Goal: Task Accomplishment & Management: Complete application form

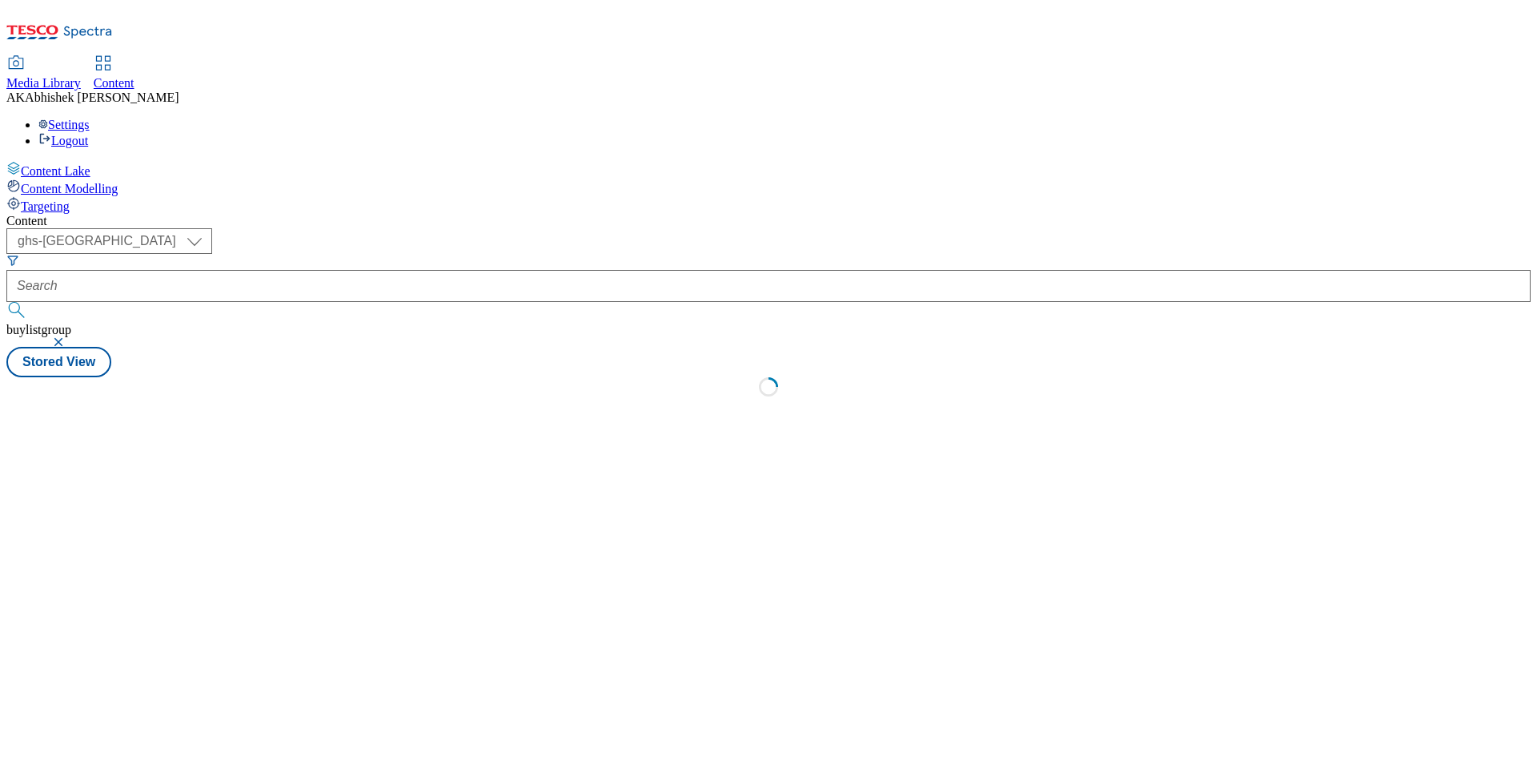
select select "ghs-uk"
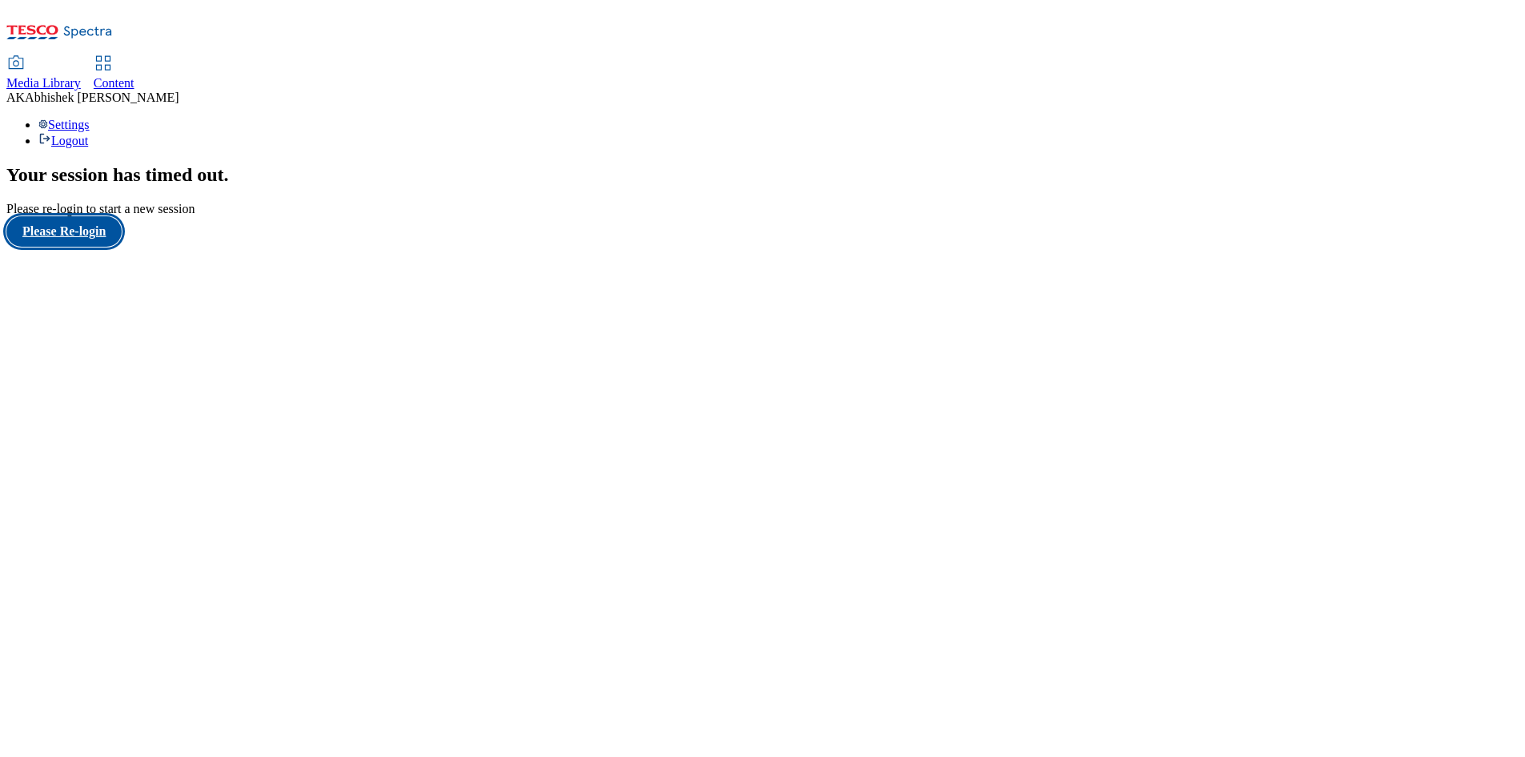
click at [94, 247] on button "Please Re-login" at bounding box center [63, 231] width 115 height 30
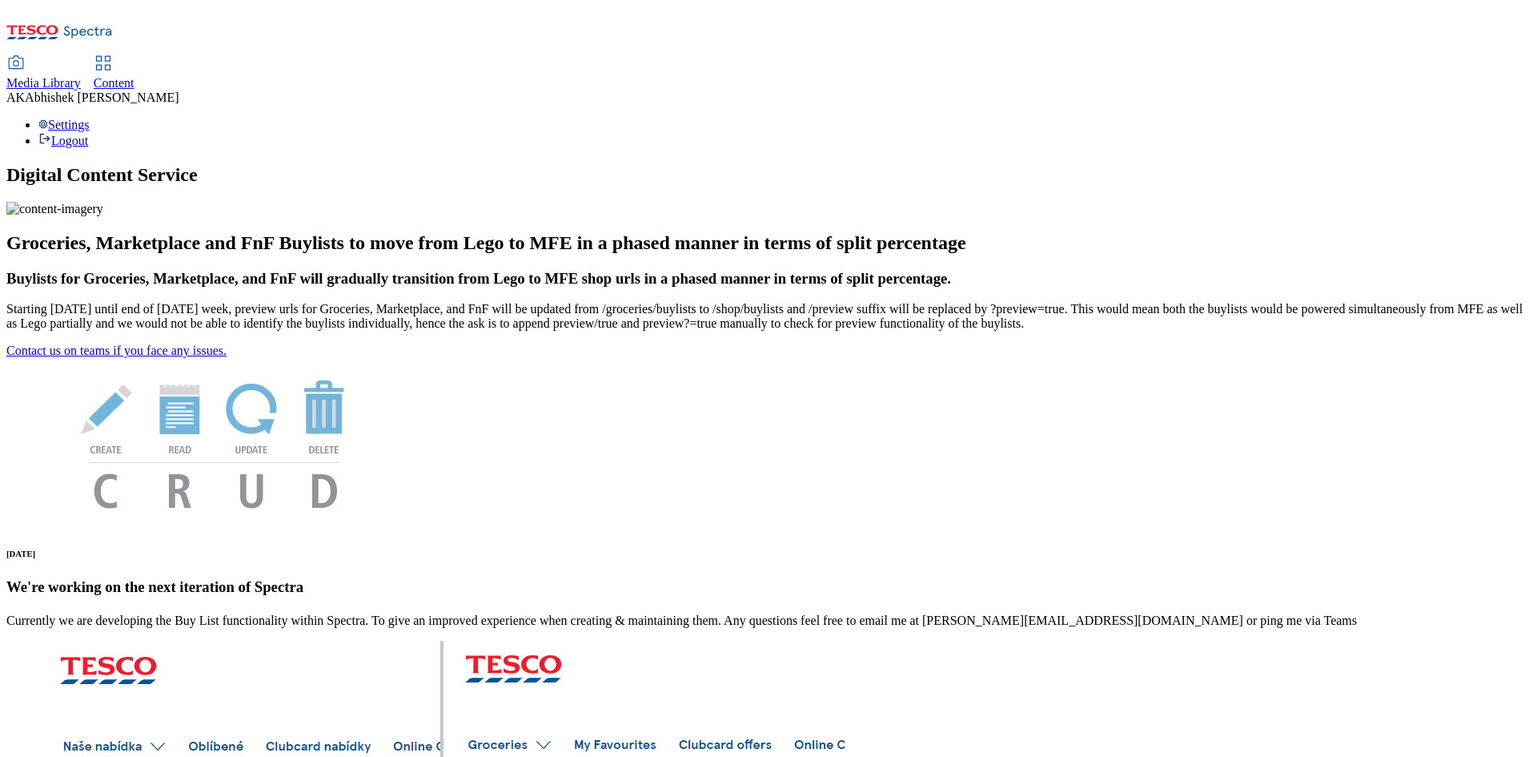
click at [134, 76] on div "Content" at bounding box center [114, 83] width 41 height 14
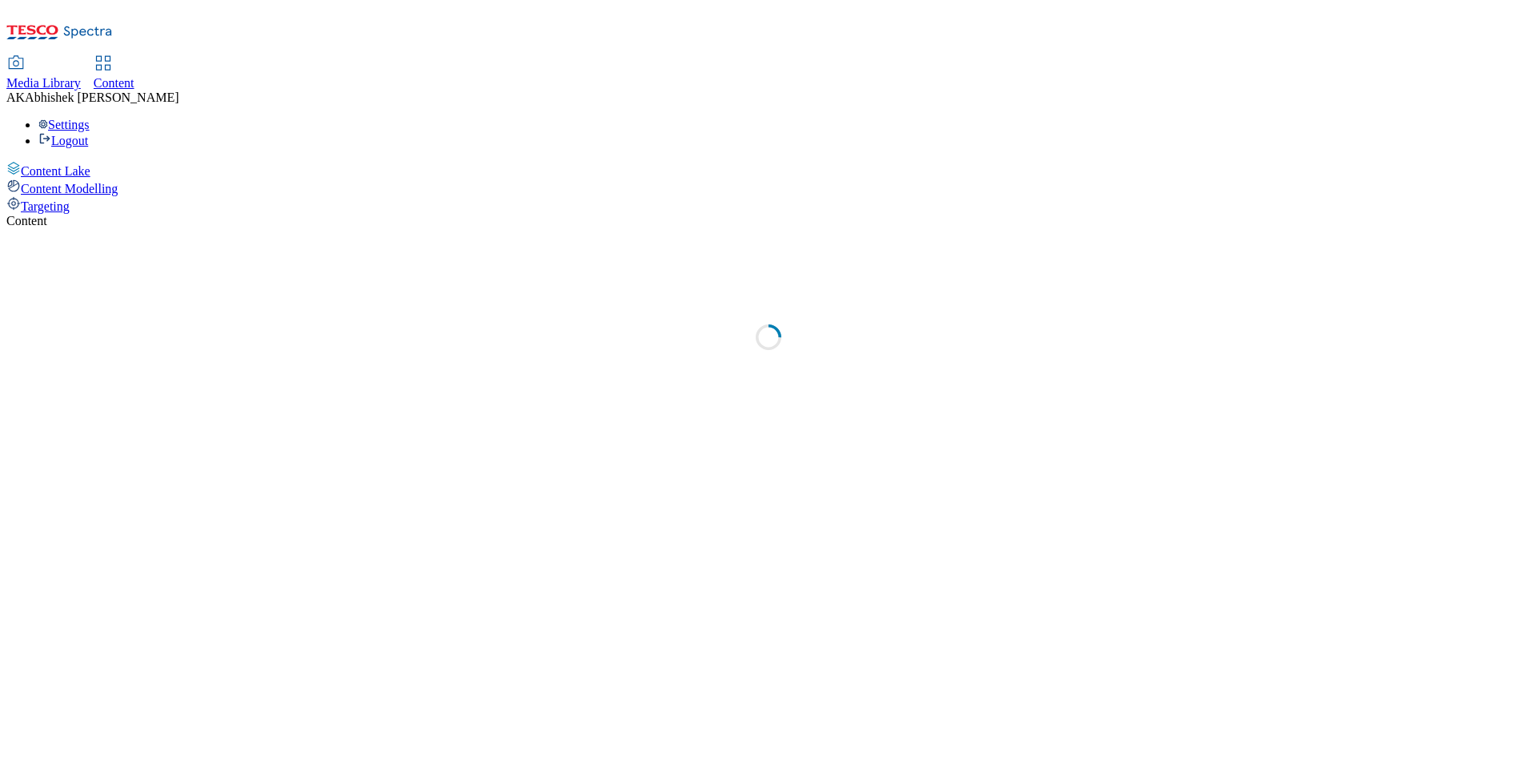
select select "ghs-[GEOGRAPHIC_DATA]"
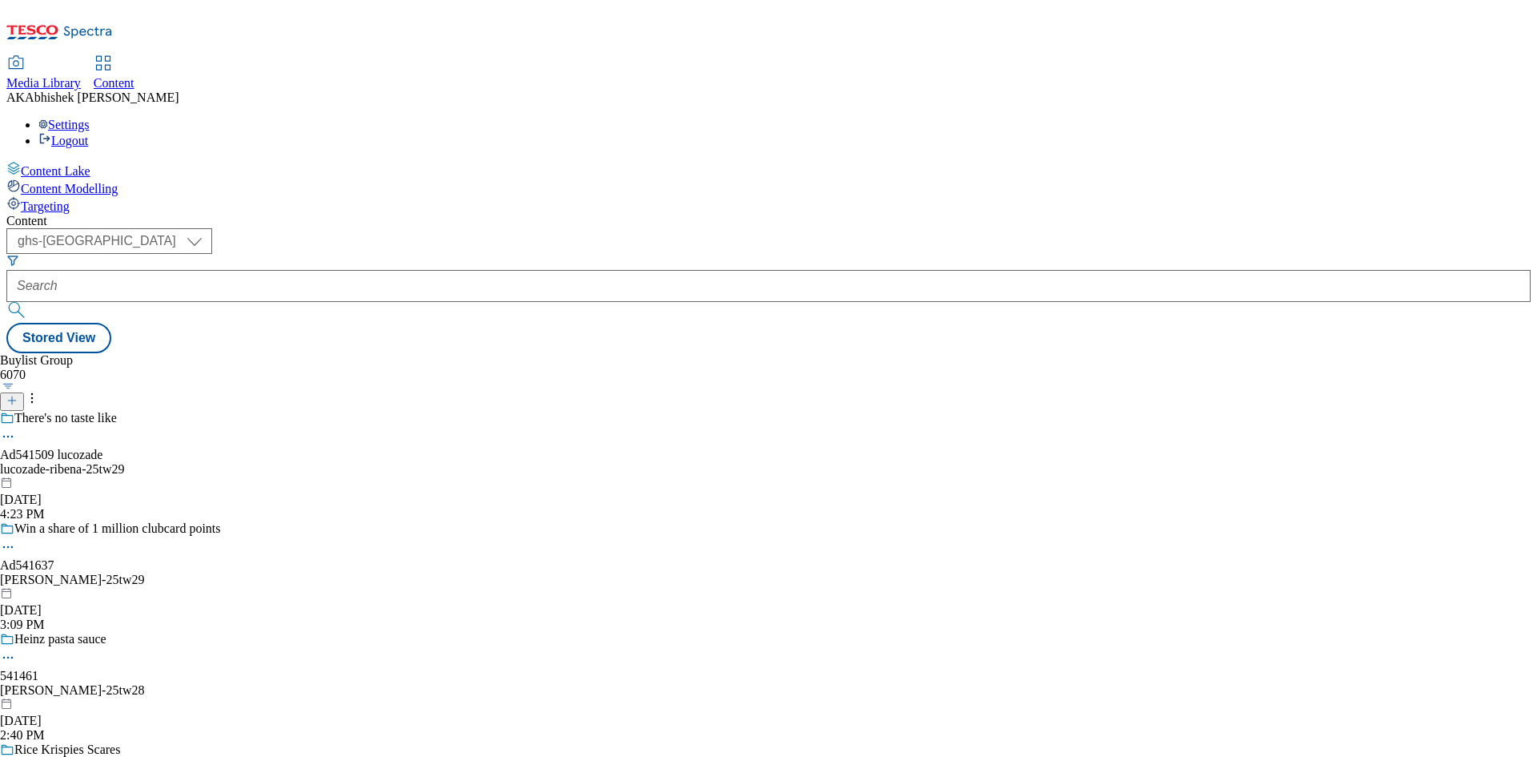
click at [16, 400] on line at bounding box center [12, 400] width 8 height 0
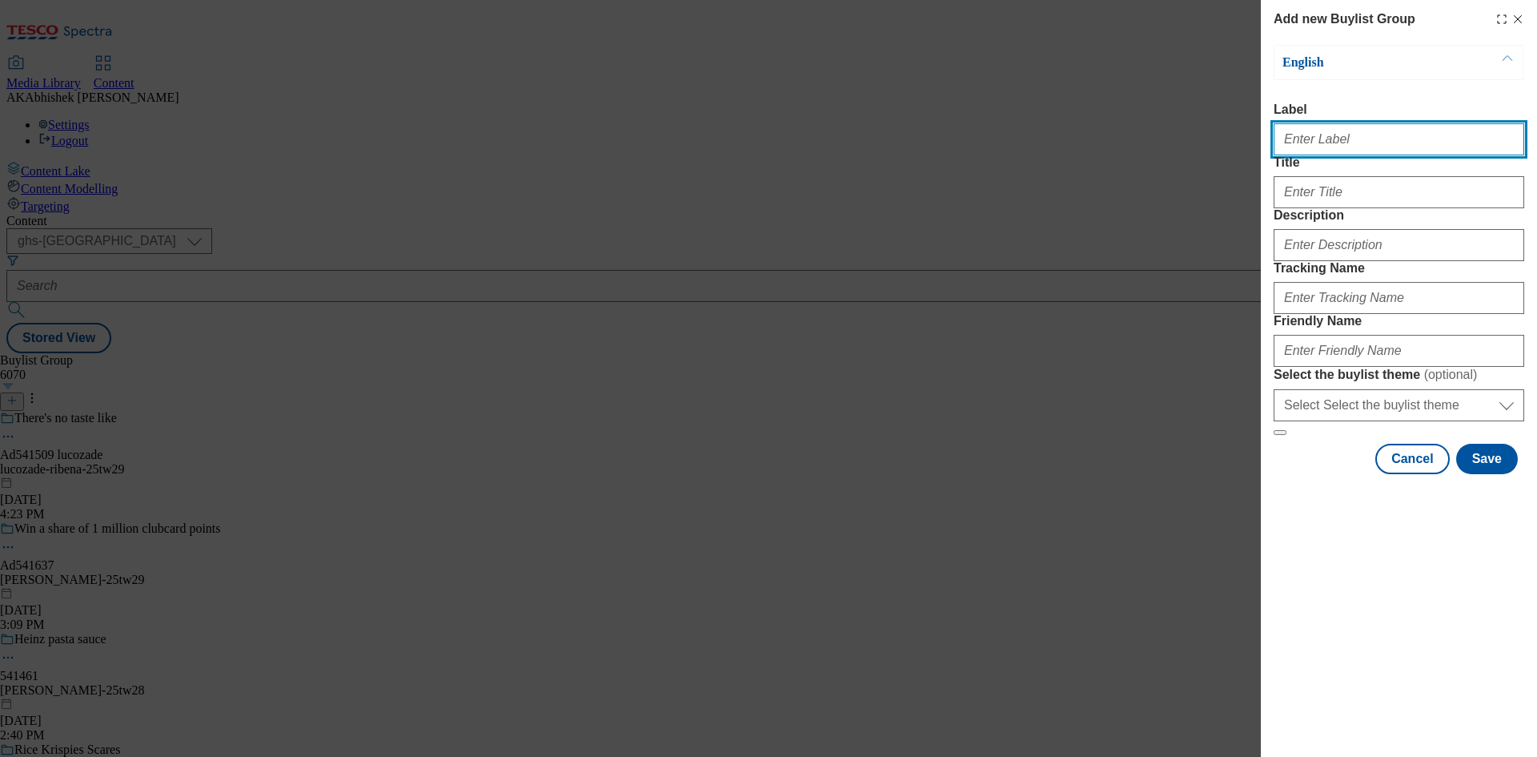
click at [1317, 147] on input "Label" at bounding box center [1399, 139] width 251 height 32
paste input "541708"
type input "Ad541708"
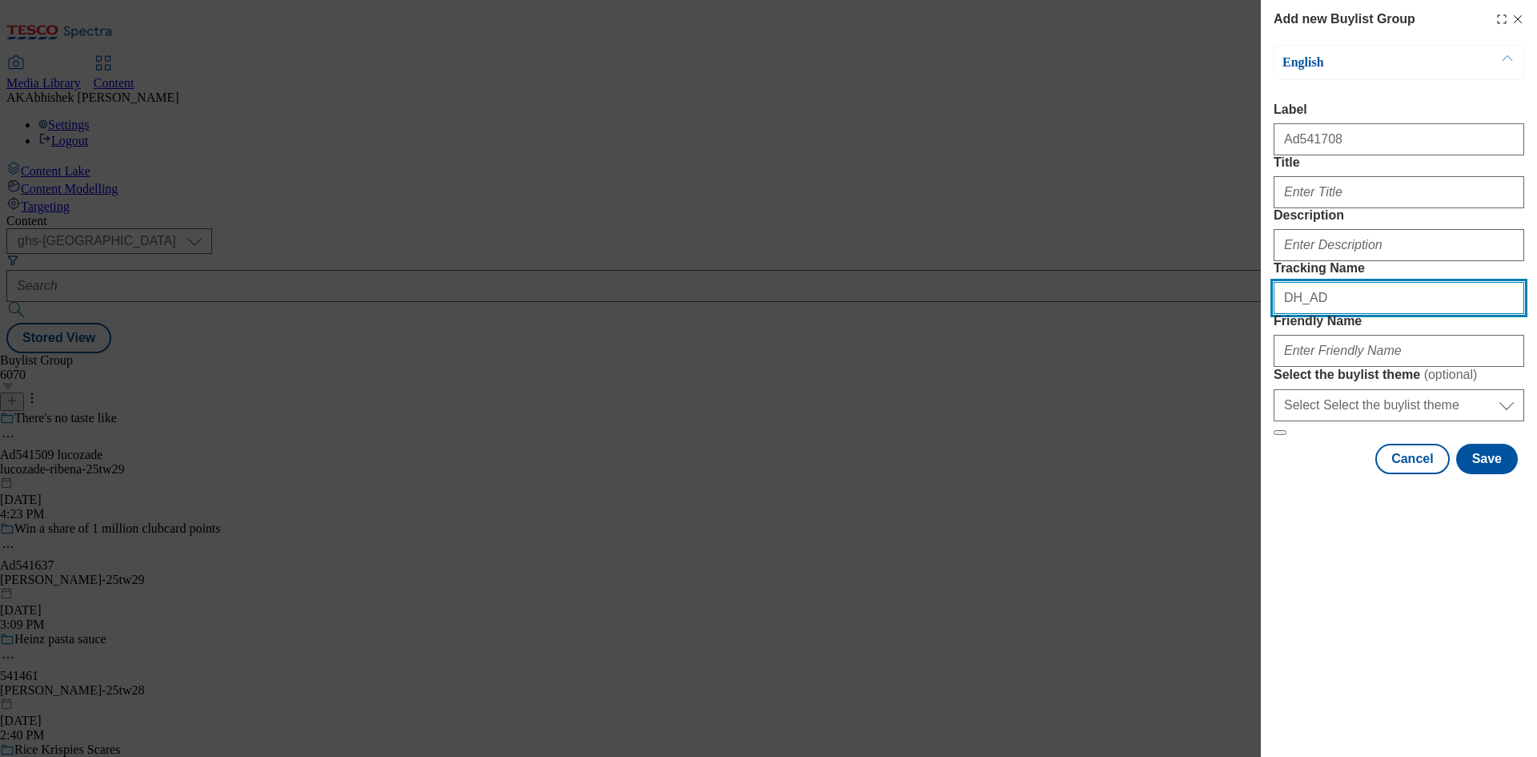
paste input "541708"
type input "DH_AD541708"
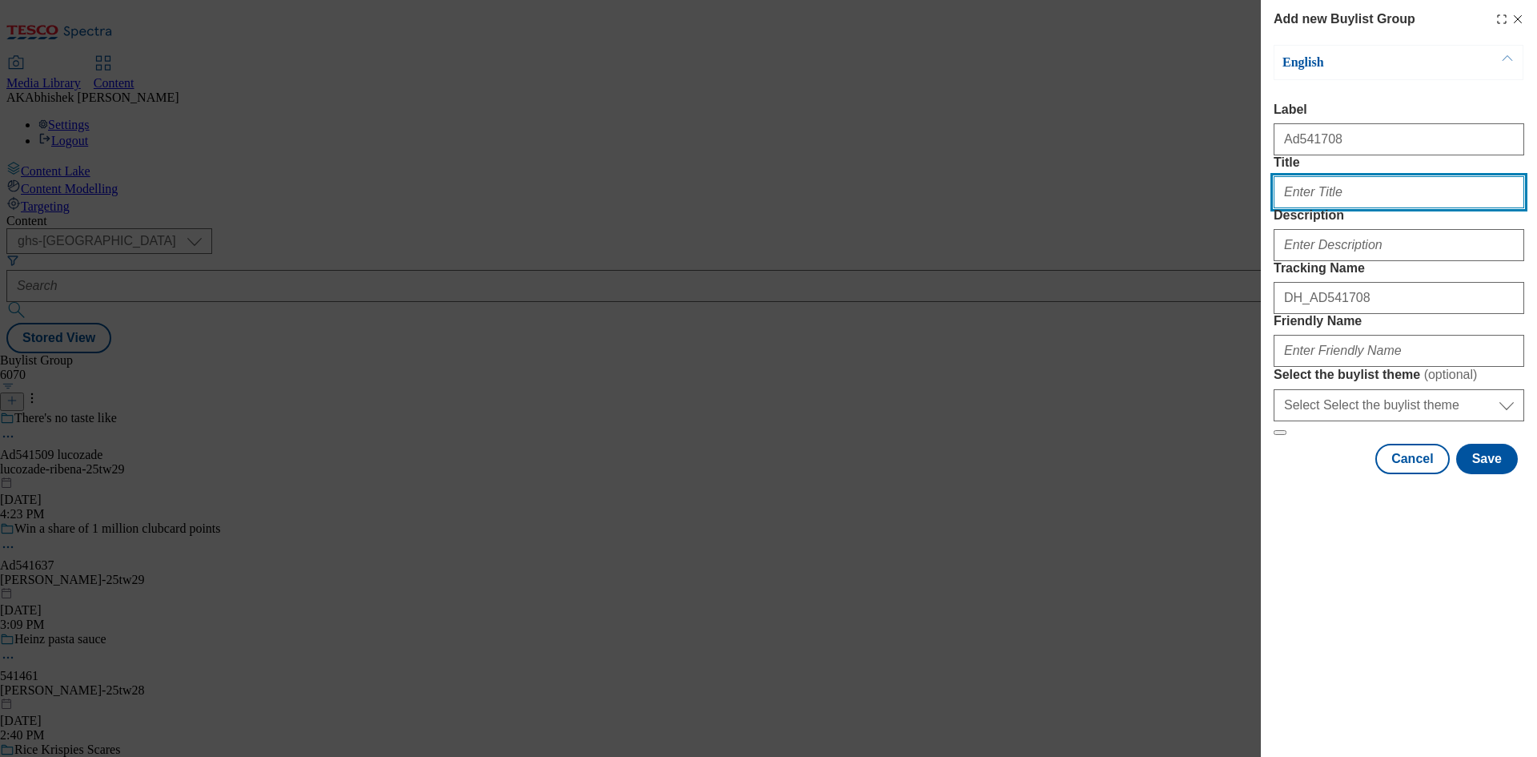
click at [1342, 208] on input "Title" at bounding box center [1399, 192] width 251 height 32
type input "Lunchbox filled. Day fuelled"
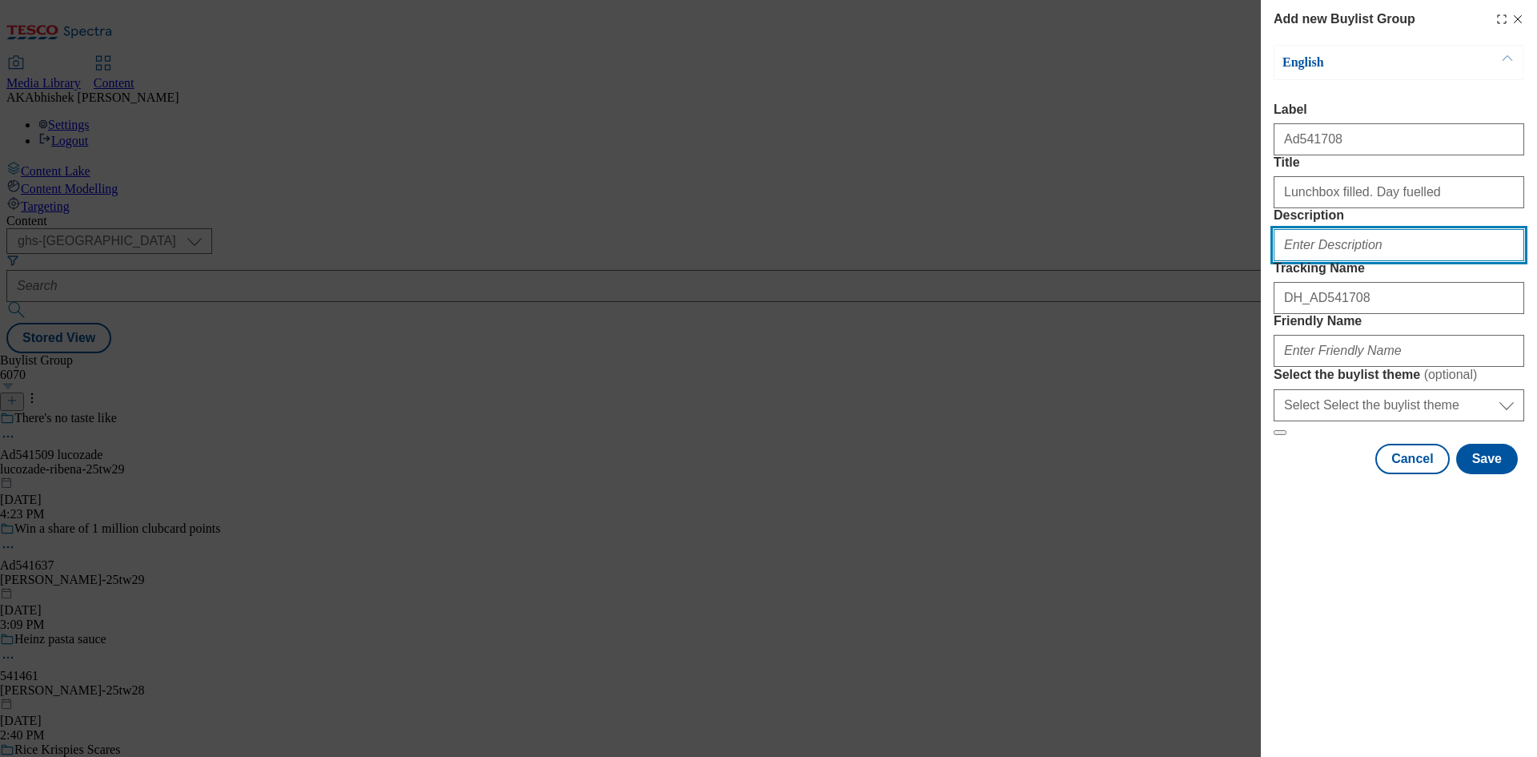
drag, startPoint x: 1303, startPoint y: 288, endPoint x: 1341, endPoint y: 306, distance: 41.5
click at [1303, 261] on input "Description" at bounding box center [1399, 245] width 251 height 32
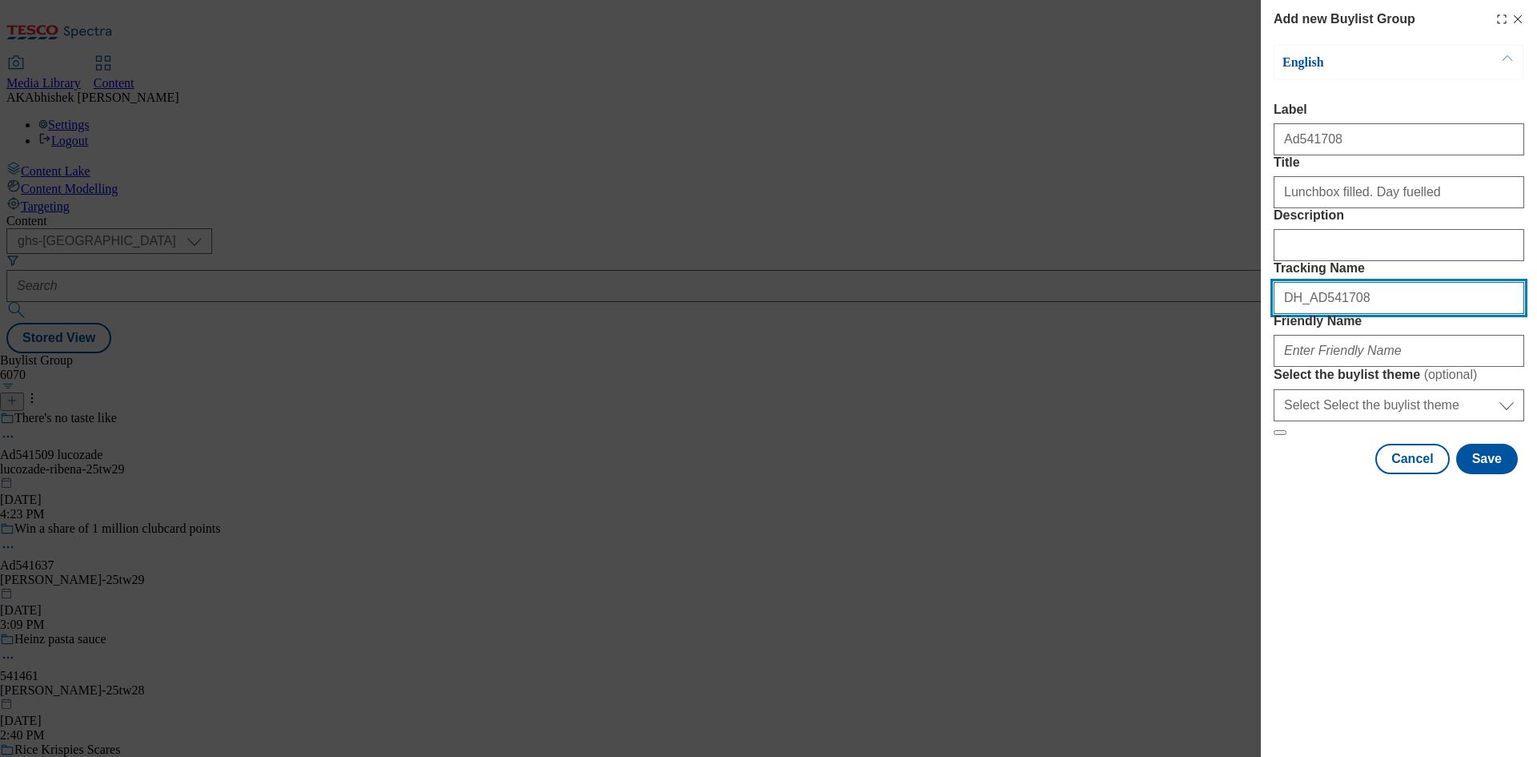
click at [1381, 314] on input "DH_AD541708" at bounding box center [1399, 298] width 251 height 32
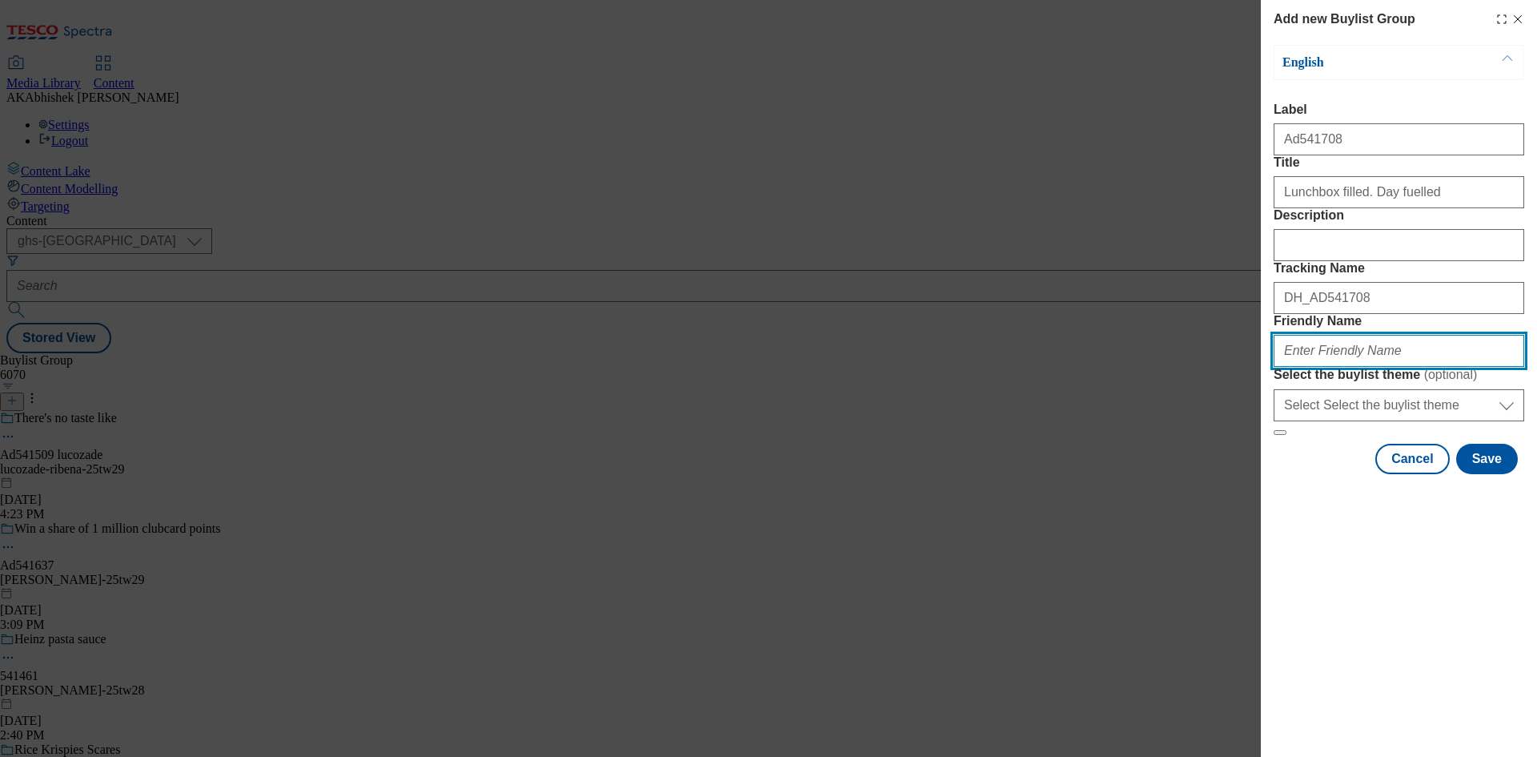
click at [1372, 367] on input "Friendly Name" at bounding box center [1399, 351] width 251 height 32
paste input "Pilgrim's Food"
click at [1283, 367] on input "Pilgrim's Food" at bounding box center [1399, 351] width 251 height 32
paste input "Fridge_Raiders"
click at [1347, 367] on input "pilgrims-food-Fridge_Raiders" at bounding box center [1399, 351] width 251 height 32
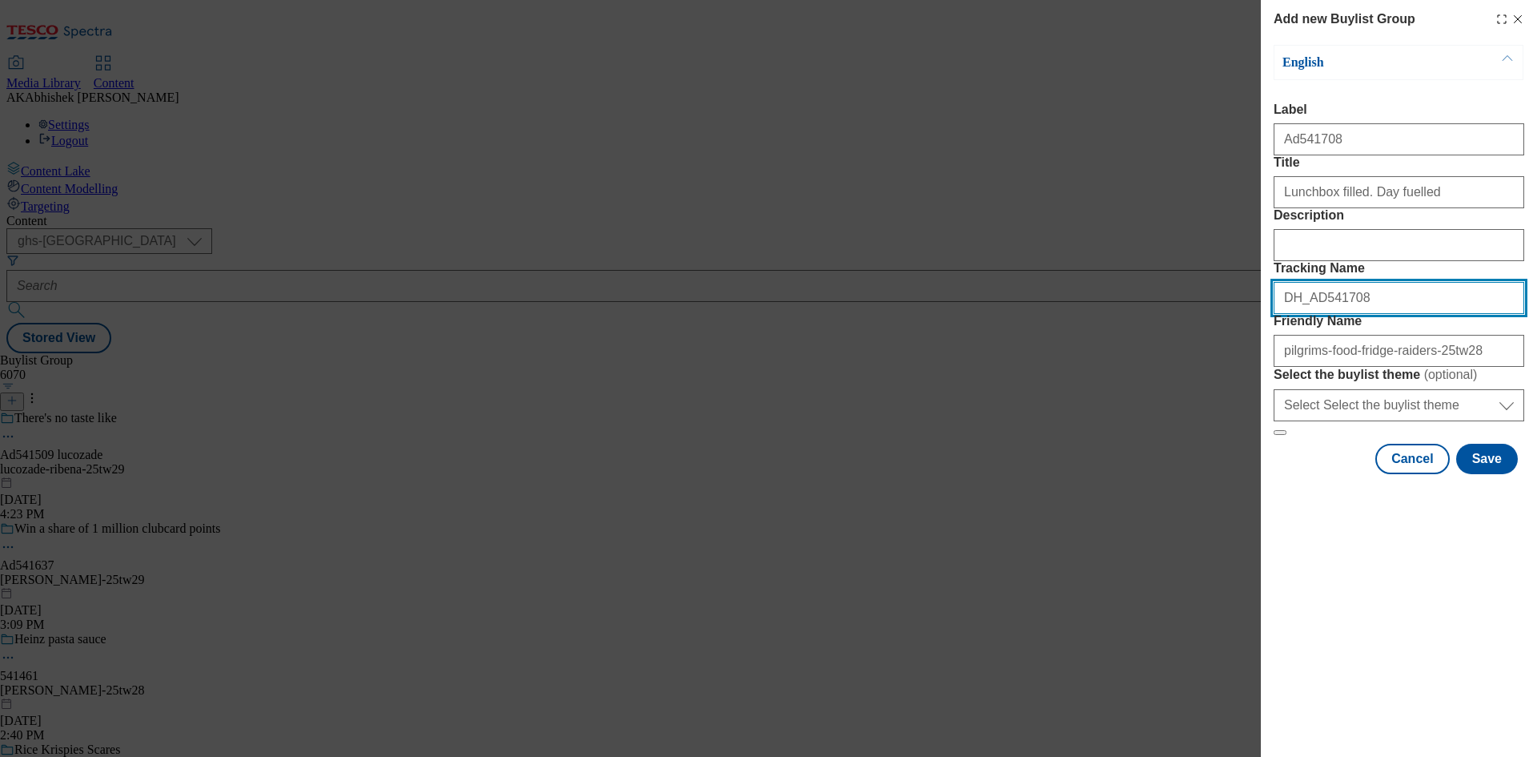
drag, startPoint x: 1410, startPoint y: 389, endPoint x: 1058, endPoint y: 384, distance: 351.5
click at [1058, 384] on div "Add new Buylist Group English Label Ad541708 Title Lunchbox filled. Day fuelled…" at bounding box center [768, 378] width 1537 height 757
click at [1483, 474] on button "Save" at bounding box center [1487, 458] width 62 height 30
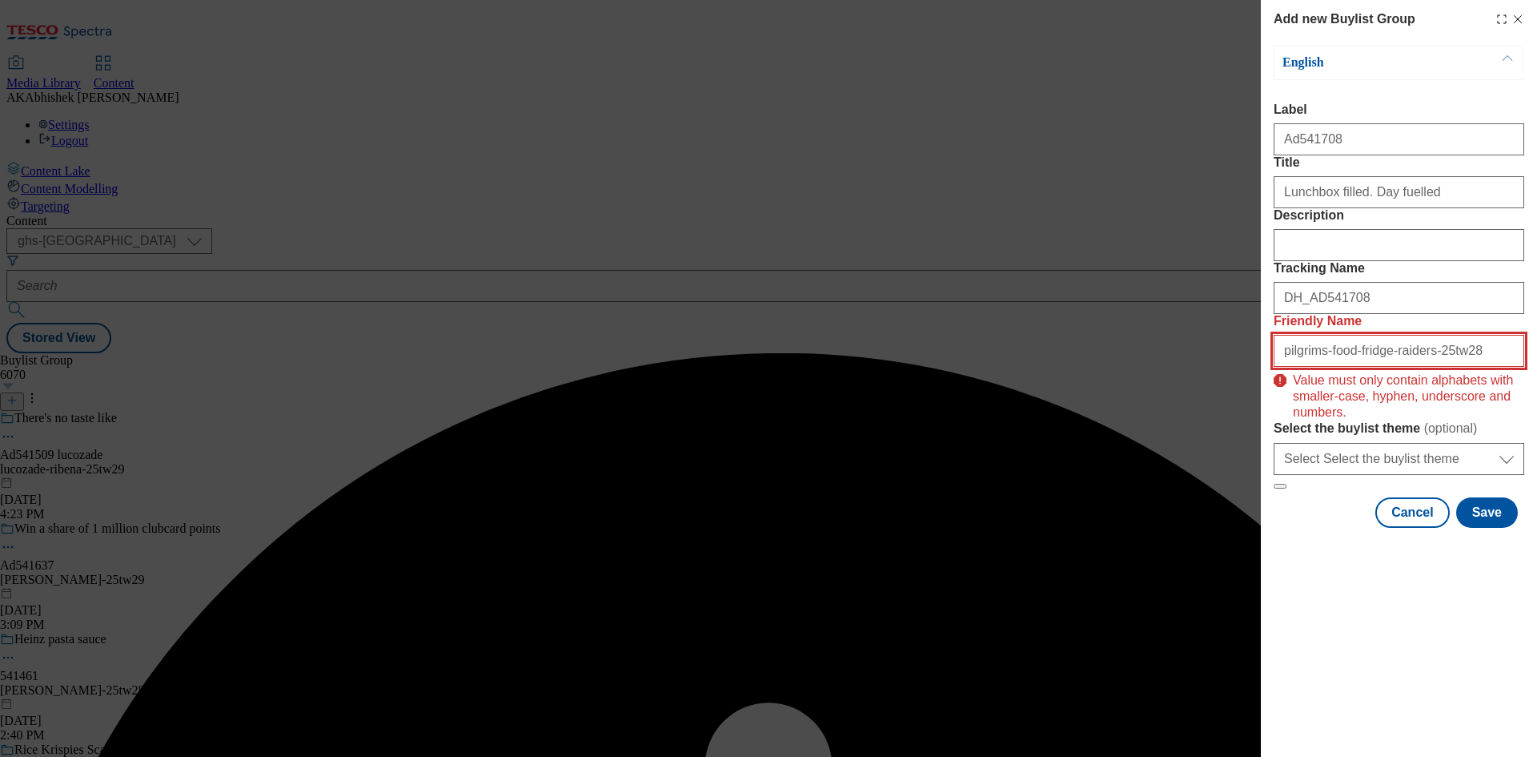
click at [1473, 367] on input "pilgrims-food-fridge-raiders-25tw28" at bounding box center [1399, 351] width 251 height 32
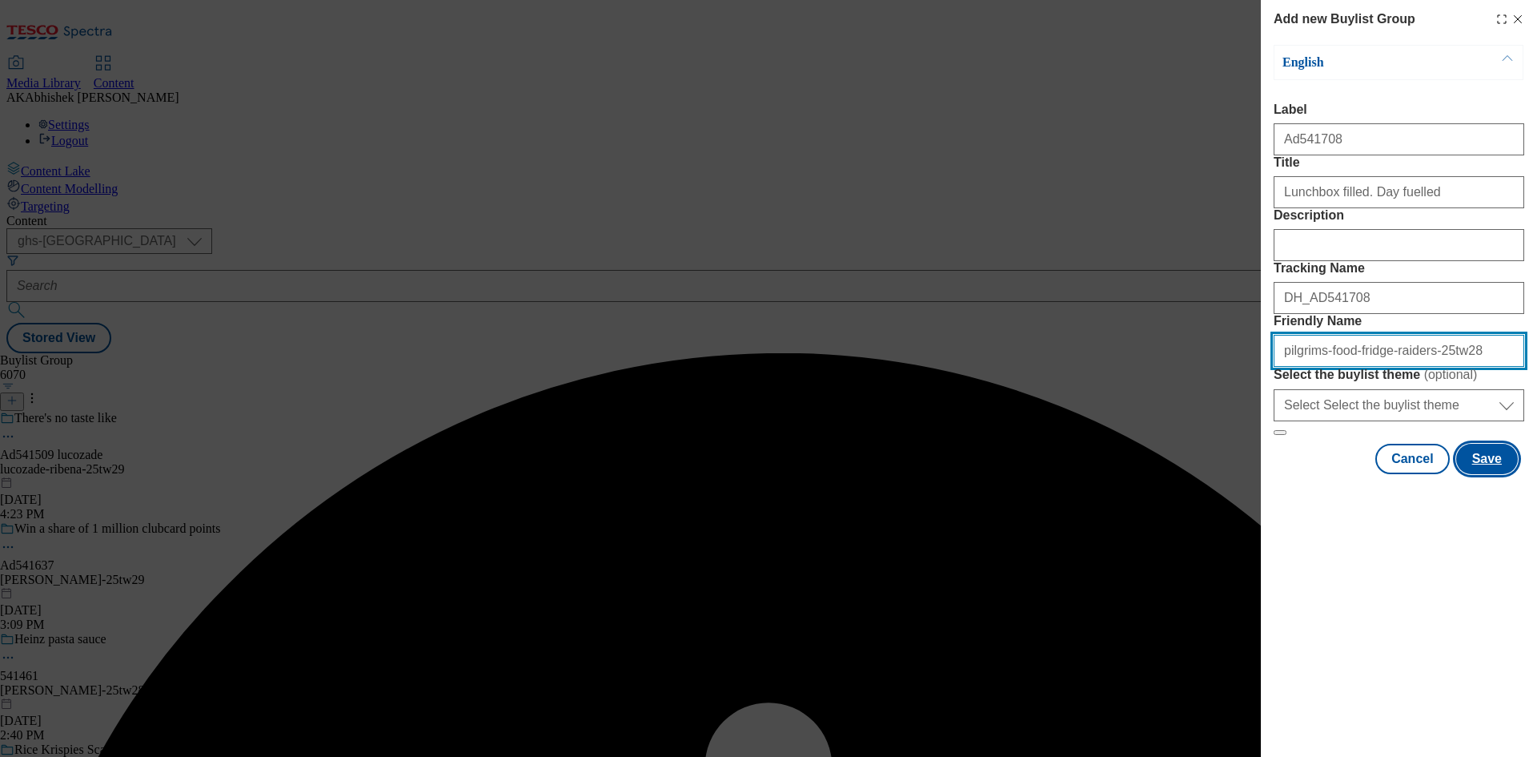
type input "pilgrims-food-fridge-raiders-25tw28"
click at [1504, 474] on button "Save" at bounding box center [1487, 458] width 62 height 30
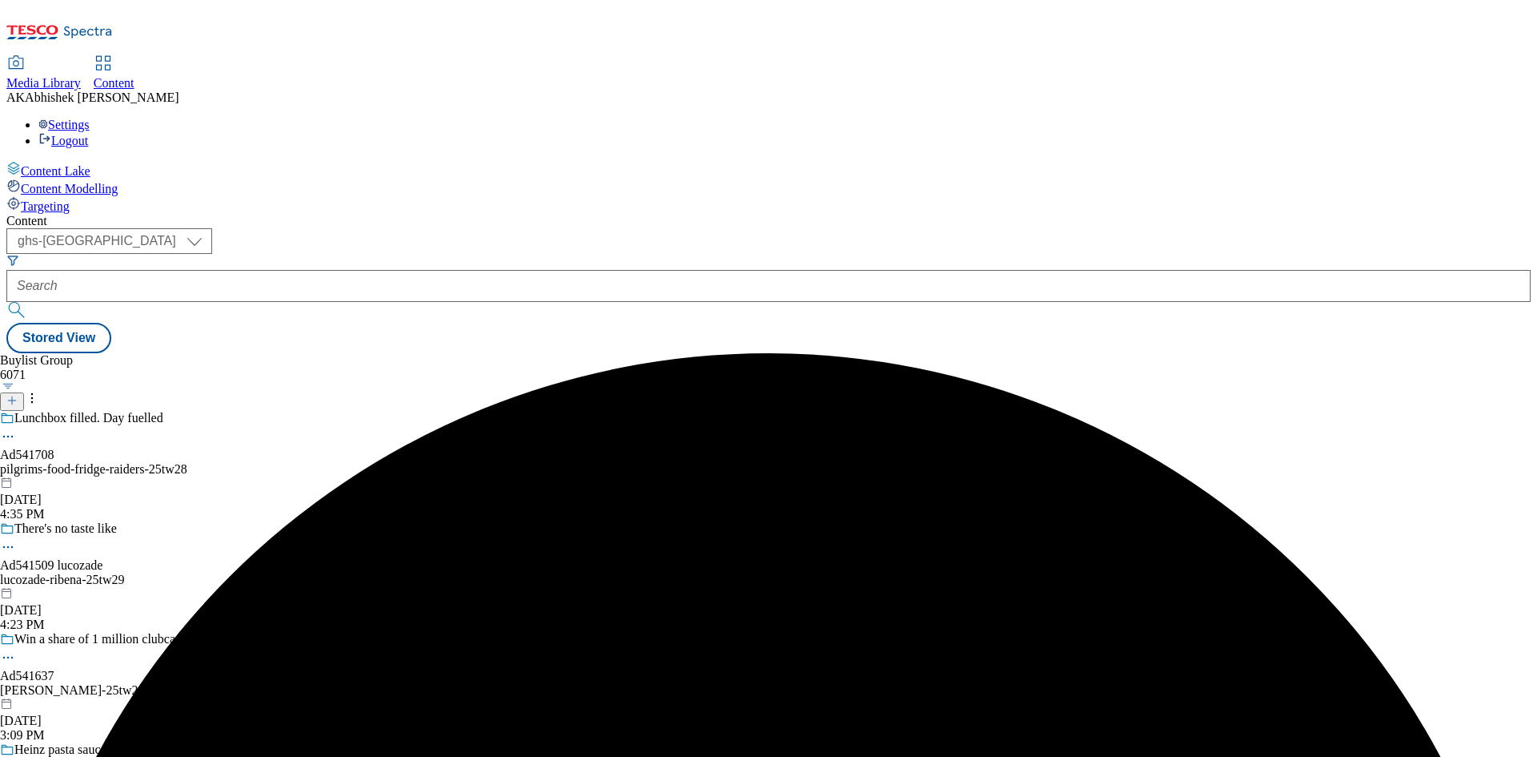
click at [246, 411] on div "Lunchbox filled. Day fuelled Ad541708 pilgrims-food-fridge-raiders-25tw28 [DATE…" at bounding box center [123, 466] width 246 height 110
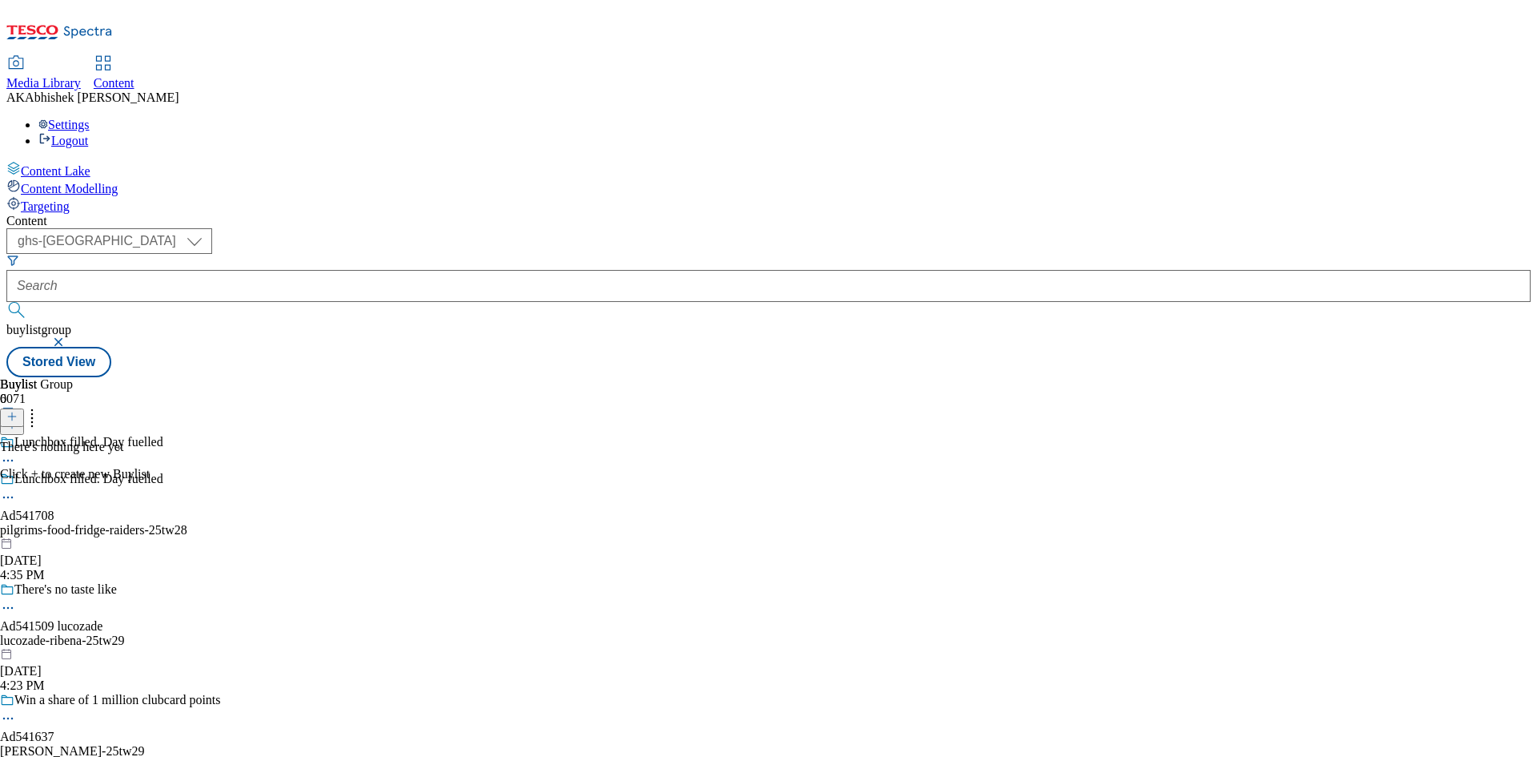
click at [18, 411] on icon at bounding box center [11, 416] width 11 height 11
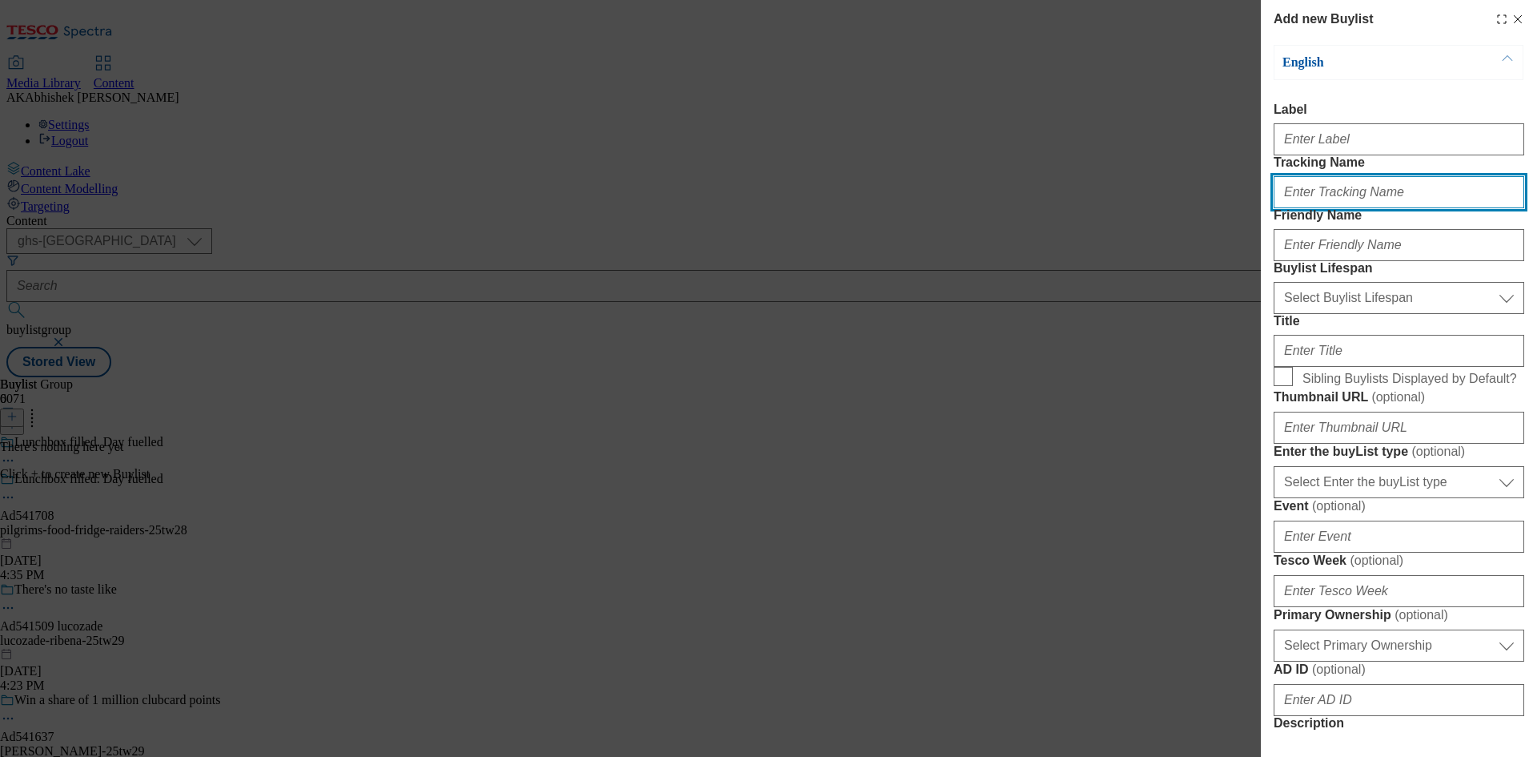
click at [1330, 208] on input "Tracking Name" at bounding box center [1399, 192] width 251 height 32
paste input "DH_AD541708"
click at [1311, 208] on input "DH_AD541708" at bounding box center [1399, 192] width 251 height 32
type input "DH_AD541708"
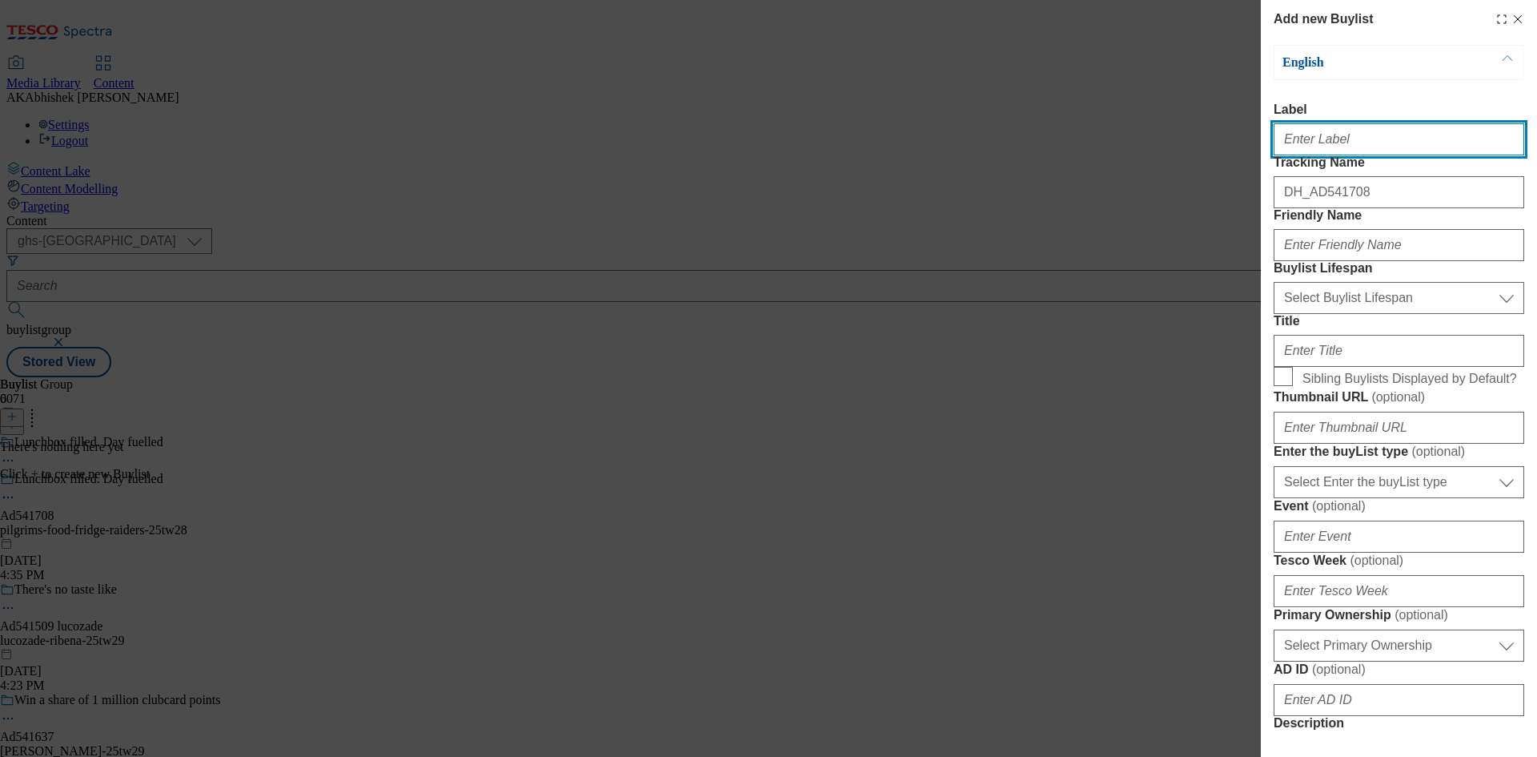
click at [1320, 148] on input "Label" at bounding box center [1399, 139] width 251 height 32
paste input "541708"
type input "Ad541708"
click at [1351, 261] on div "Friendly Name" at bounding box center [1399, 234] width 251 height 53
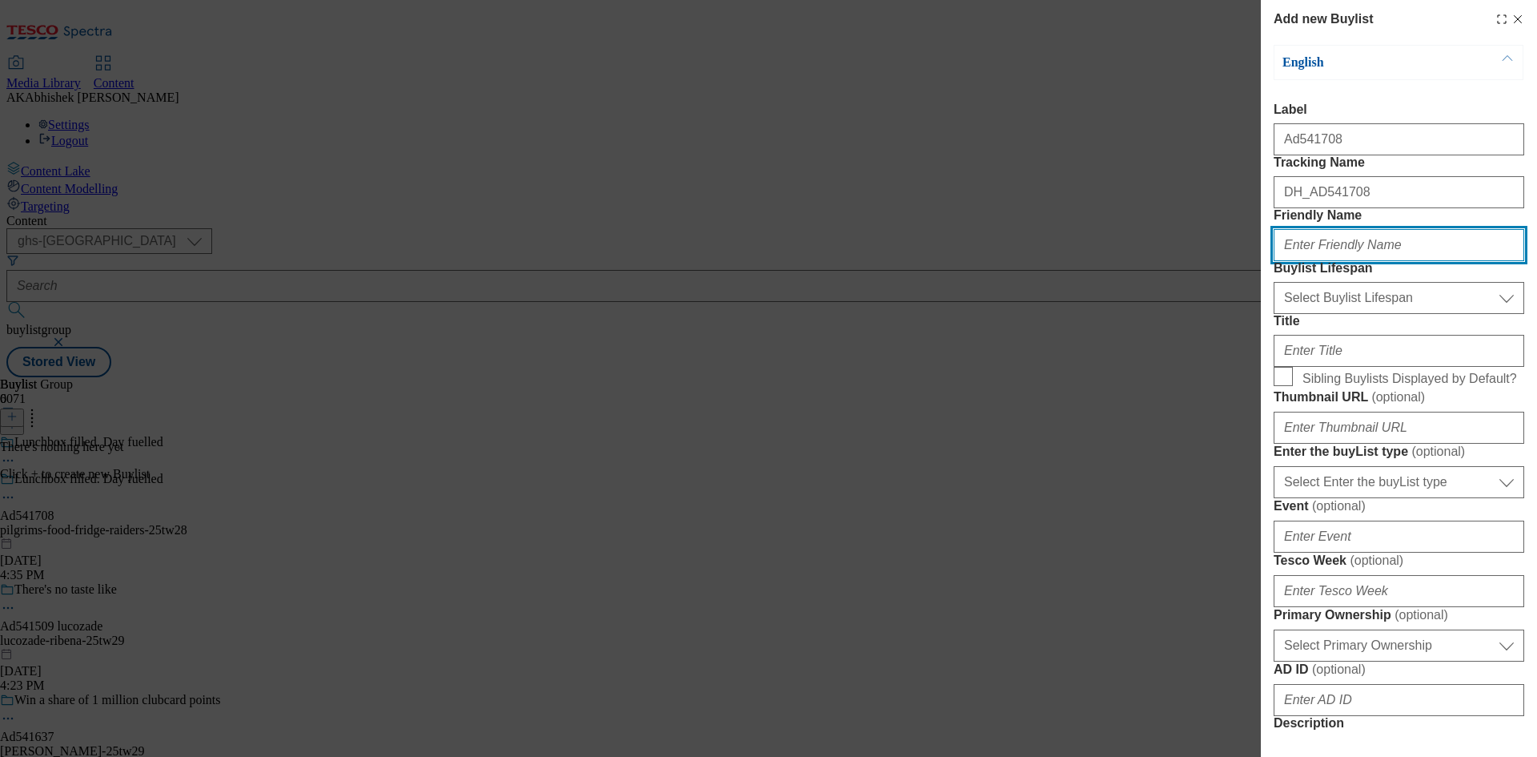
click at [1351, 261] on input "Friendly Name" at bounding box center [1399, 245] width 251 height 32
paste input "pilgrims-food"
type input "pilgrims-food"
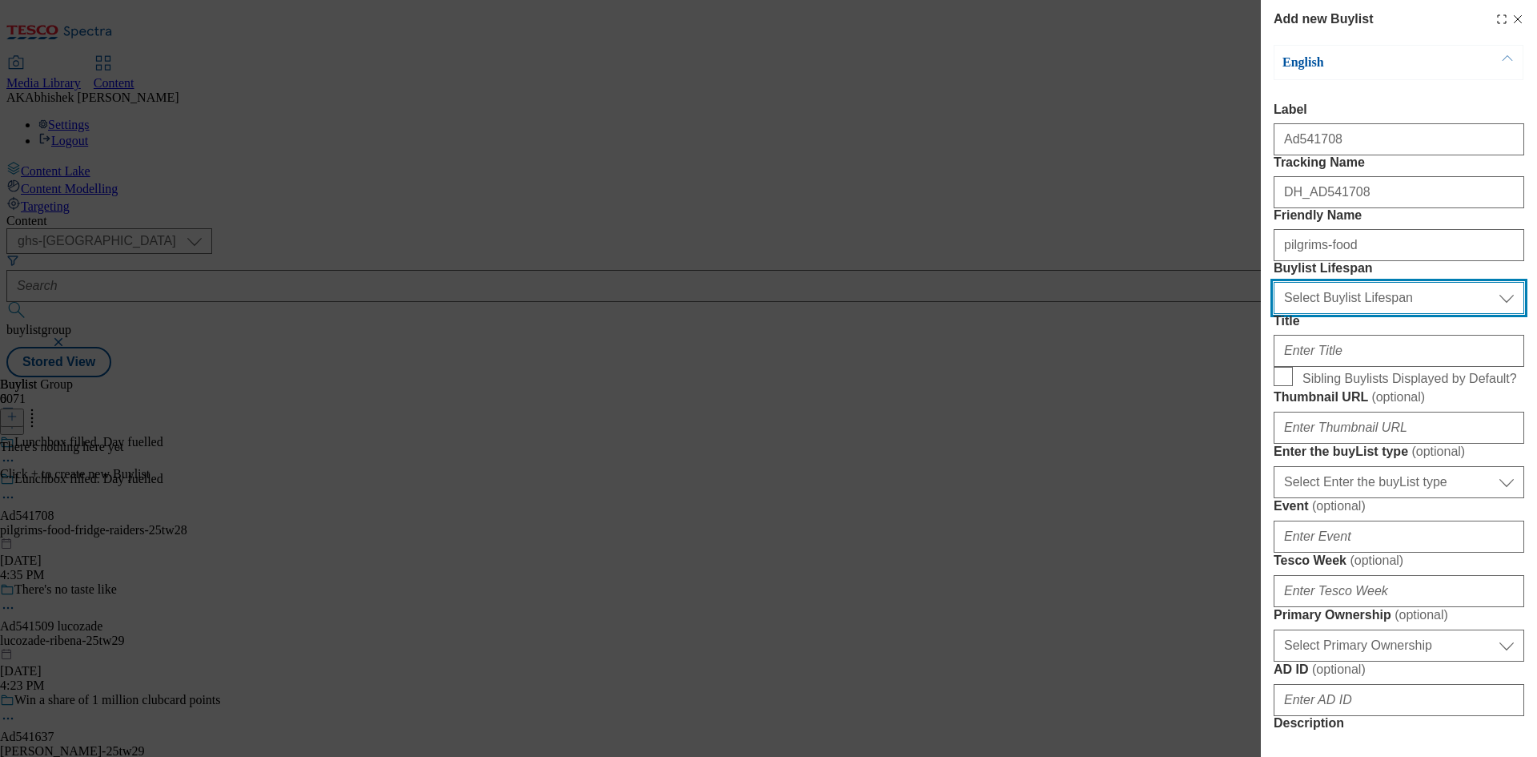
click at [1361, 314] on select "Select Buylist Lifespan evergreen seasonal tactical" at bounding box center [1399, 298] width 251 height 32
select select "tactical"
click at [1274, 314] on select "Select Buylist Lifespan evergreen seasonal tactical" at bounding box center [1399, 298] width 251 height 32
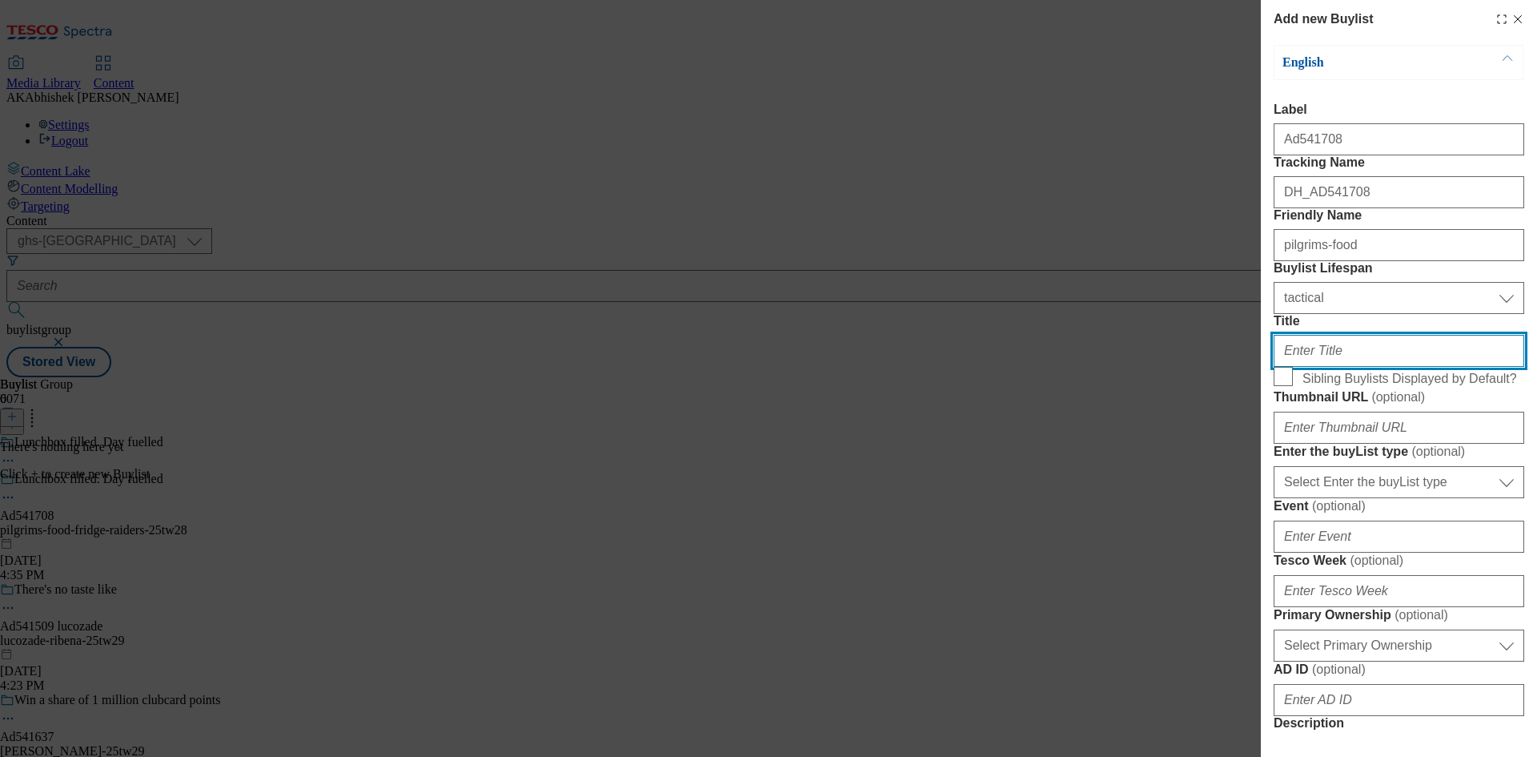
click at [1363, 367] on input "Title" at bounding box center [1399, 351] width 251 height 32
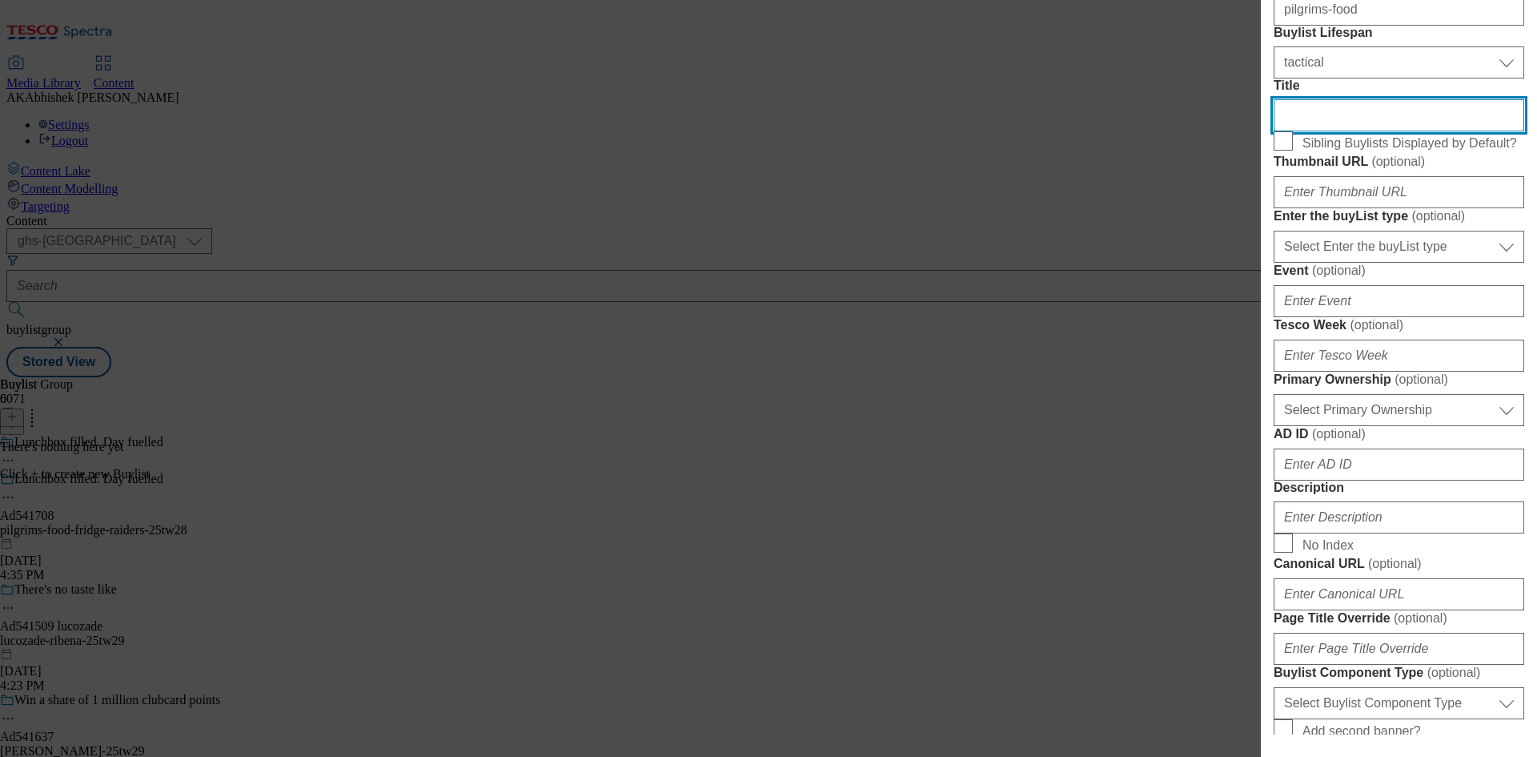
scroll to position [240, 0]
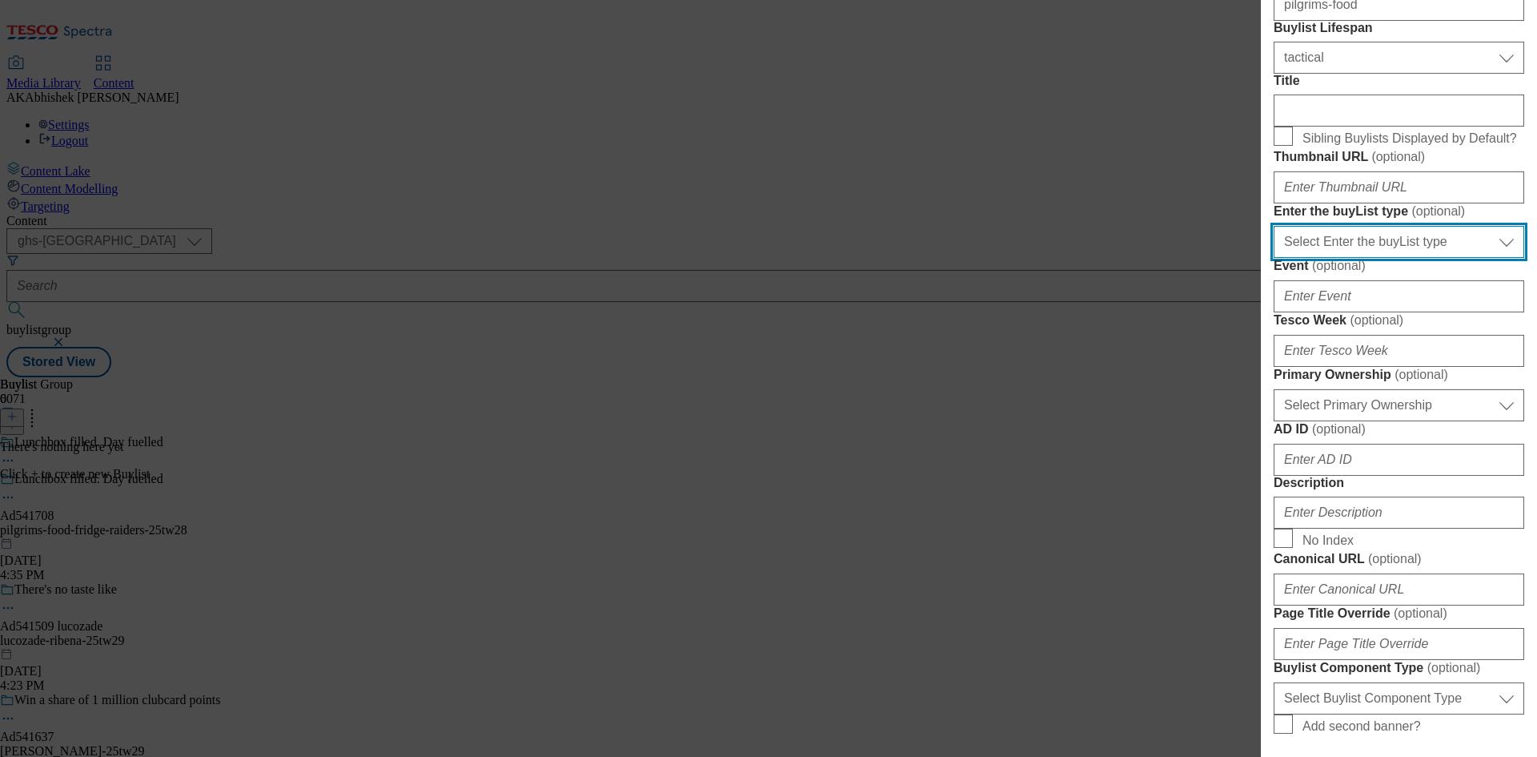
click at [1375, 258] on select "Select Enter the buyList type event supplier funded long term >4 weeks supplier…" at bounding box center [1399, 242] width 251 height 32
select select "supplier funded short term 1-3 weeks"
click at [1274, 258] on select "Select Enter the buyList type event supplier funded long term >4 weeks supplier…" at bounding box center [1399, 242] width 251 height 32
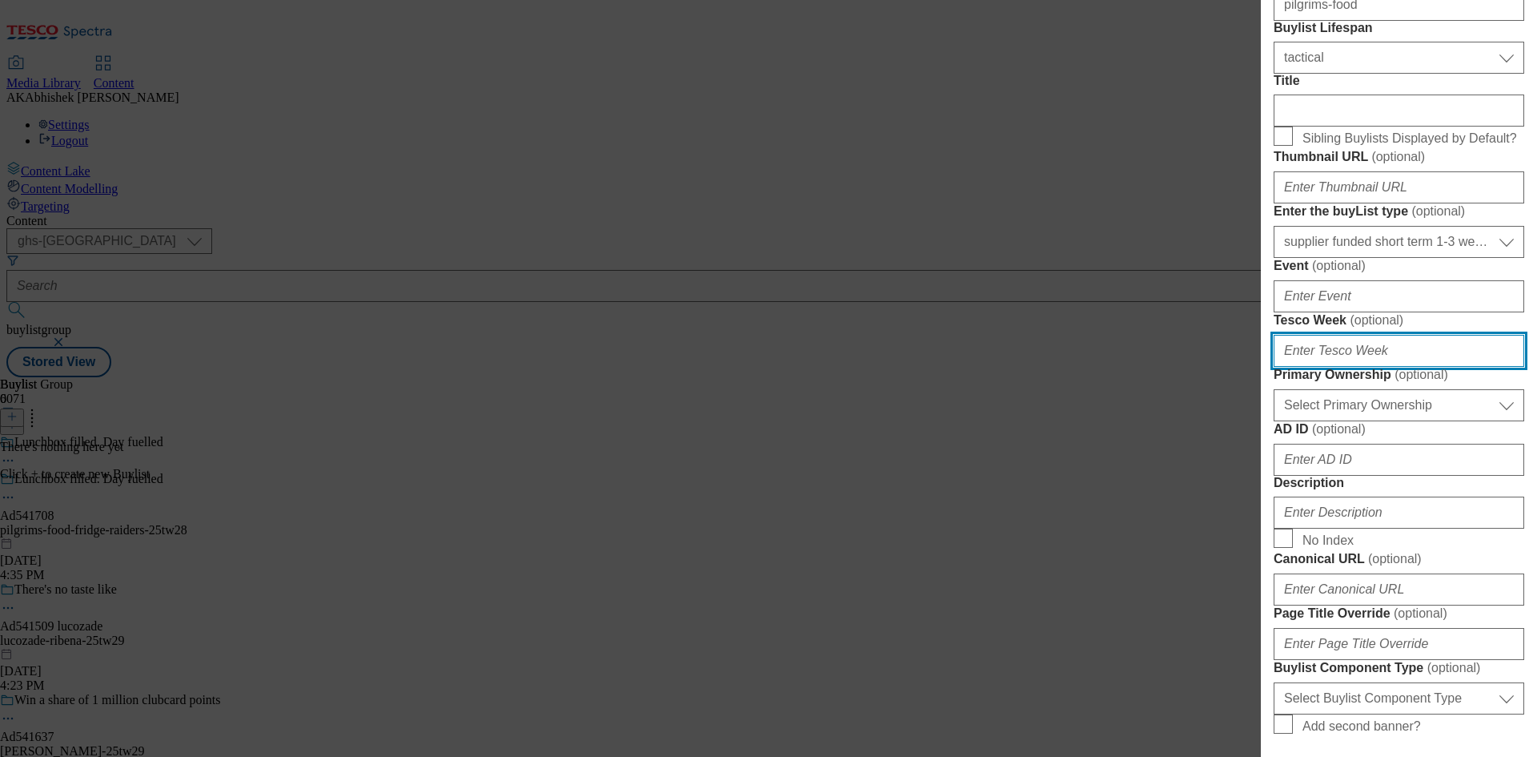
click at [1351, 367] on input "Tesco Week ( optional )" at bounding box center [1399, 351] width 251 height 32
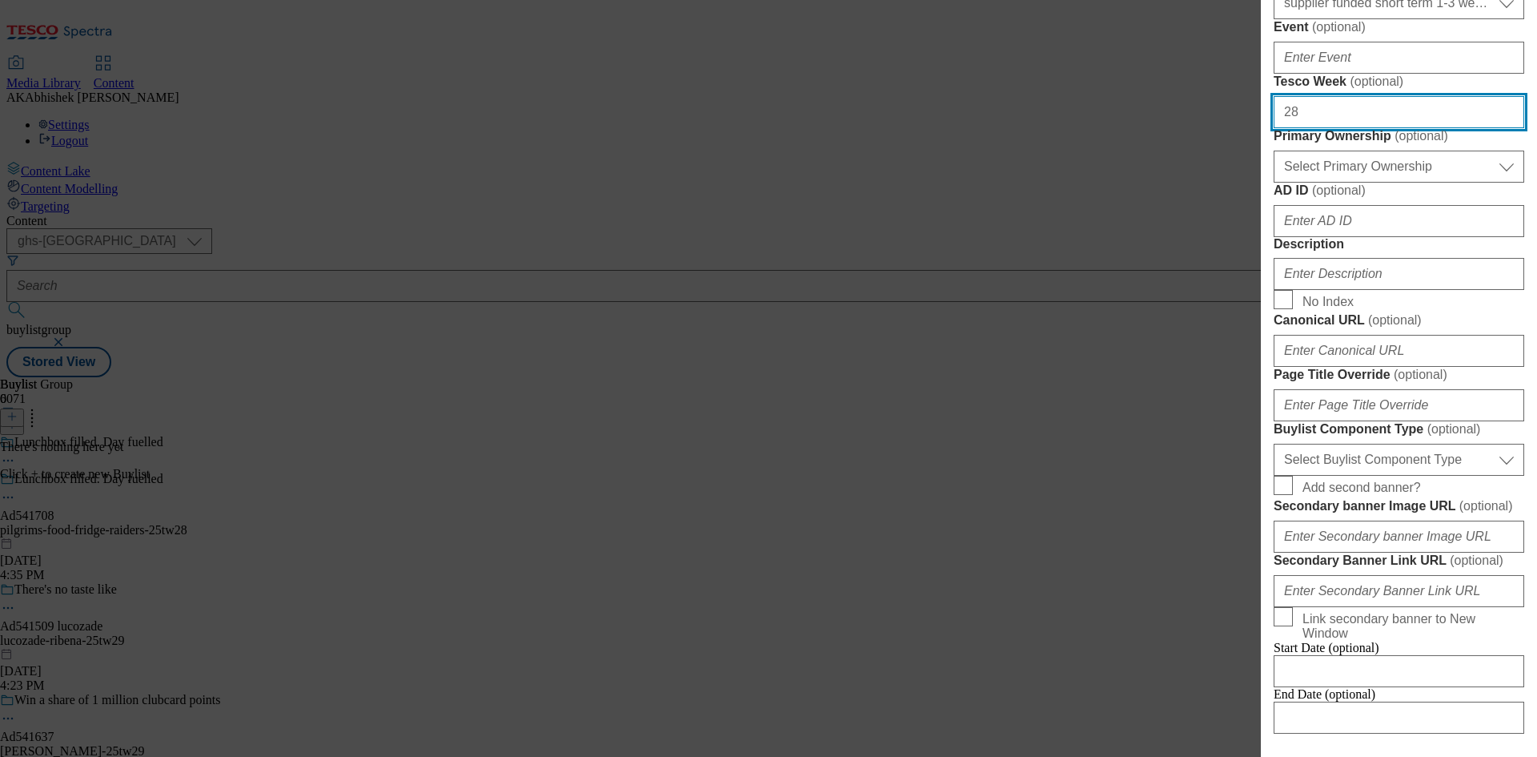
scroll to position [480, 0]
type input "28"
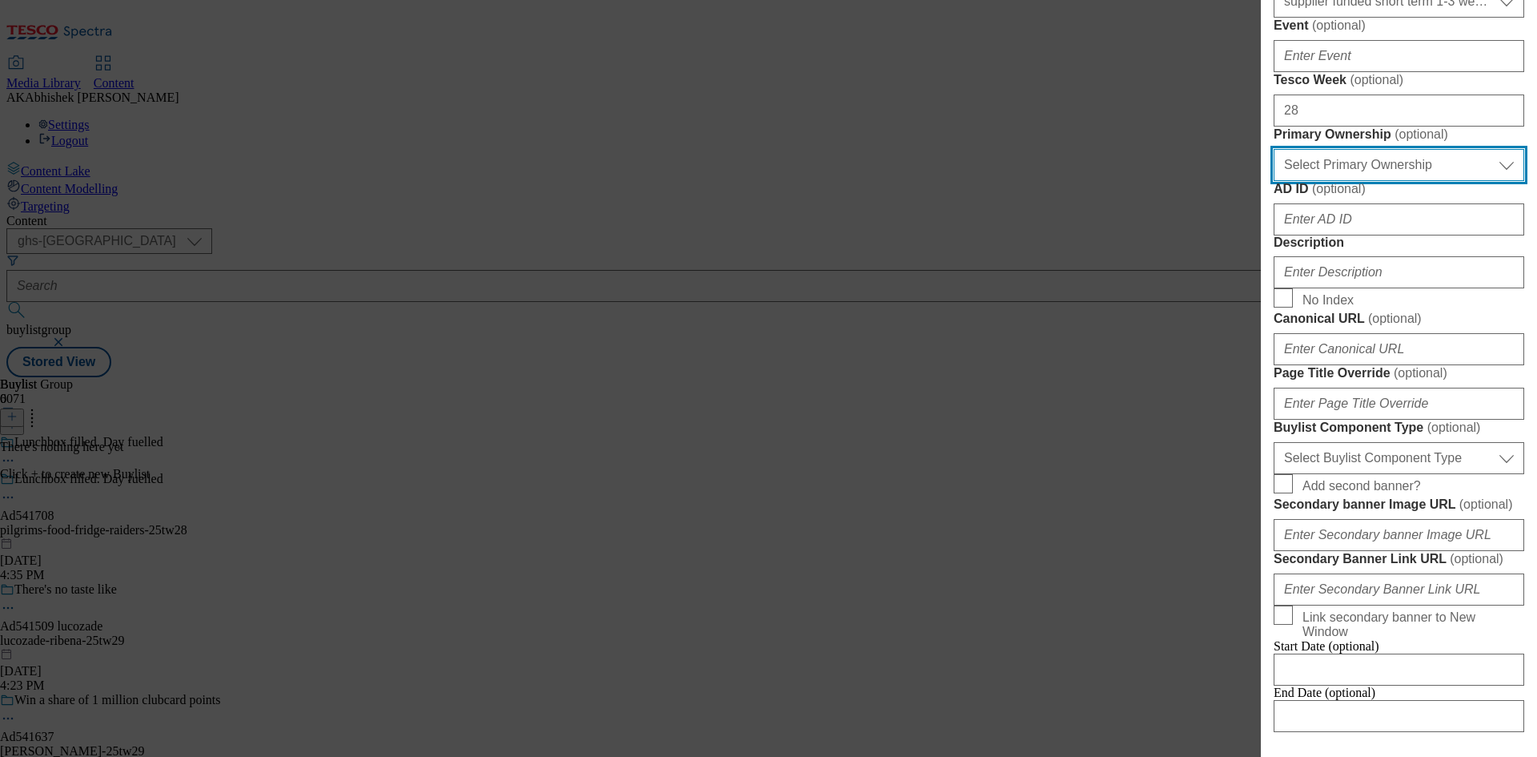
click at [1392, 181] on select "Select Primary Ownership [PERSON_NAME]" at bounding box center [1399, 165] width 251 height 32
select select "dunnhumby"
click at [1274, 181] on select "Select Primary Ownership [PERSON_NAME]" at bounding box center [1399, 165] width 251 height 32
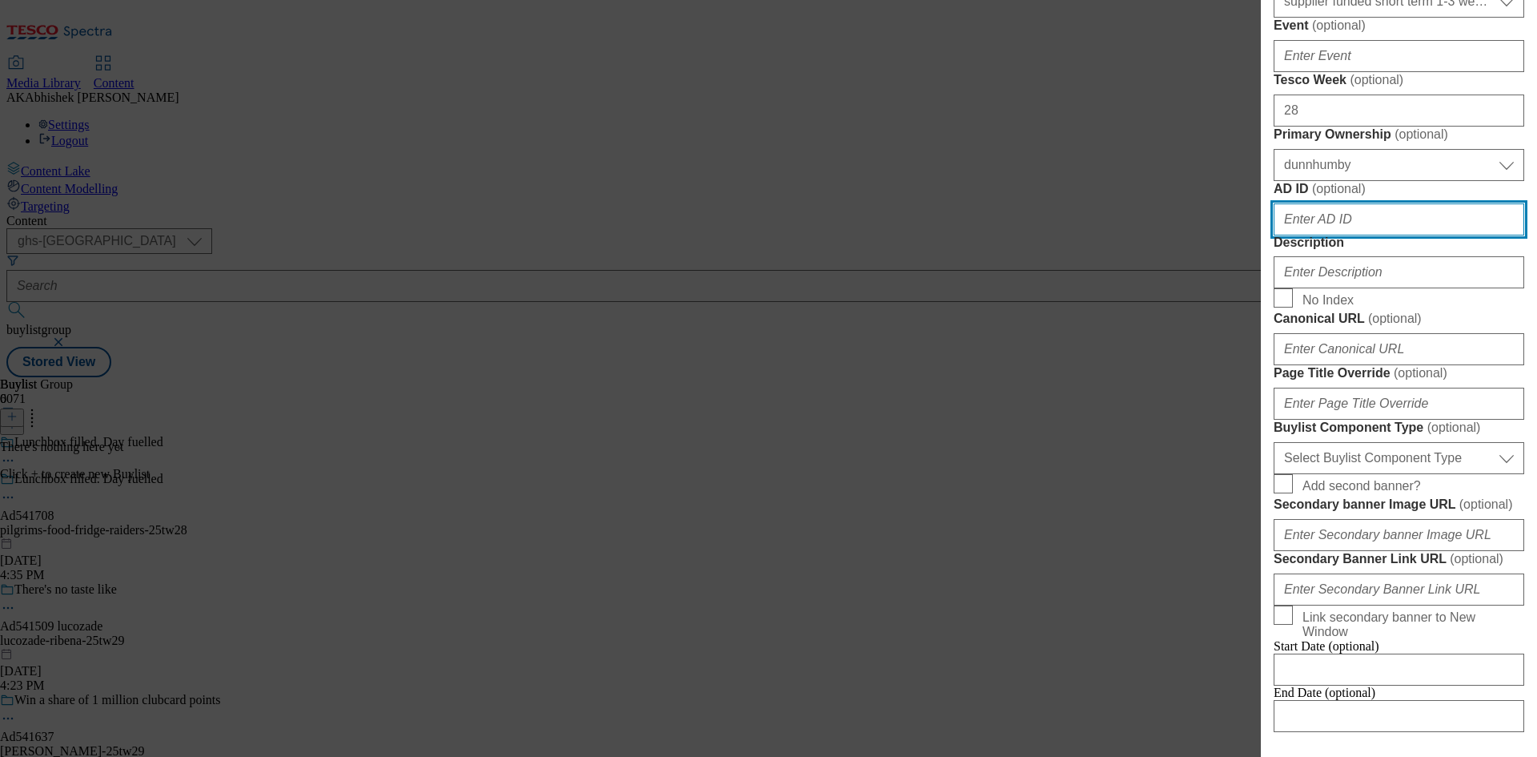
click at [1370, 235] on input "AD ID ( optional )" at bounding box center [1399, 219] width 251 height 32
paste input "pilgrims-food"
type input "pilgrims-food"
paste input "541708"
type input "541708"
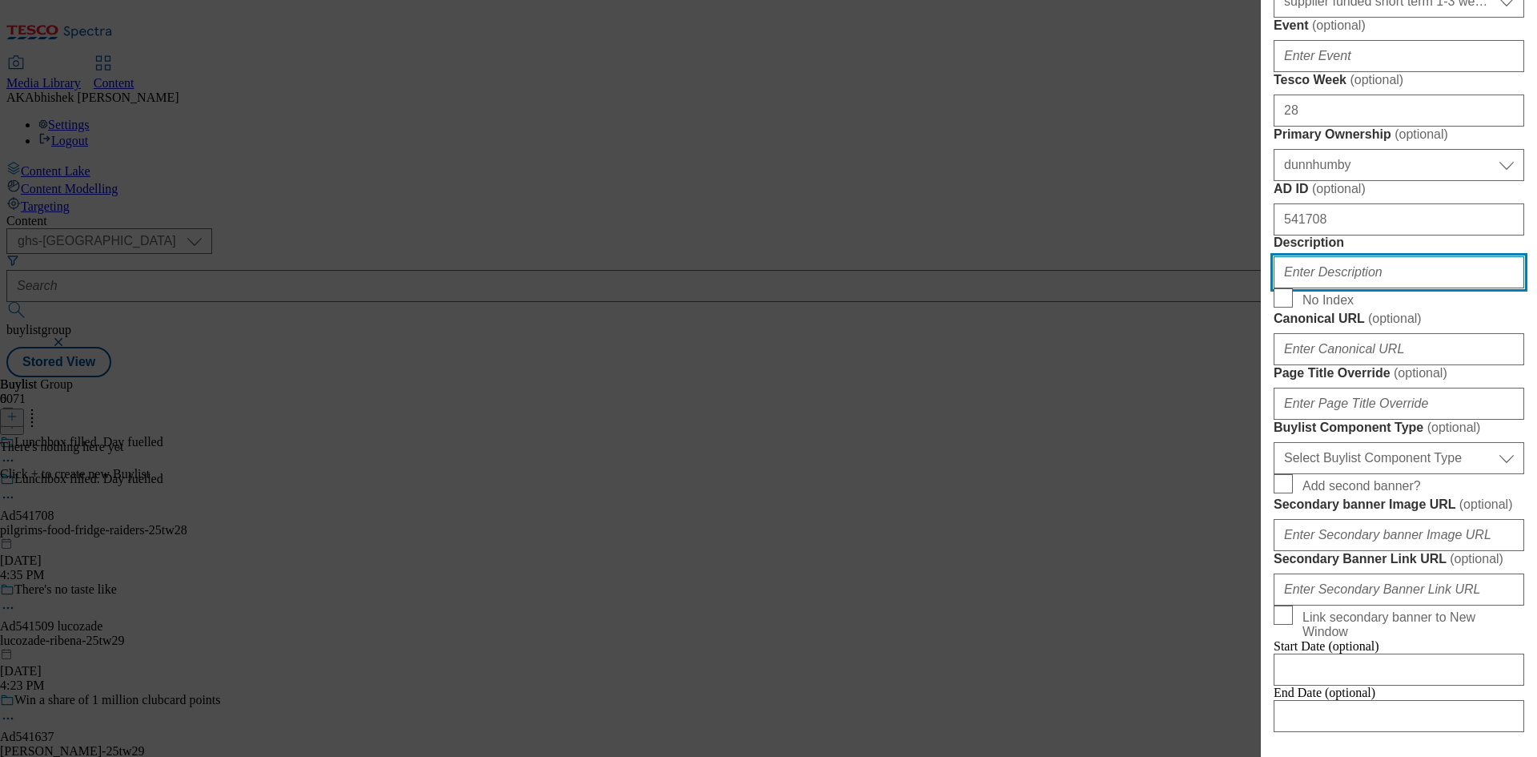
click at [1365, 288] on input "Description" at bounding box center [1399, 272] width 251 height 32
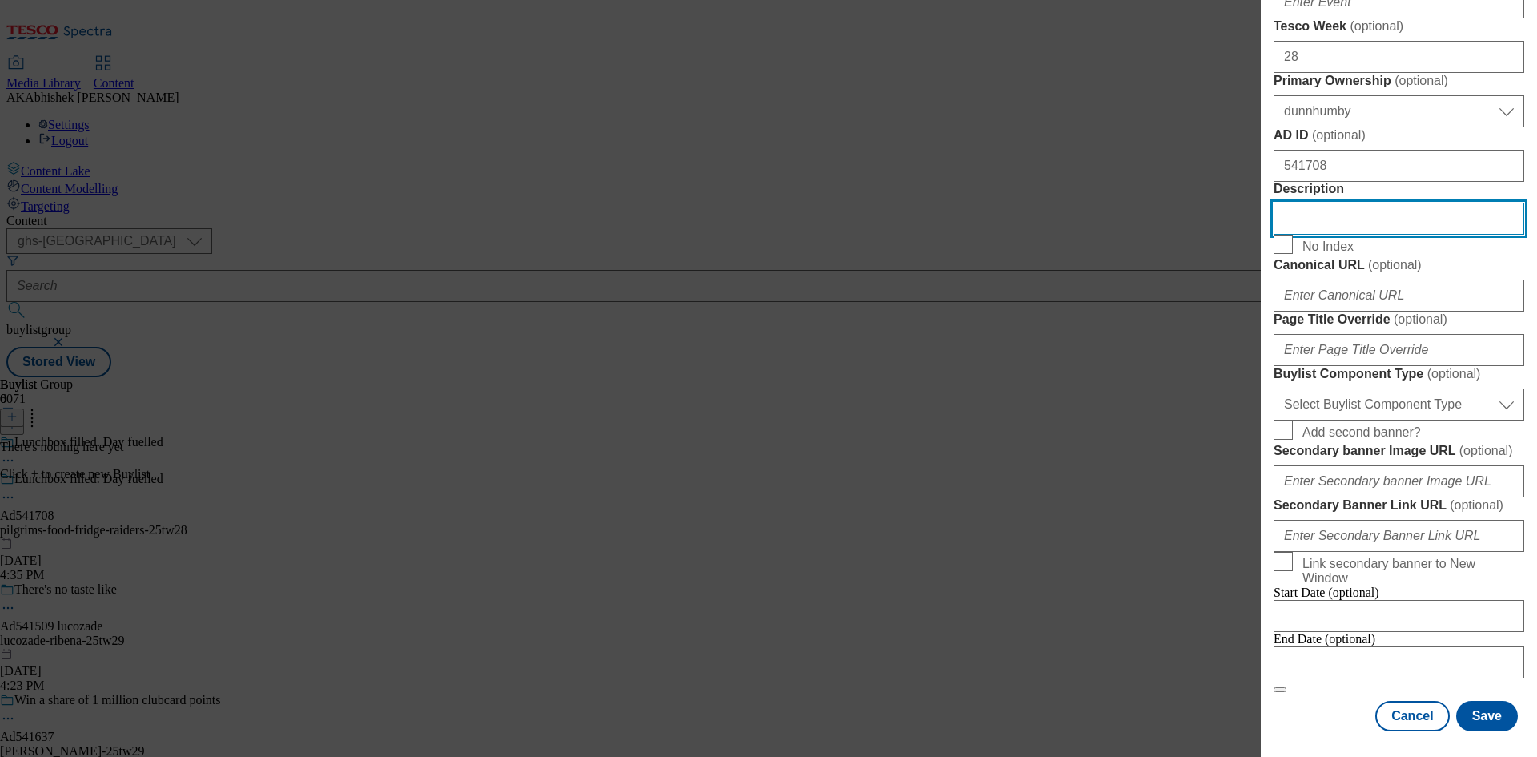
scroll to position [1041, 0]
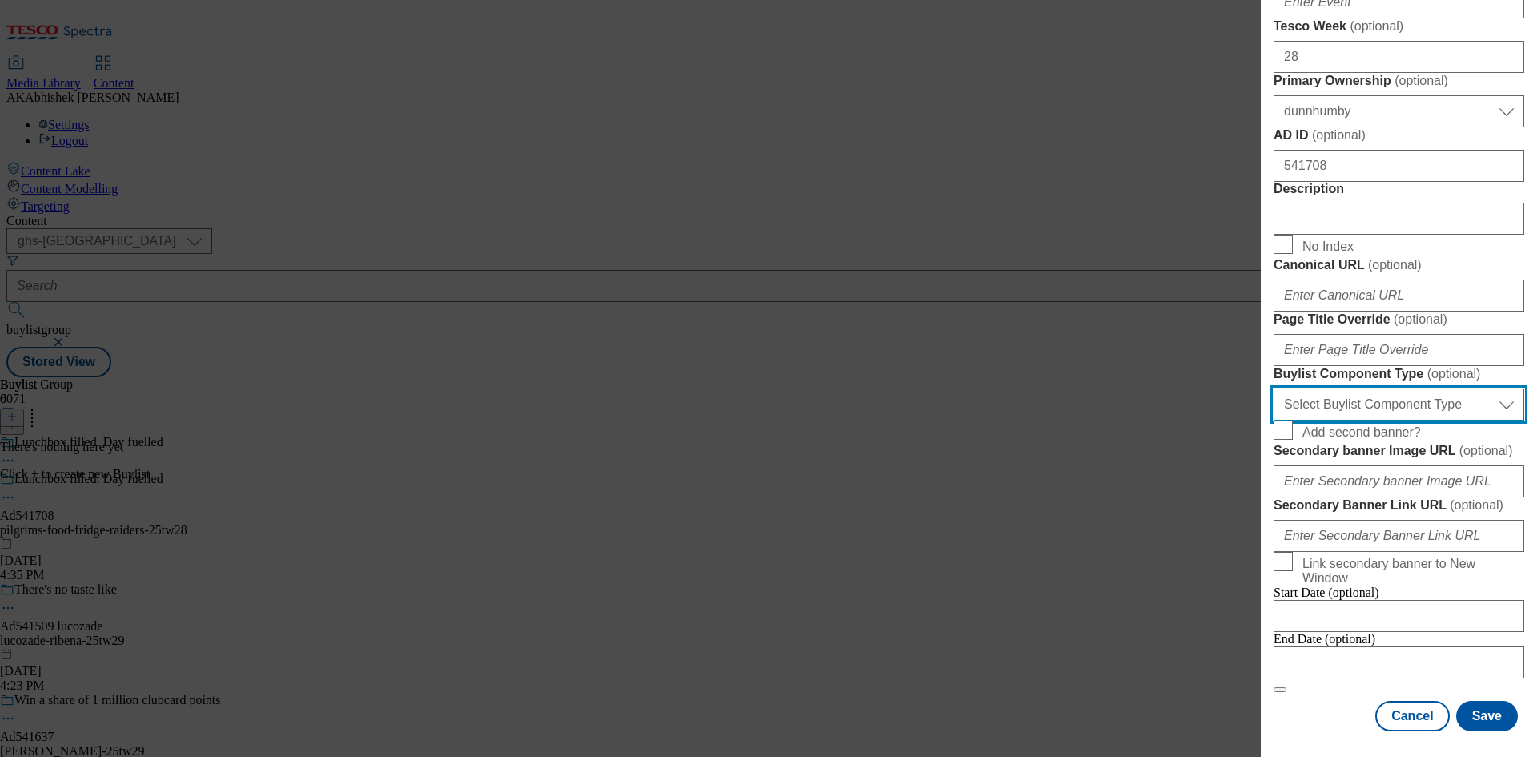
click at [1376, 388] on select "Select Buylist Component Type Banner Competition Header Meal" at bounding box center [1399, 404] width 251 height 32
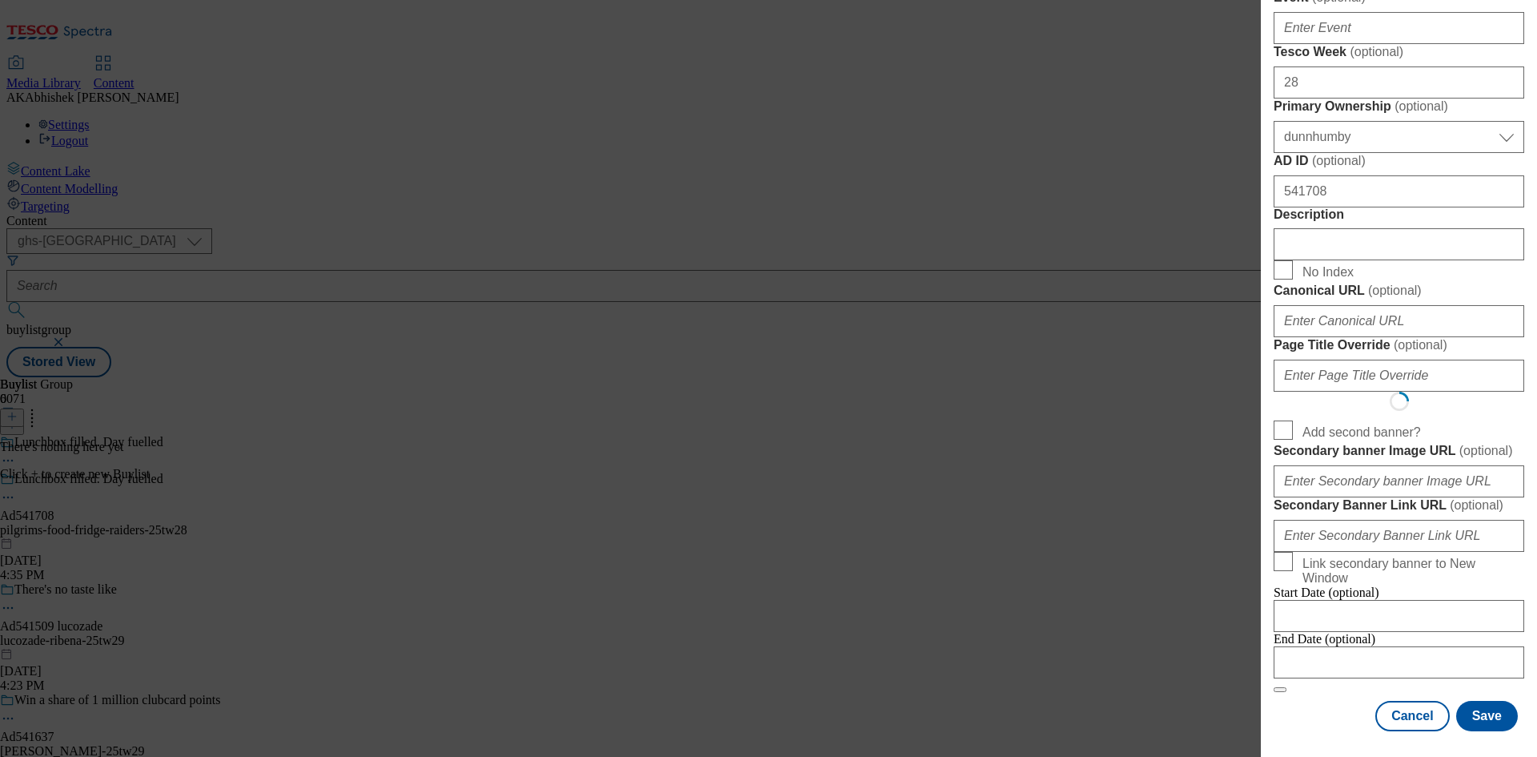
select select "Banner"
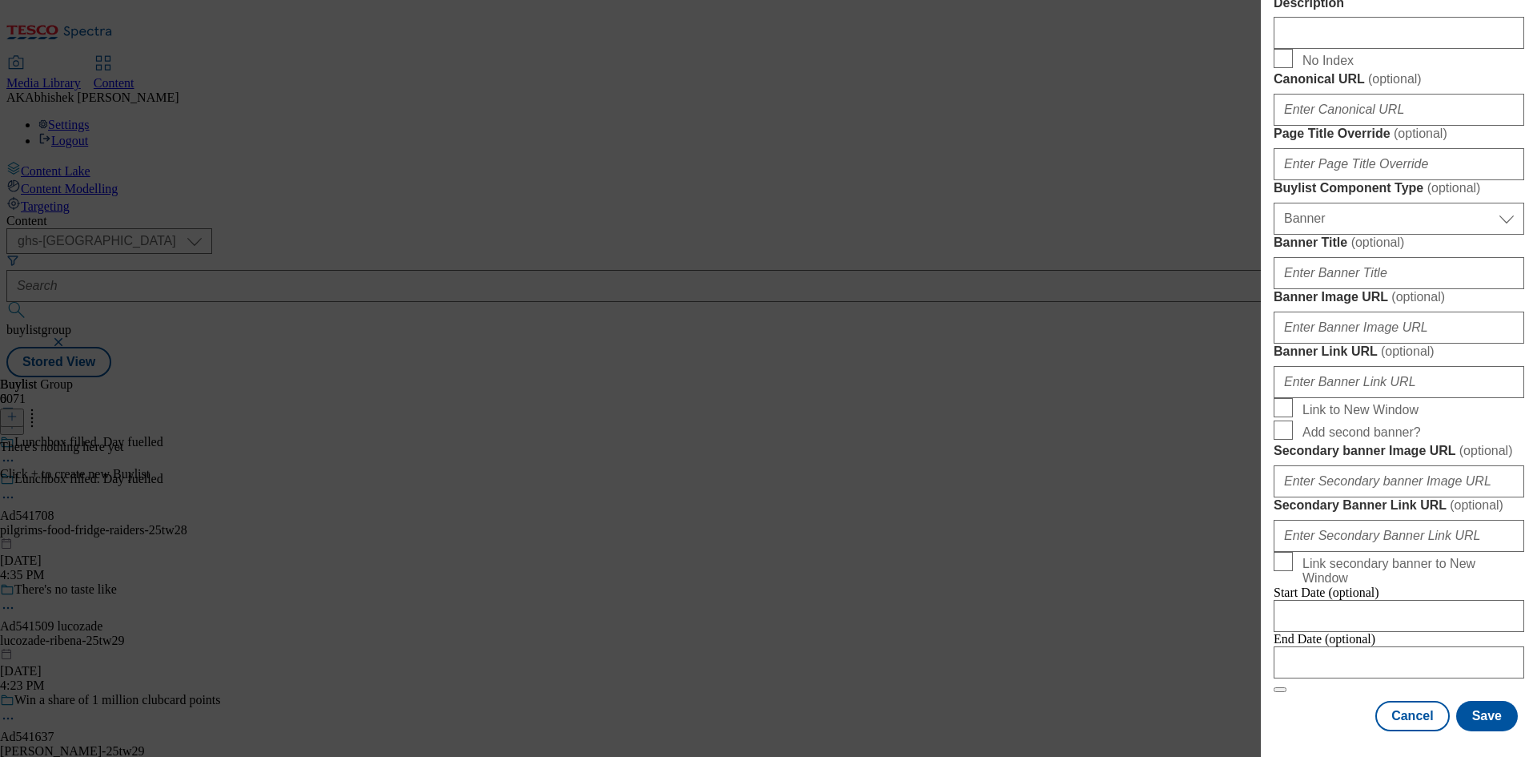
scroll to position [1403, 0]
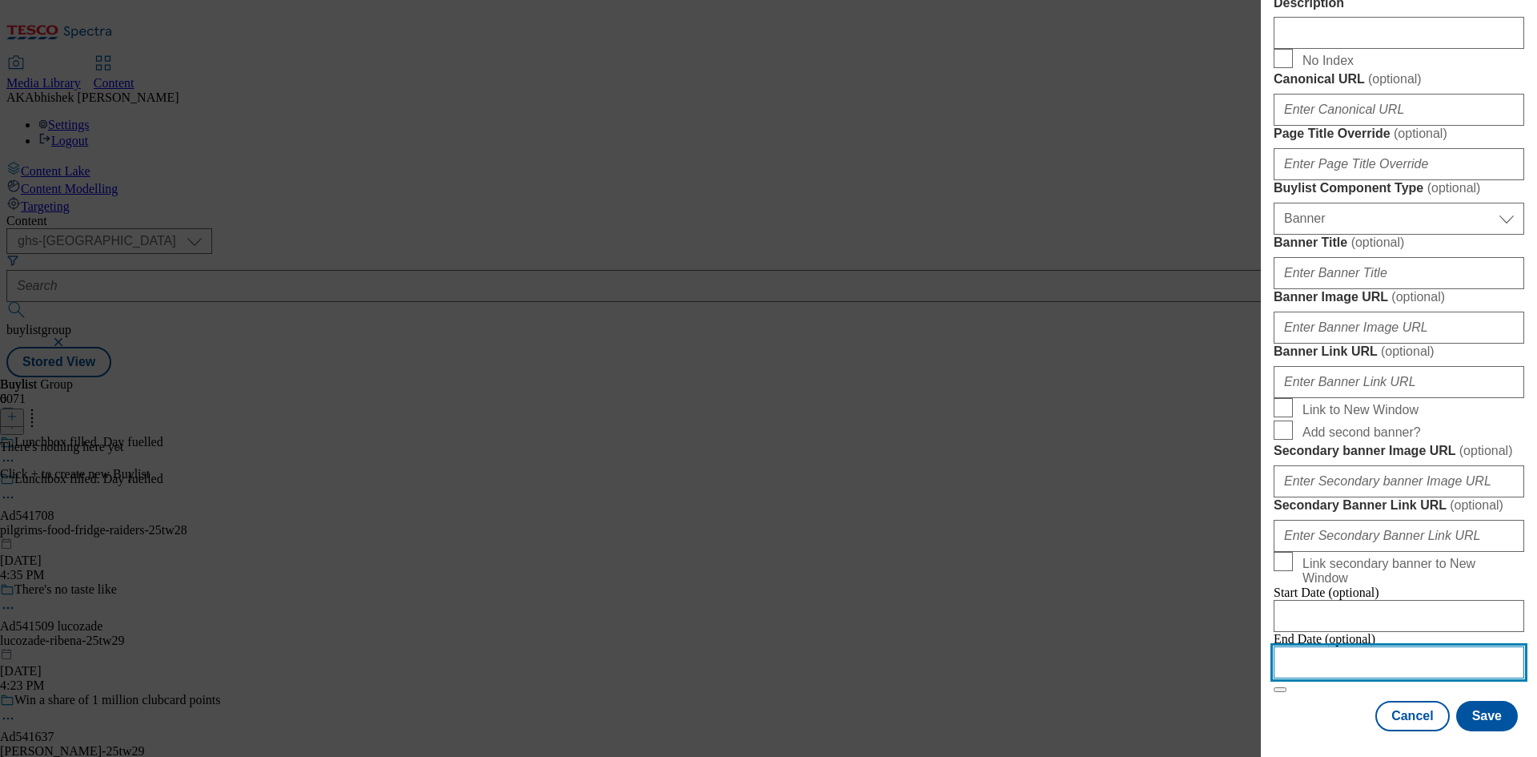
click at [1440, 646] on input "Modal" at bounding box center [1399, 662] width 251 height 32
select select "2025"
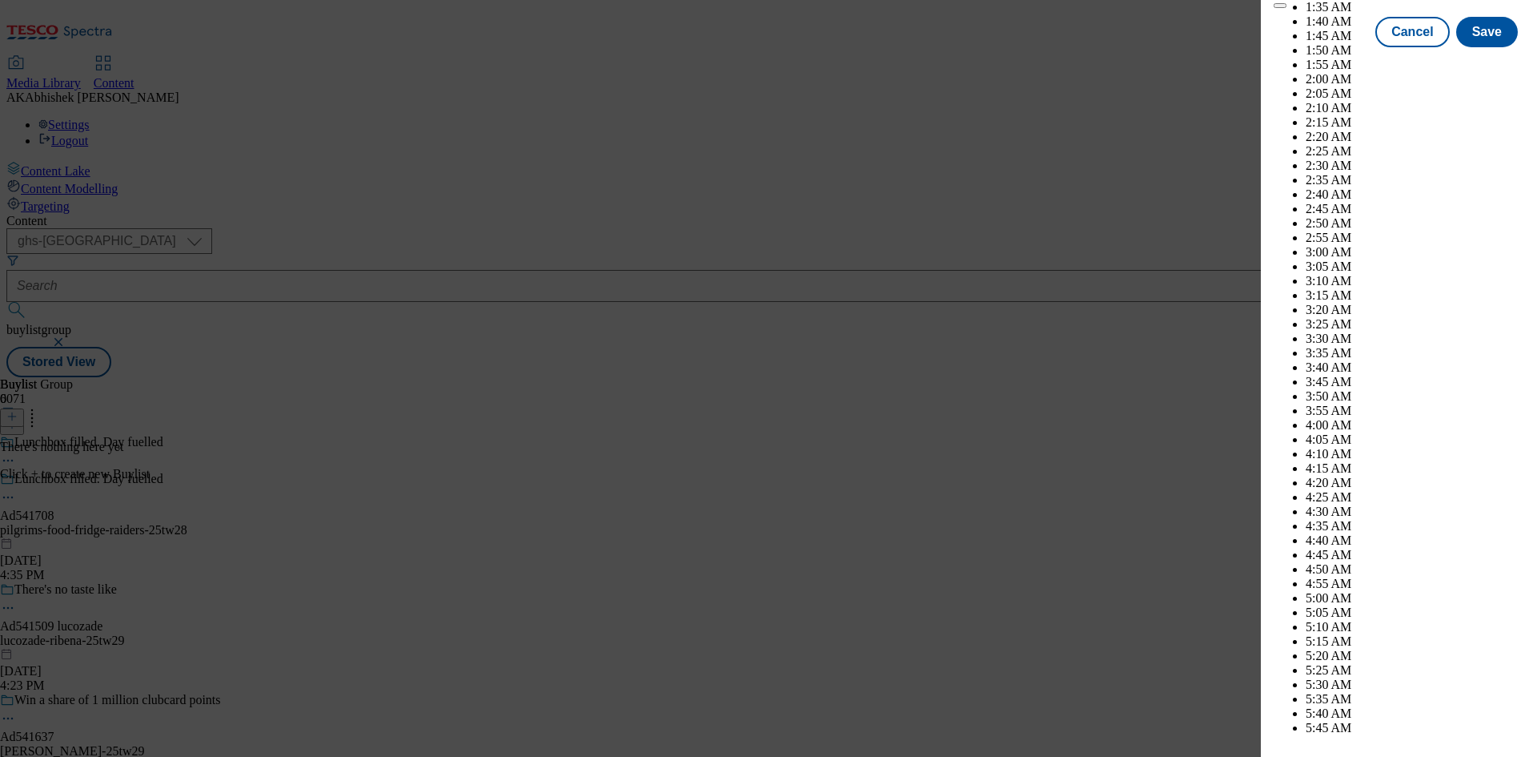
scroll to position [5884, 0]
select select "November"
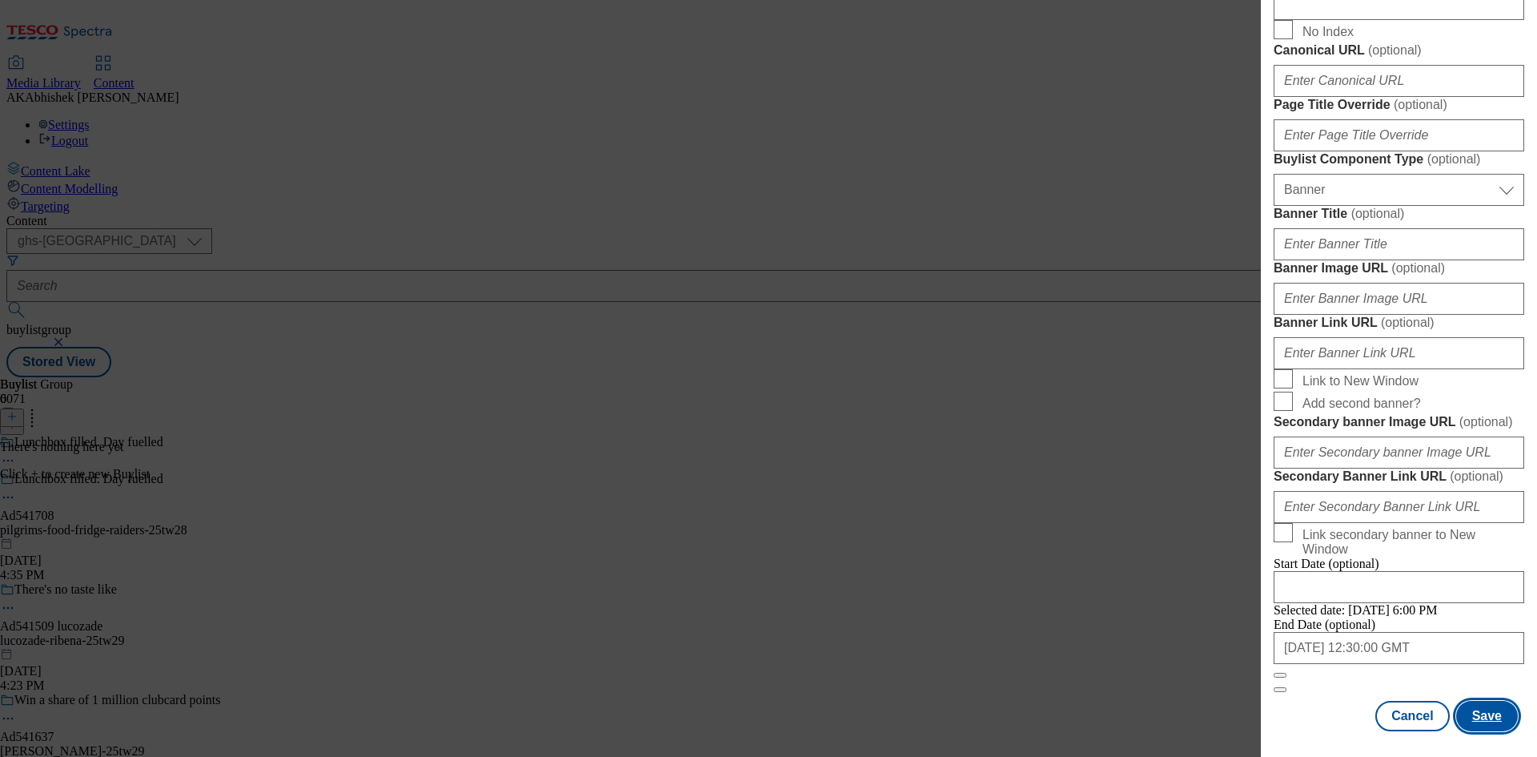
click at [1470, 709] on button "Save" at bounding box center [1487, 715] width 62 height 30
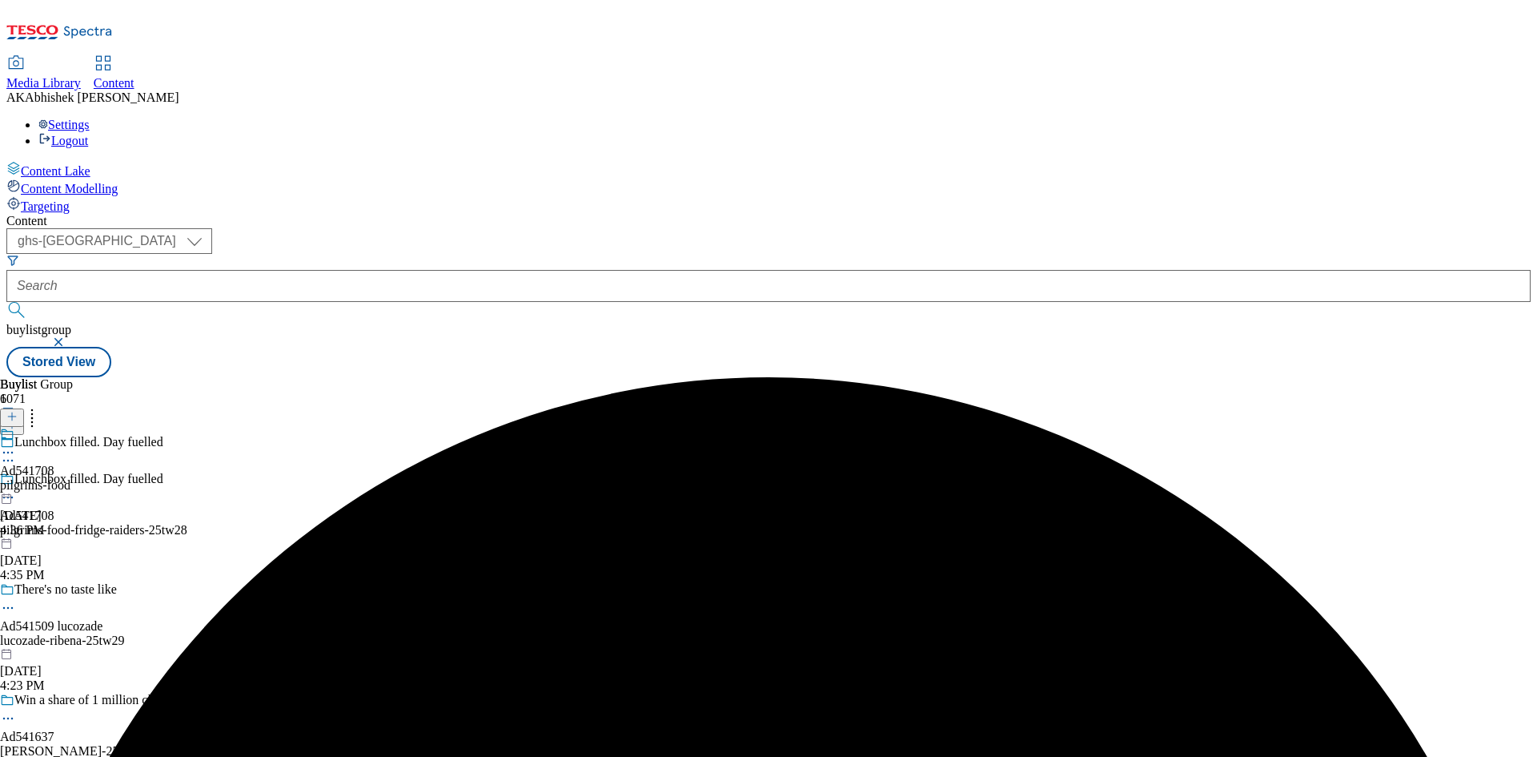
click at [70, 478] on div "pilgrims-food" at bounding box center [35, 485] width 70 height 14
click at [24, 408] on button at bounding box center [12, 417] width 24 height 18
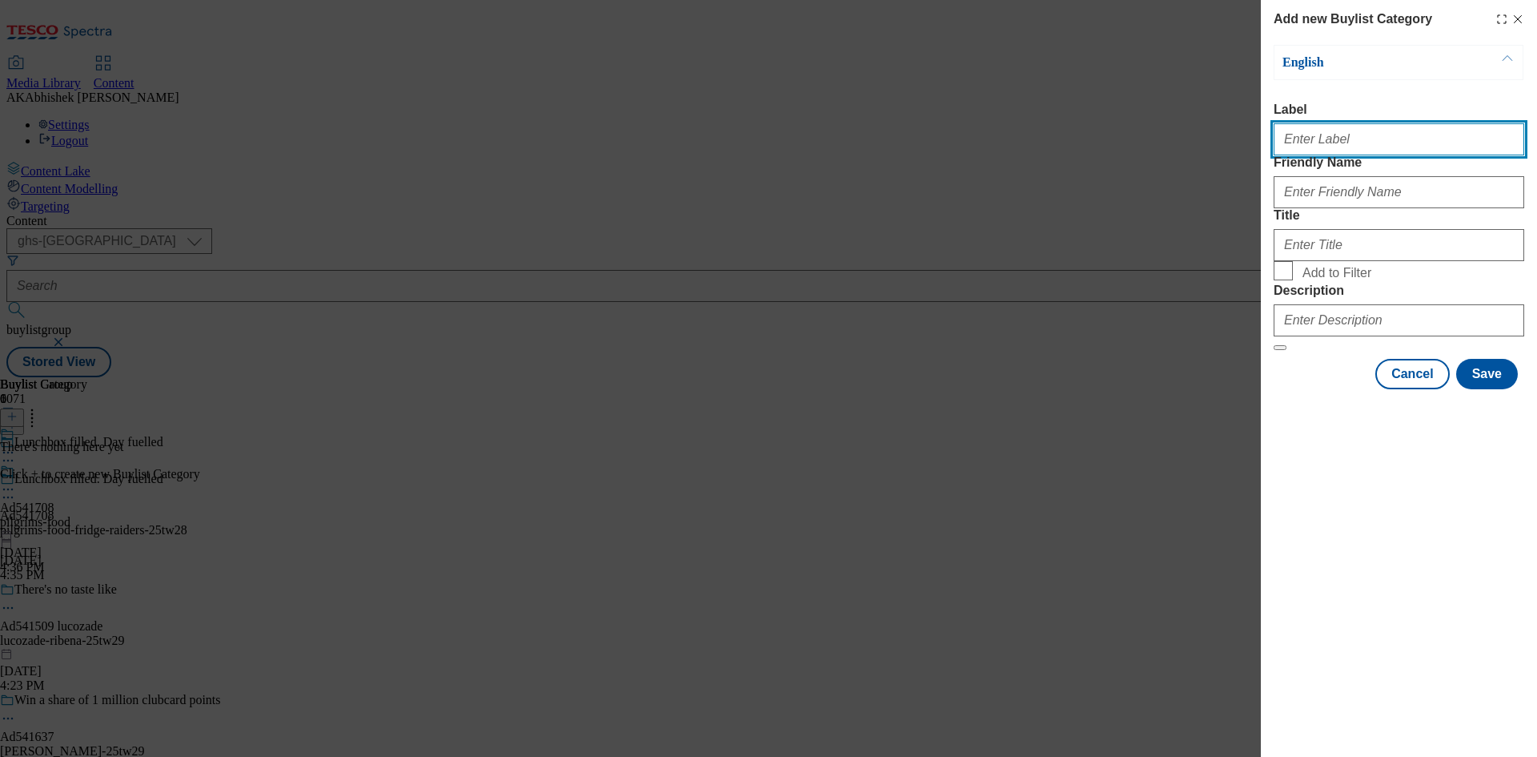
click at [1320, 138] on input "Label" at bounding box center [1399, 139] width 251 height 32
paste input "541708"
click at [1283, 146] on input "541708" at bounding box center [1399, 139] width 251 height 32
type input "Ad541708"
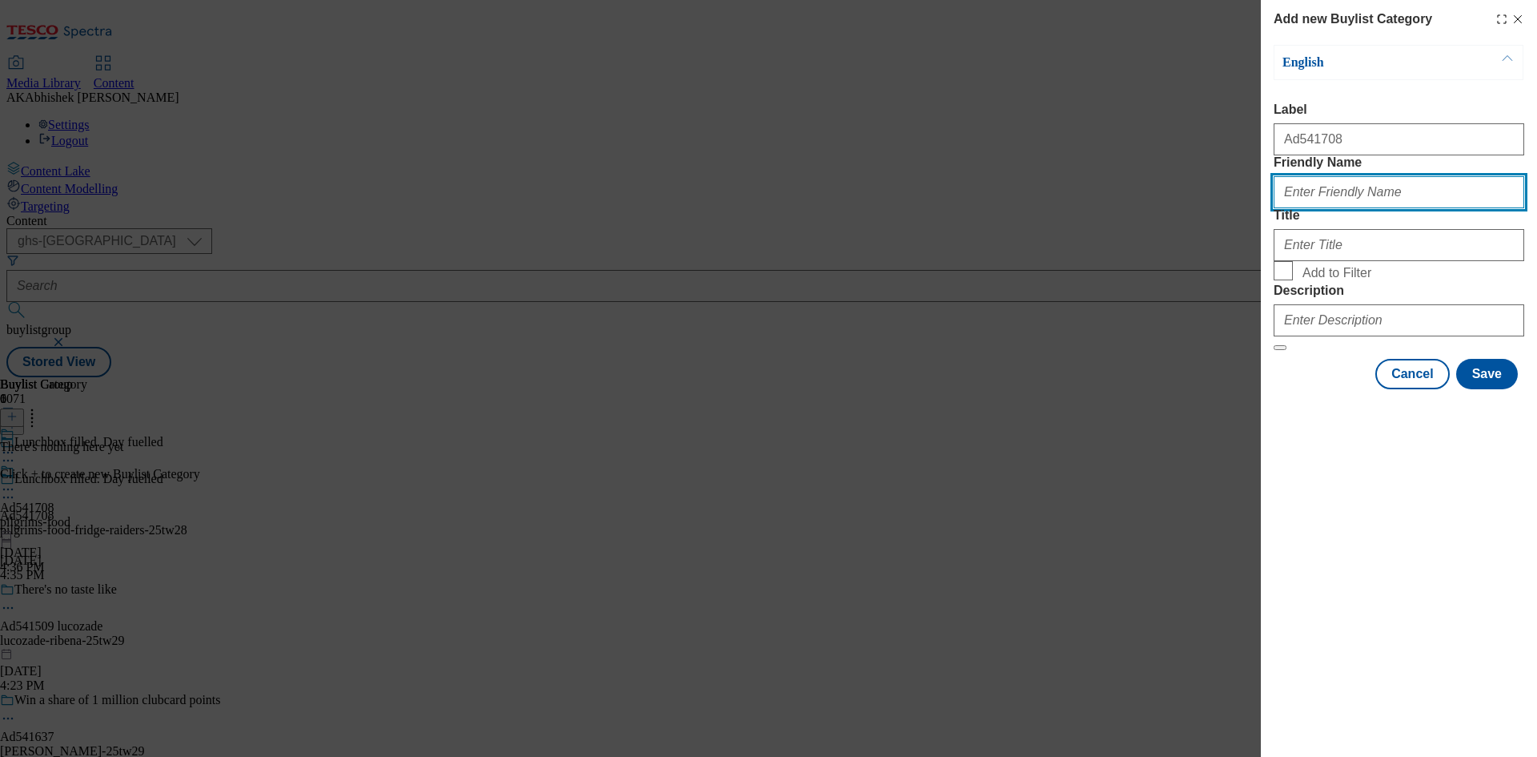
click at [1314, 208] on input "Friendly Name" at bounding box center [1399, 192] width 251 height 32
paste input "pilgrims-food-fridge-raiders"
type input "pilgrims-food-fridge-raiders"
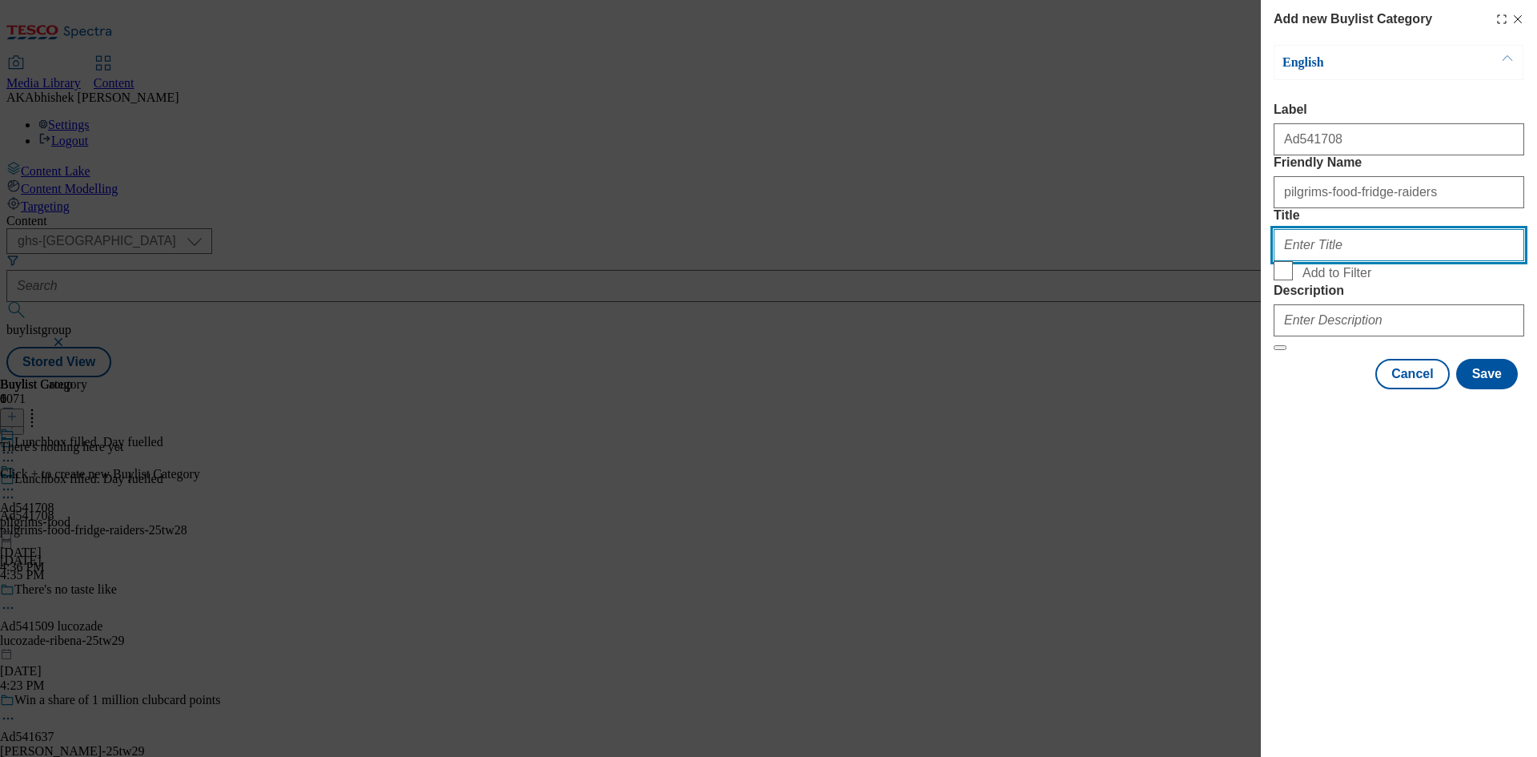
click at [1329, 261] on input "Title" at bounding box center [1399, 245] width 251 height 32
paste input "Pilgrim's Food Masters UK Limited"
type input "Pilgrim's Food Masters UK Limited"
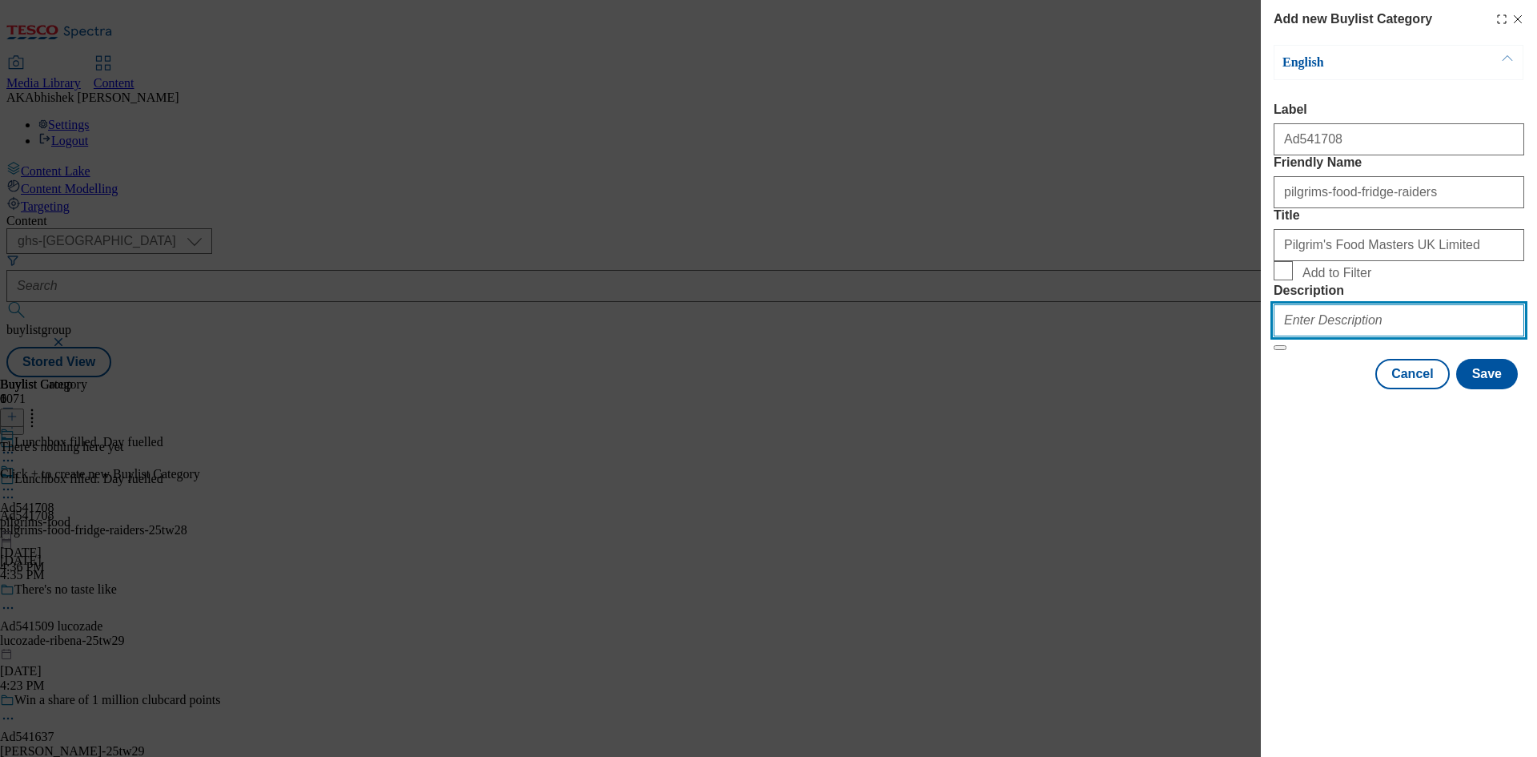
click at [1354, 336] on input "Description" at bounding box center [1399, 320] width 251 height 32
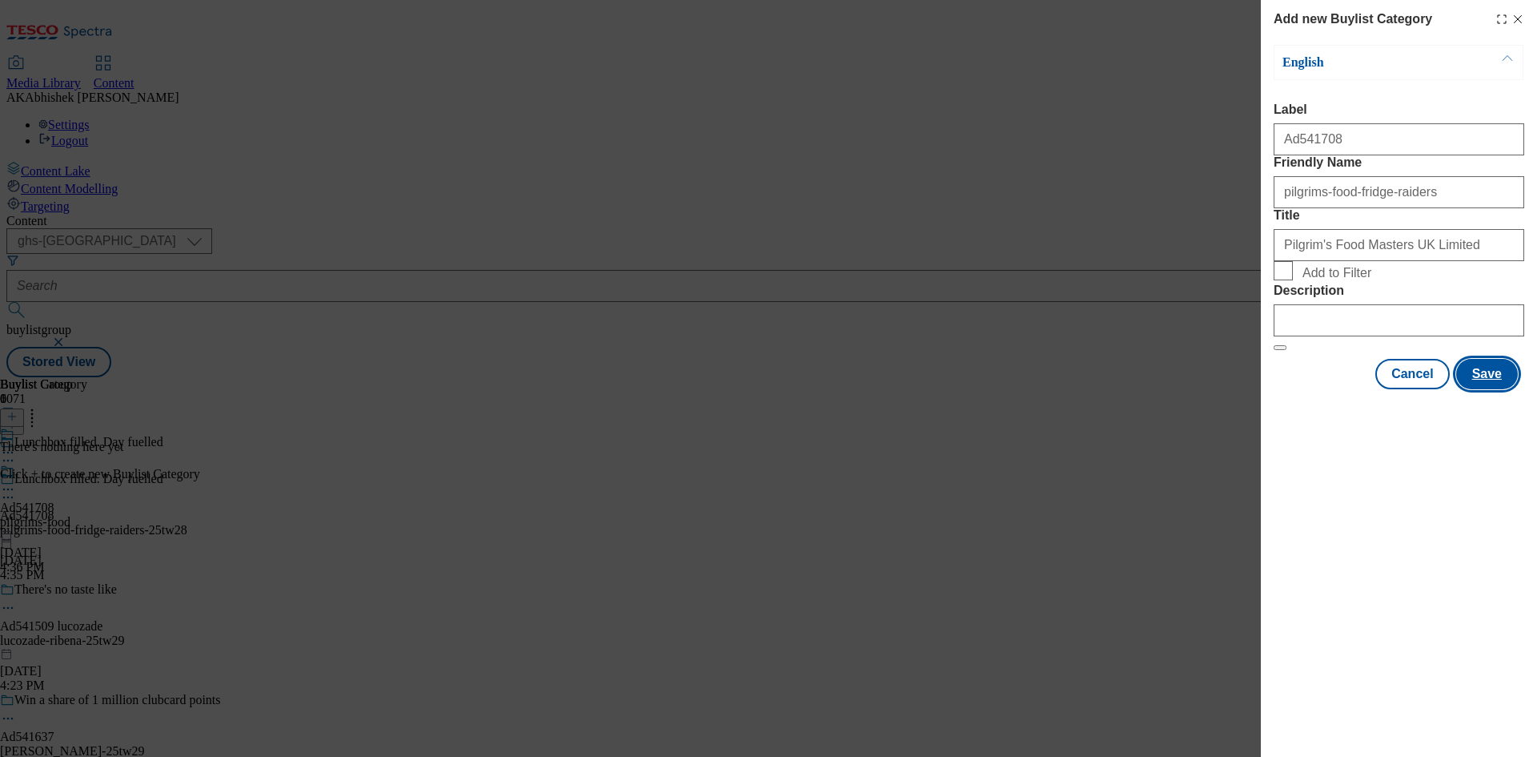
click at [1510, 389] on button "Save" at bounding box center [1487, 374] width 62 height 30
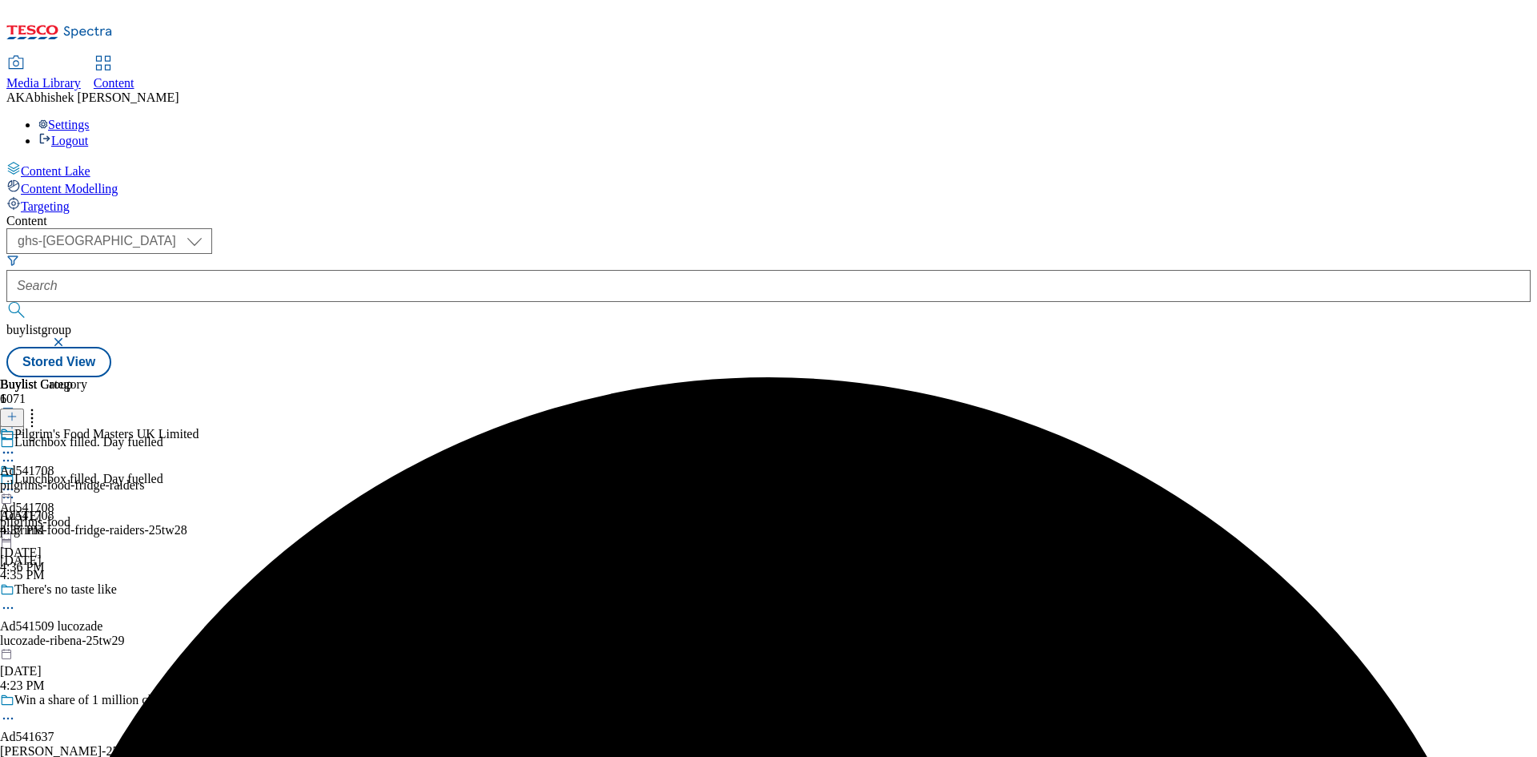
click at [199, 427] on div "Pilgrim's Food Masters UK Limited Ad541708 pilgrims-food-fridge-raiders [DATE] …" at bounding box center [99, 482] width 199 height 110
click at [18, 411] on icon at bounding box center [11, 416] width 11 height 11
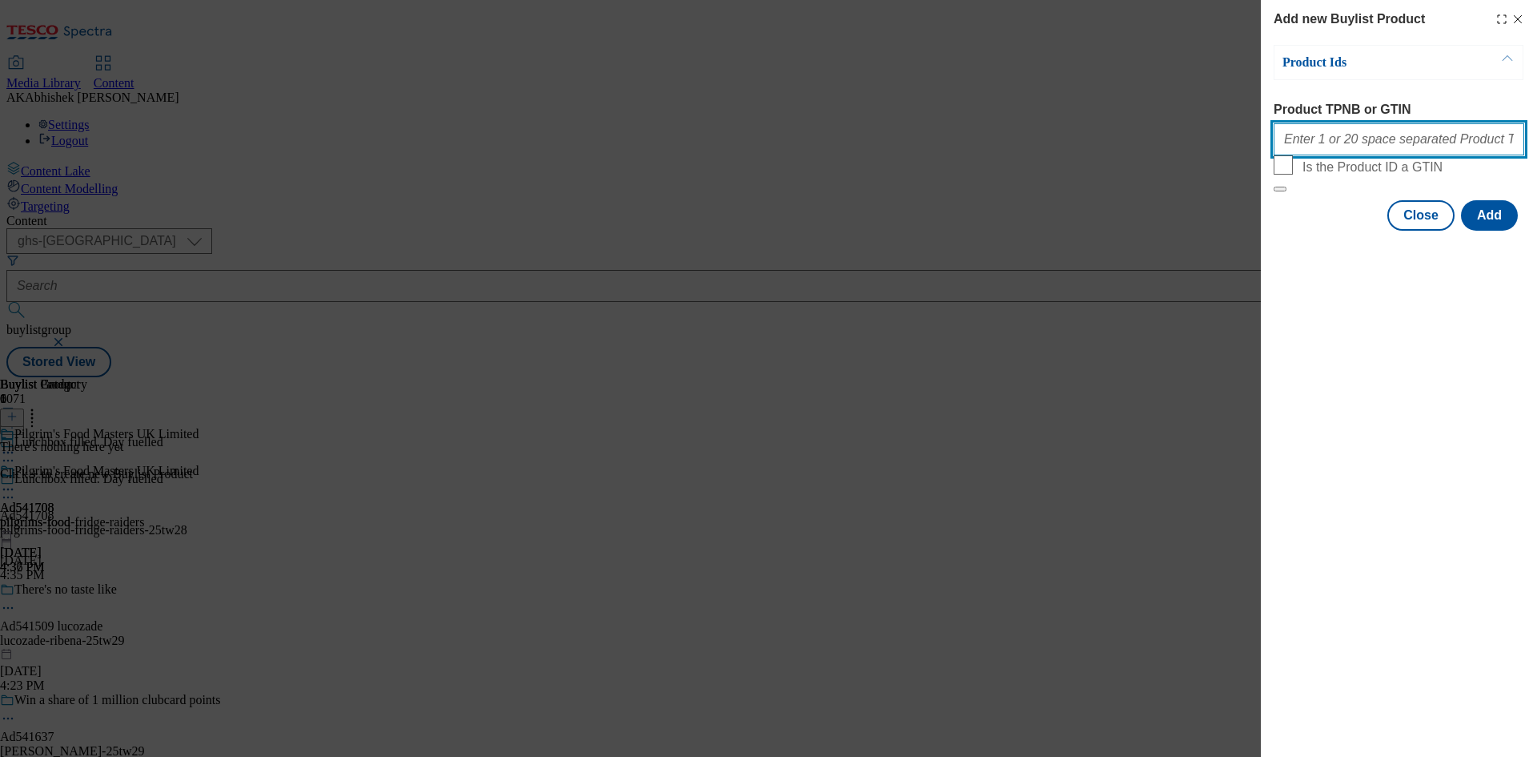
click at [1338, 138] on input "Product TPNB or GTIN" at bounding box center [1399, 139] width 251 height 32
paste input "91833794 91823996 93347440 93948396 90510377 91491080 91706628 91573818 9149112…"
type input "91833794 91823996 93347440 93948396 90510377 91491080 91706628 91573818 9149112…"
click at [1492, 231] on button "Add" at bounding box center [1489, 215] width 57 height 30
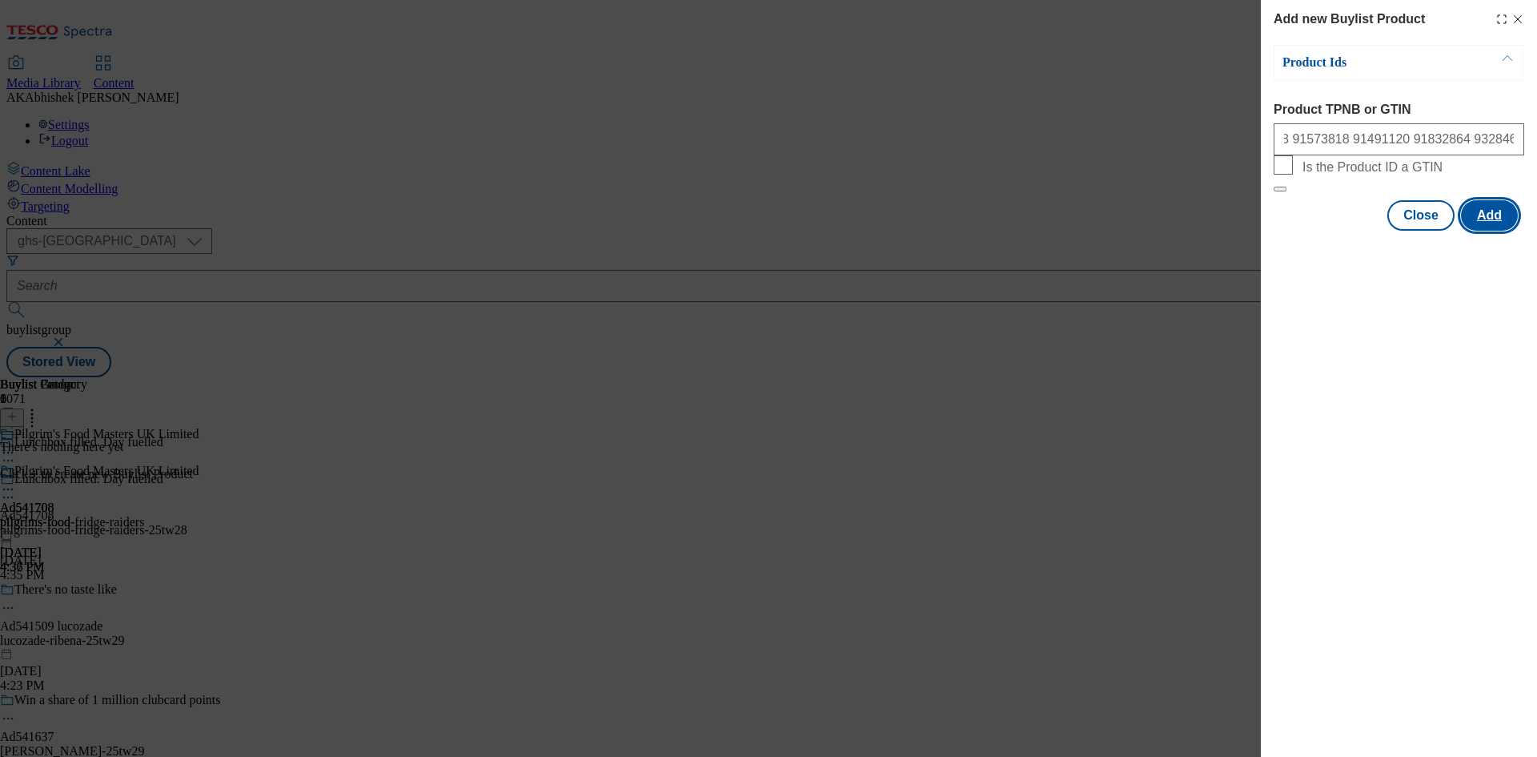
scroll to position [0, 0]
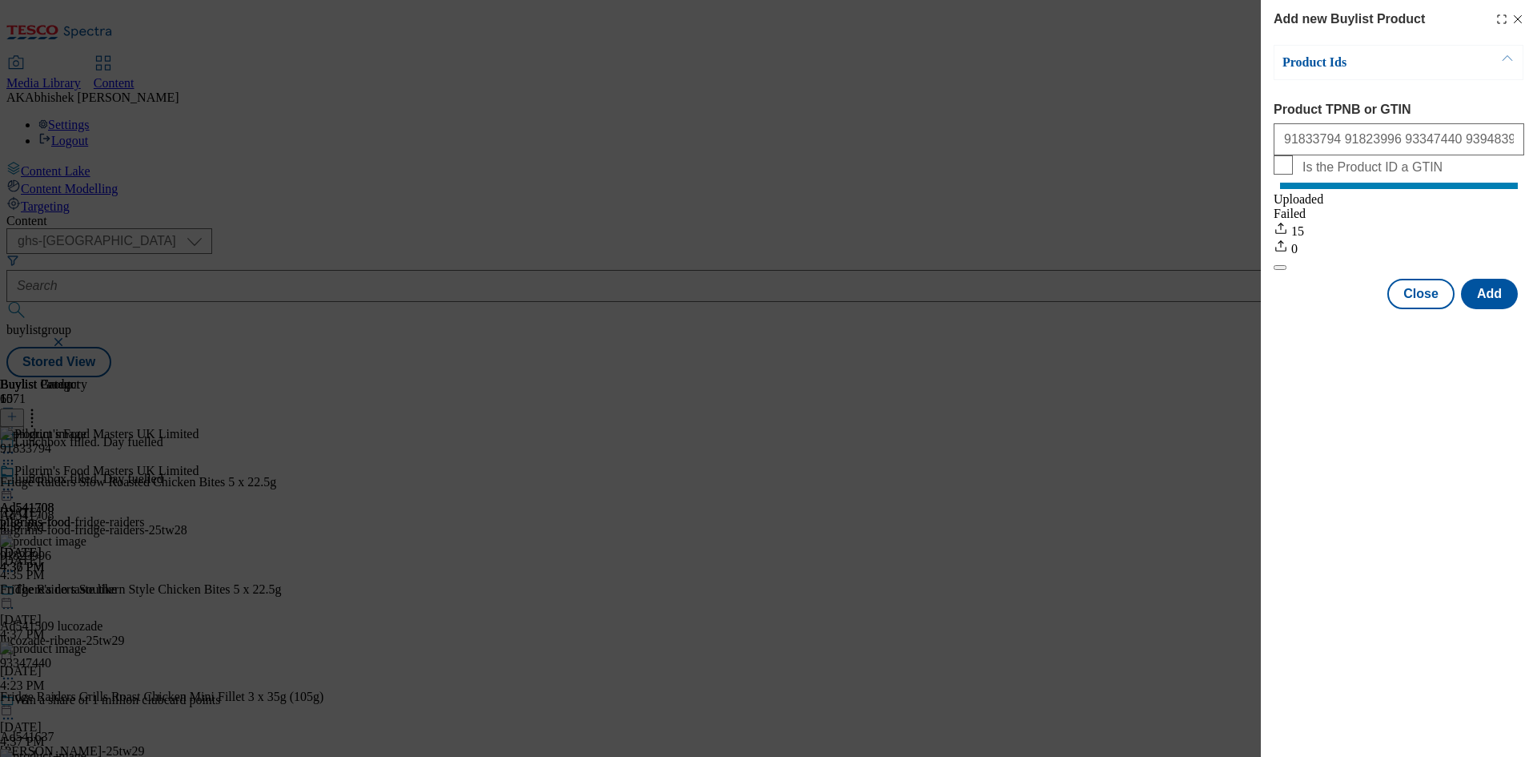
drag, startPoint x: 1026, startPoint y: 500, endPoint x: 1167, endPoint y: 469, distance: 144.1
click at [1026, 500] on div "Add new Buylist Product Product Ids Product TPNB or GTIN 91833794 91823996 9334…" at bounding box center [768, 378] width 1537 height 757
click at [1475, 309] on button "Add" at bounding box center [1489, 294] width 57 height 30
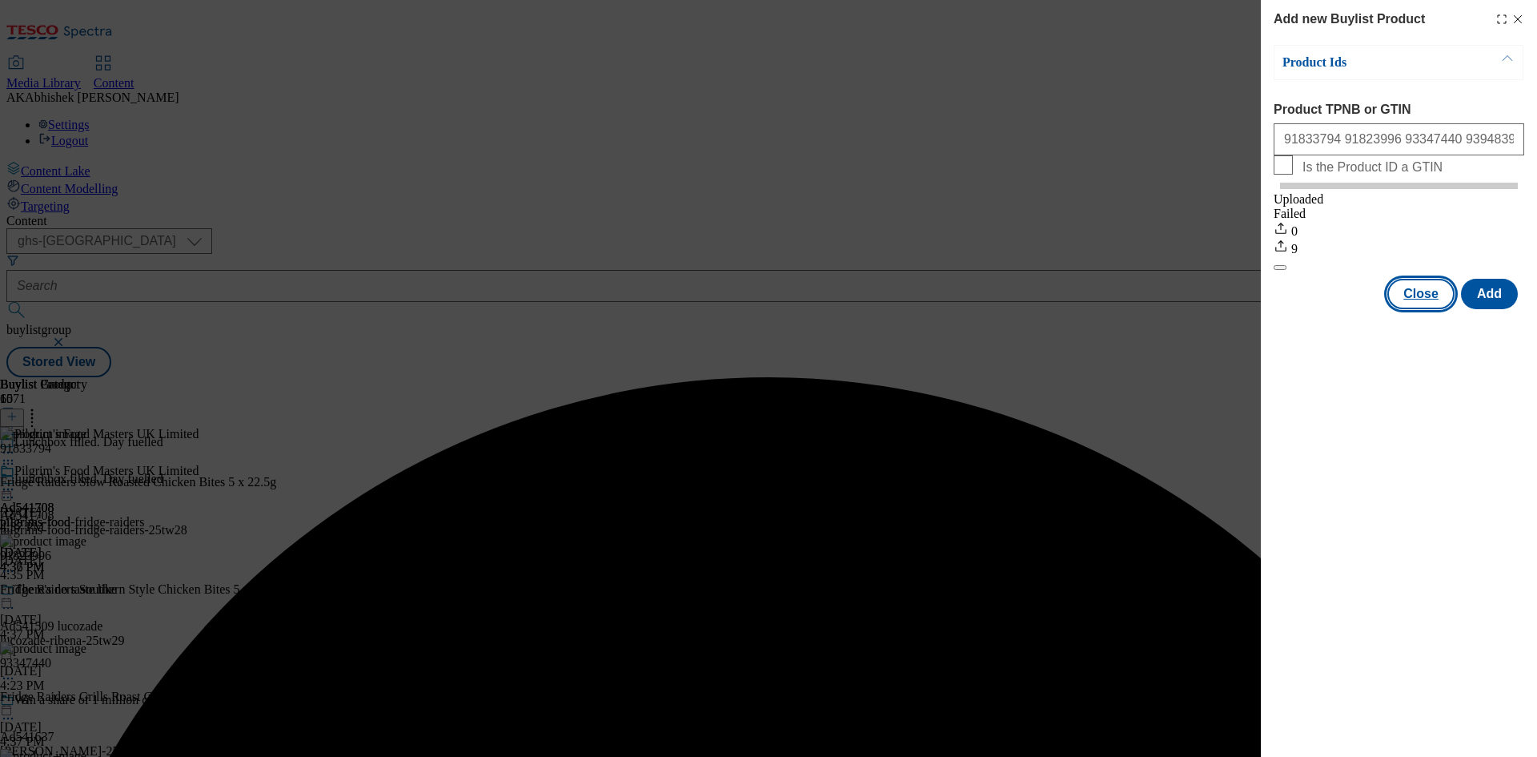
click at [1426, 307] on button "Close" at bounding box center [1420, 294] width 67 height 30
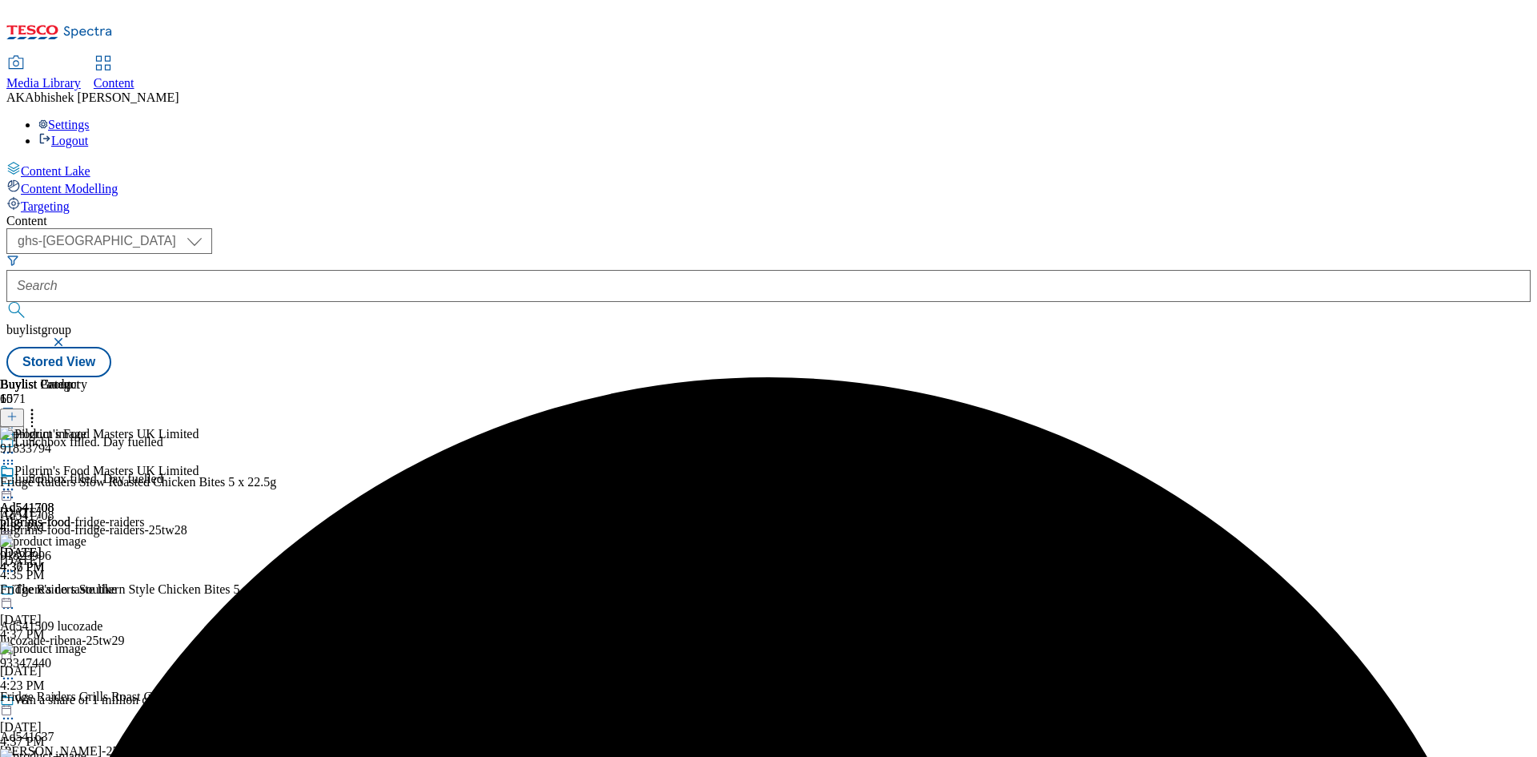
click at [16, 481] on icon at bounding box center [8, 489] width 16 height 16
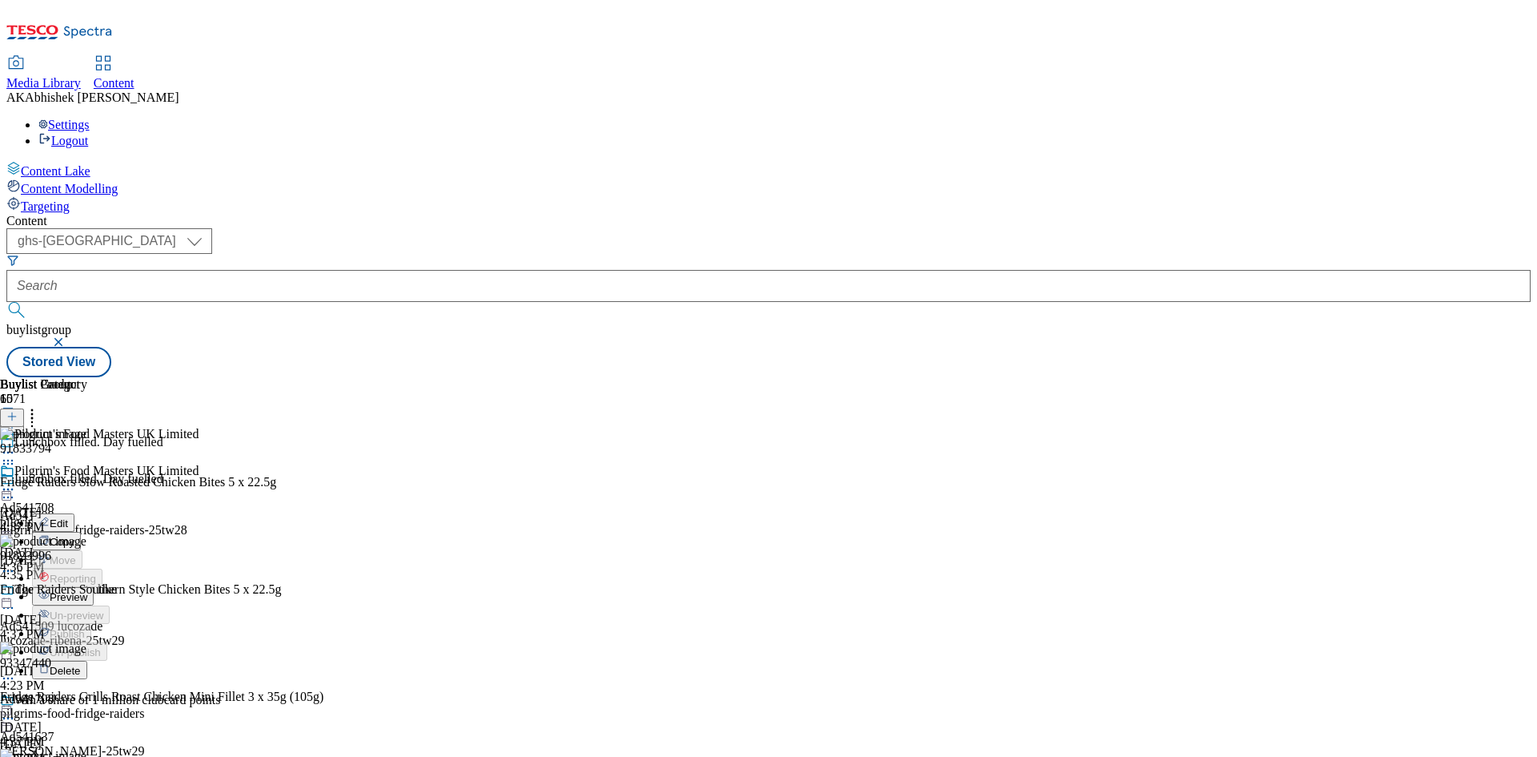
click at [87, 591] on span "Preview" at bounding box center [69, 597] width 38 height 12
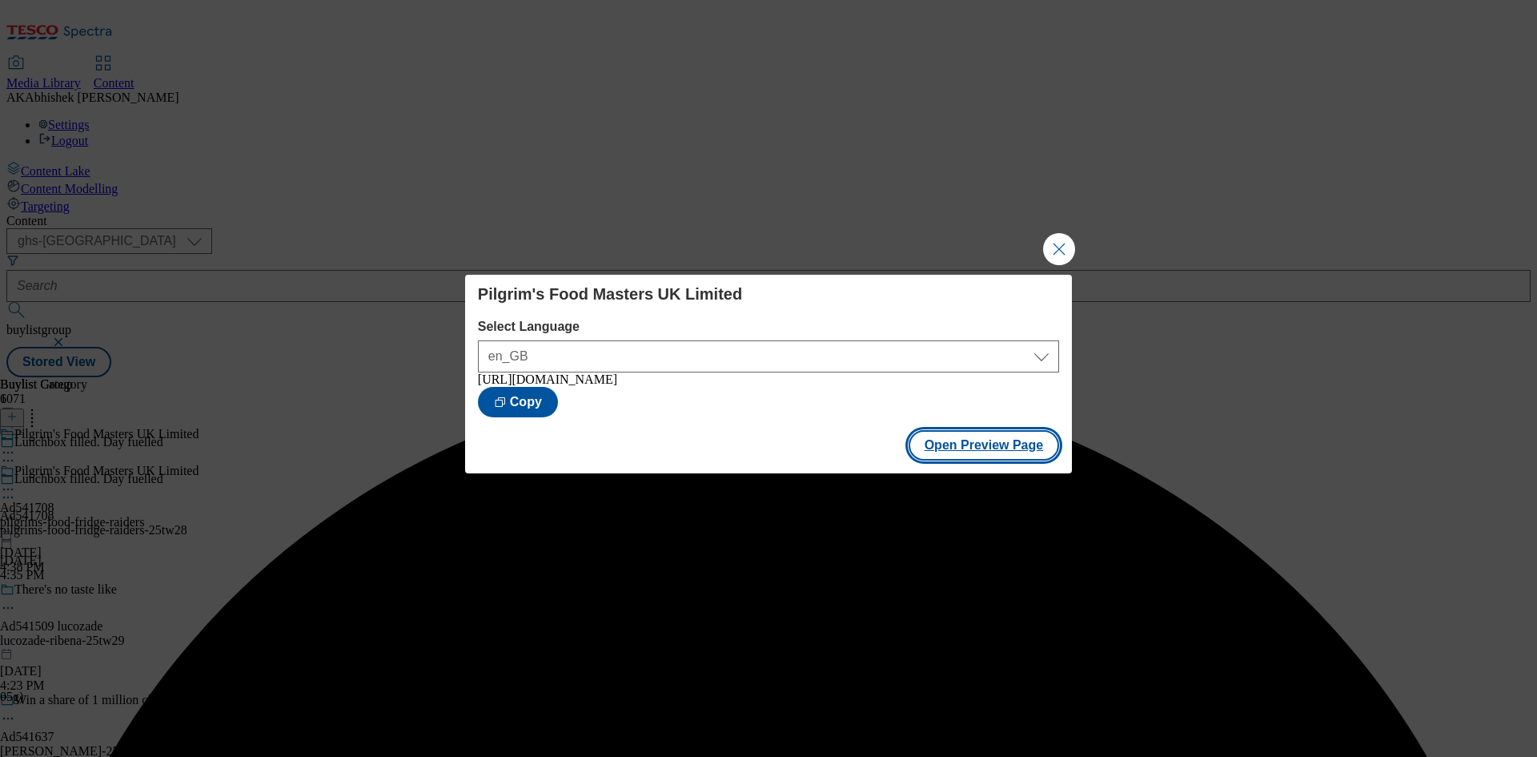
click at [939, 455] on button "Open Preview Page" at bounding box center [984, 445] width 151 height 30
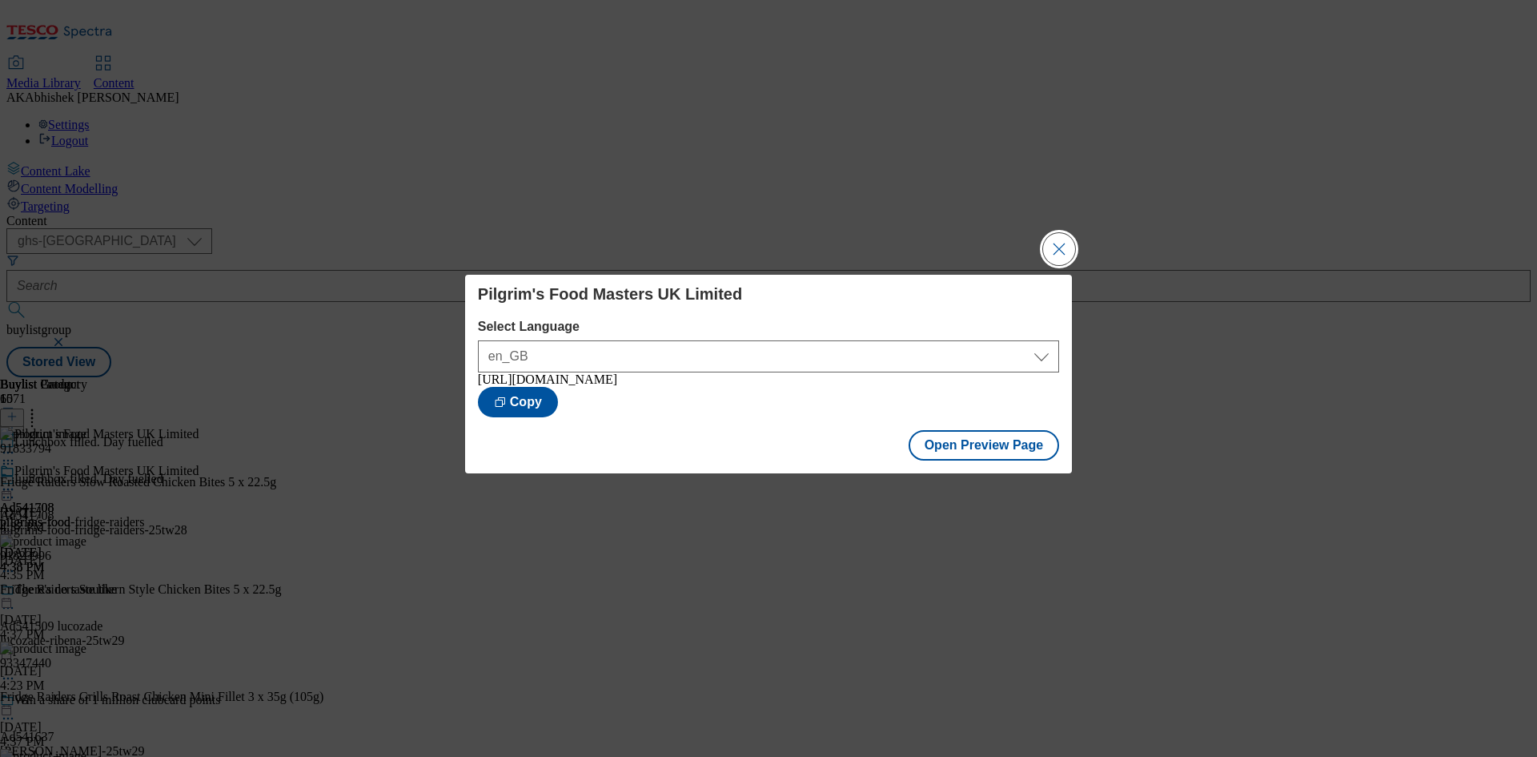
click at [1062, 243] on button "Close Modal" at bounding box center [1059, 249] width 32 height 32
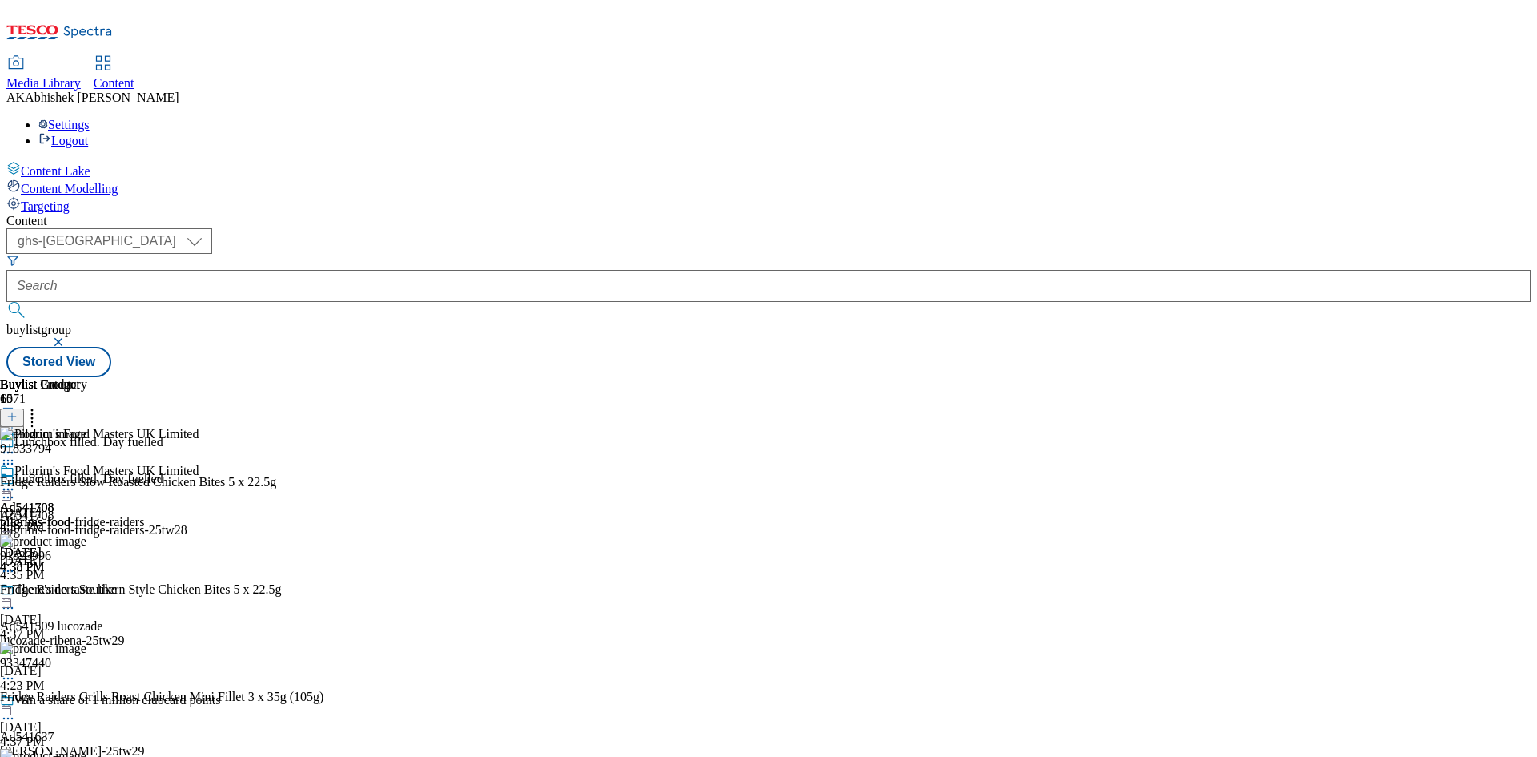
click at [10, 496] on circle at bounding box center [8, 497] width 2 height 2
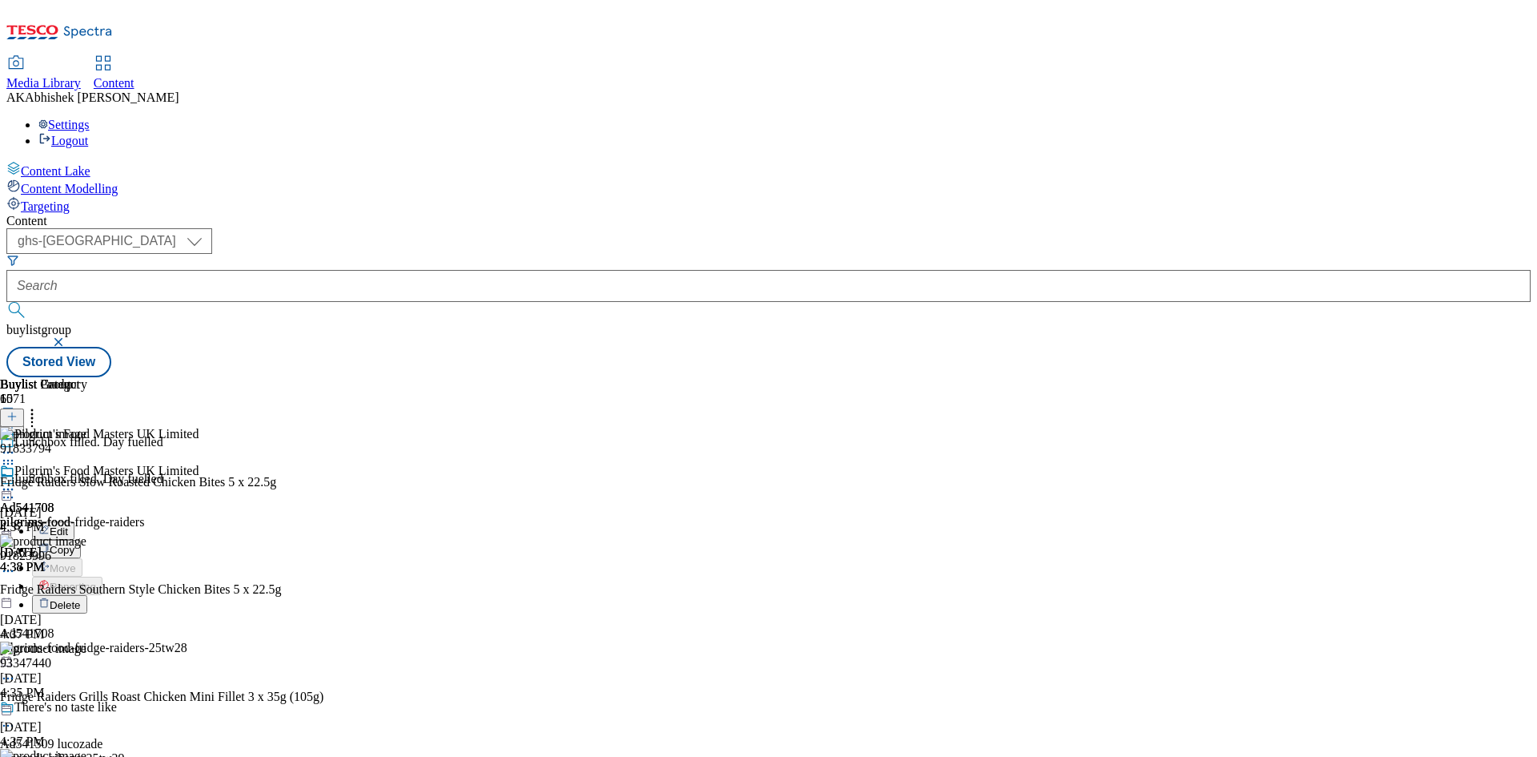
click at [68, 525] on span "Edit" at bounding box center [59, 531] width 18 height 12
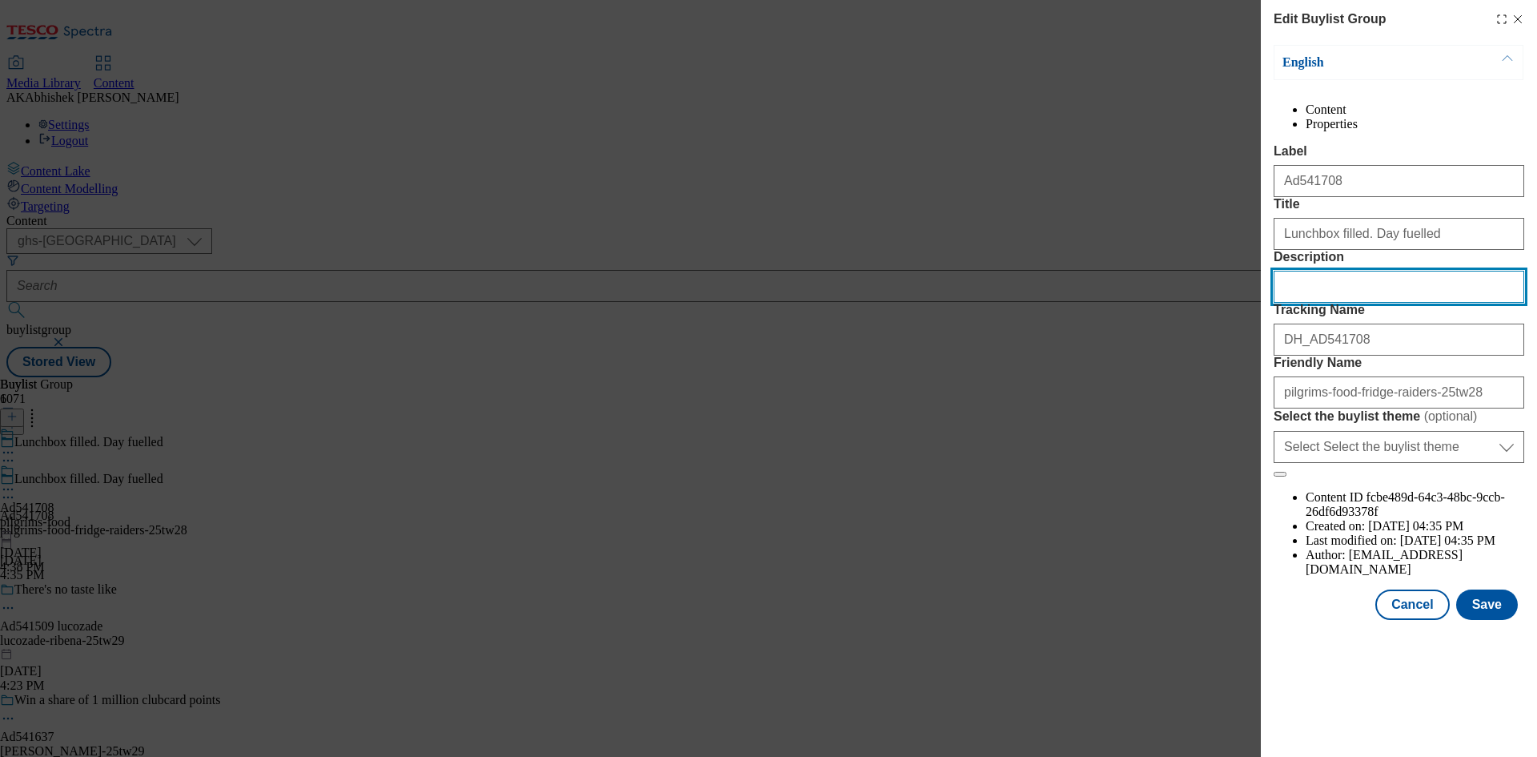
click at [1359, 303] on input "Description" at bounding box center [1399, 287] width 251 height 32
paste input "Fridge Raiders Slow Roasted Chicken Bites 5X22.5G"
type input "Fridge Raiders Slow Roasted Chicken Bites 5X22.5G"
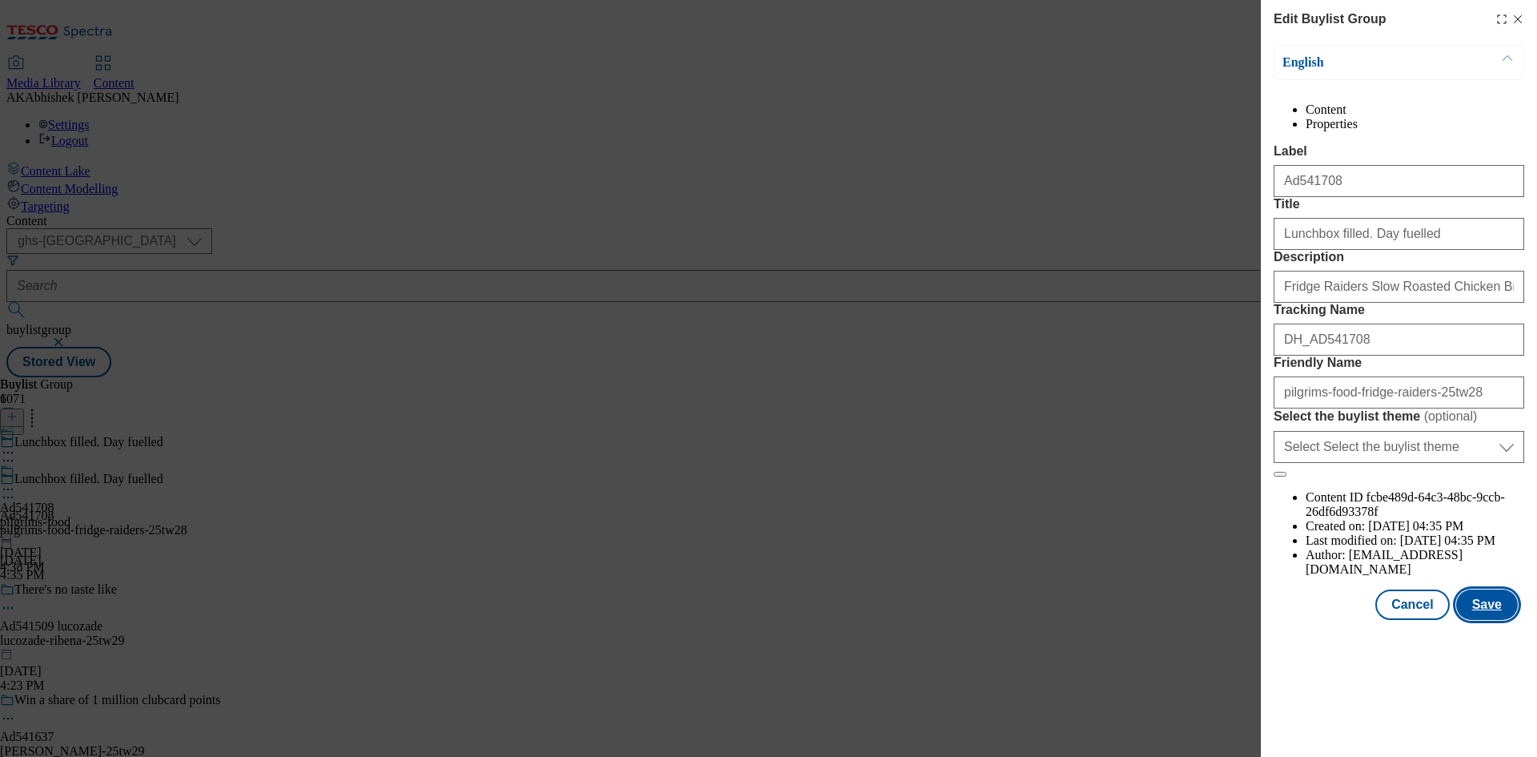
click at [1491, 620] on button "Save" at bounding box center [1487, 604] width 62 height 30
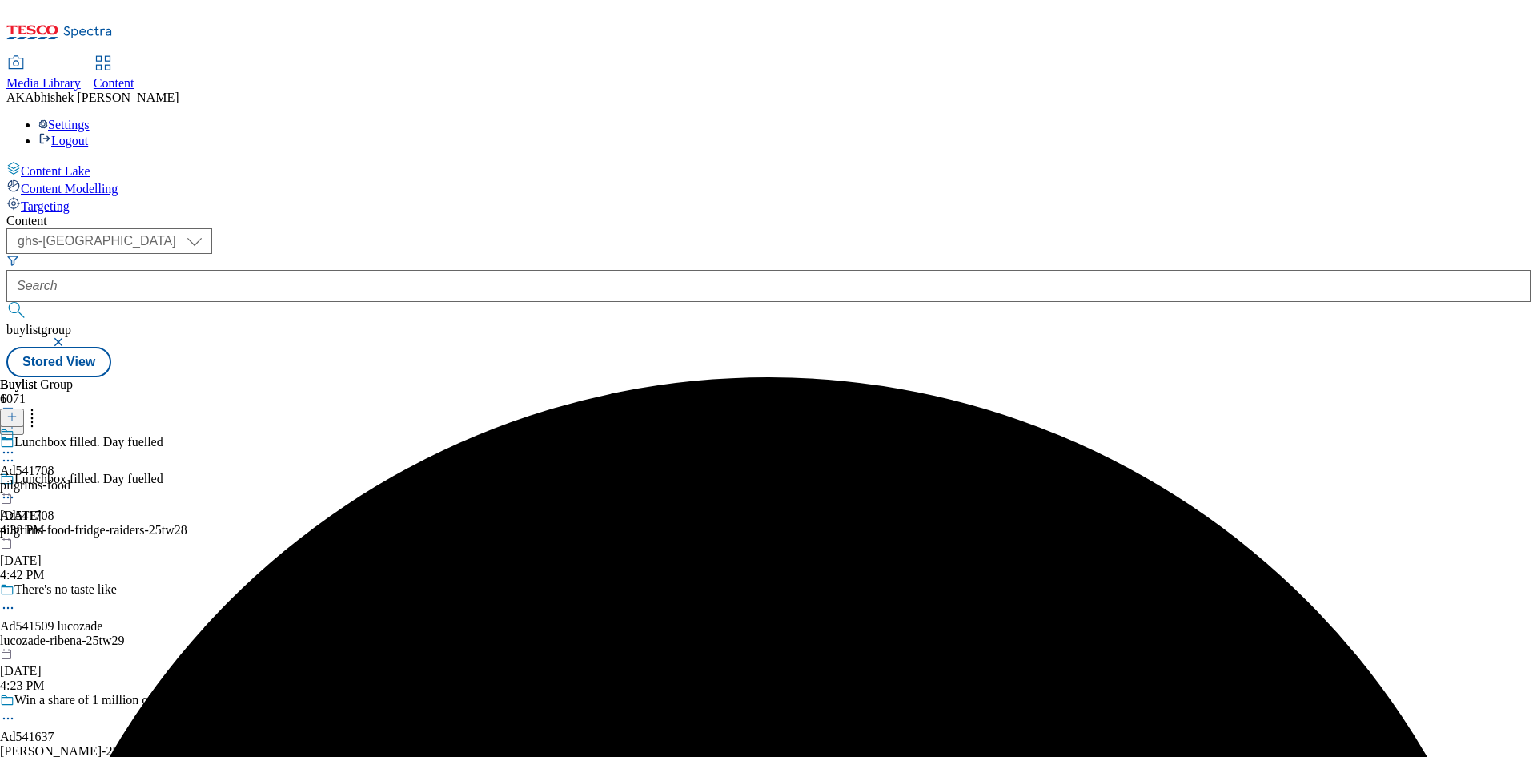
click at [16, 444] on icon at bounding box center [8, 452] width 16 height 16
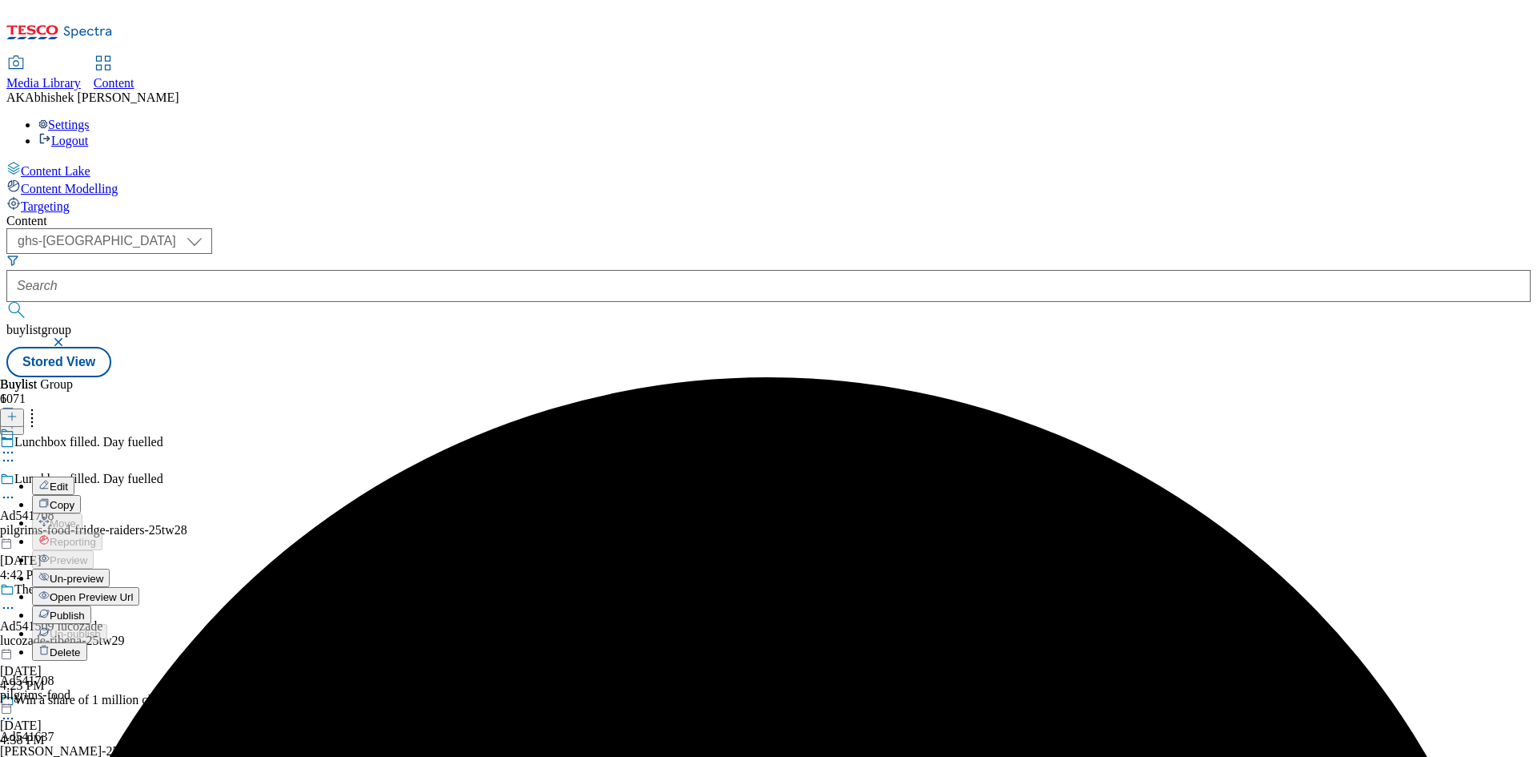
click at [74, 476] on button "Edit" at bounding box center [53, 485] width 42 height 18
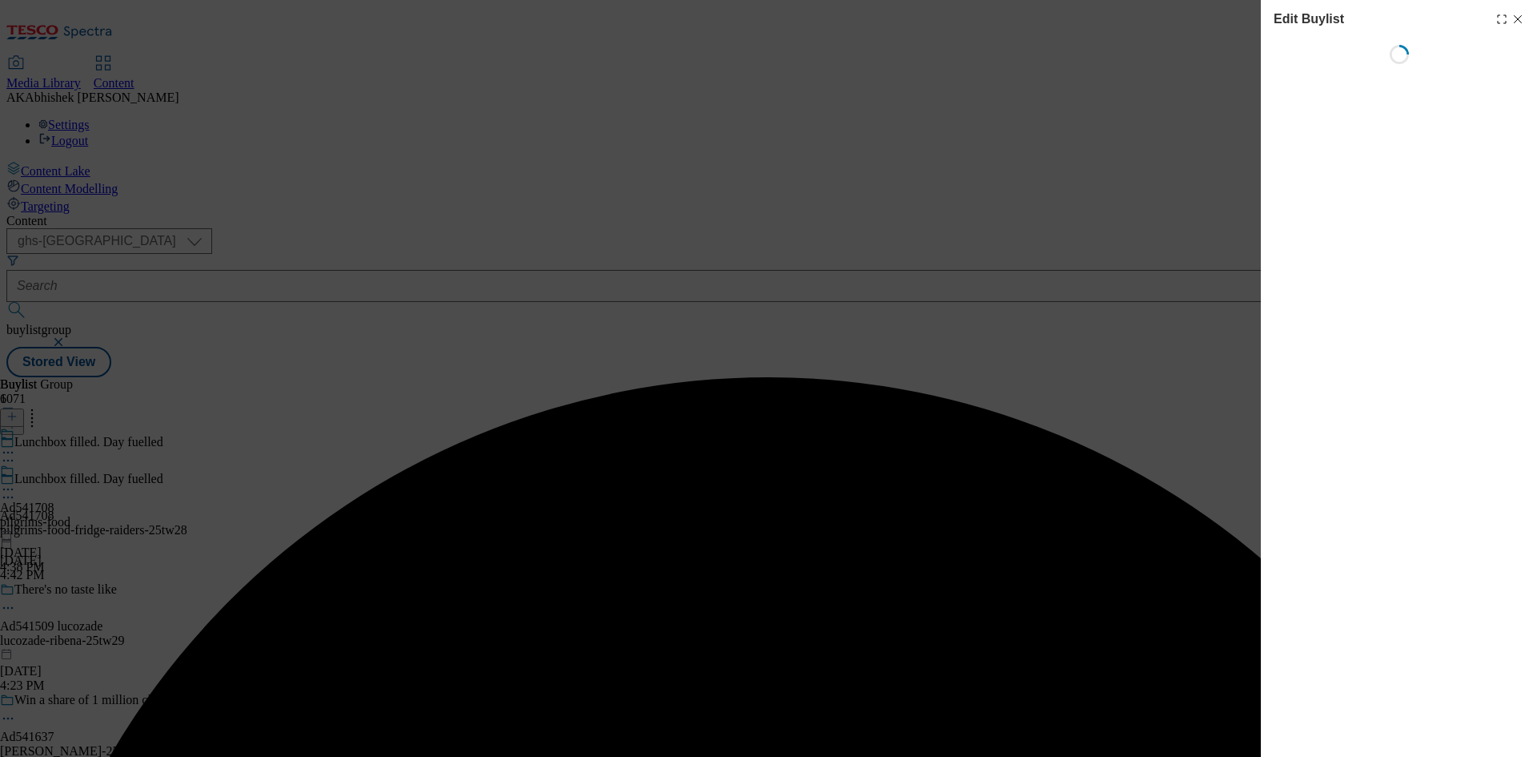
select select "tactical"
select select "supplier funded short term 1-3 weeks"
select select "dunnhumby"
select select "Banner"
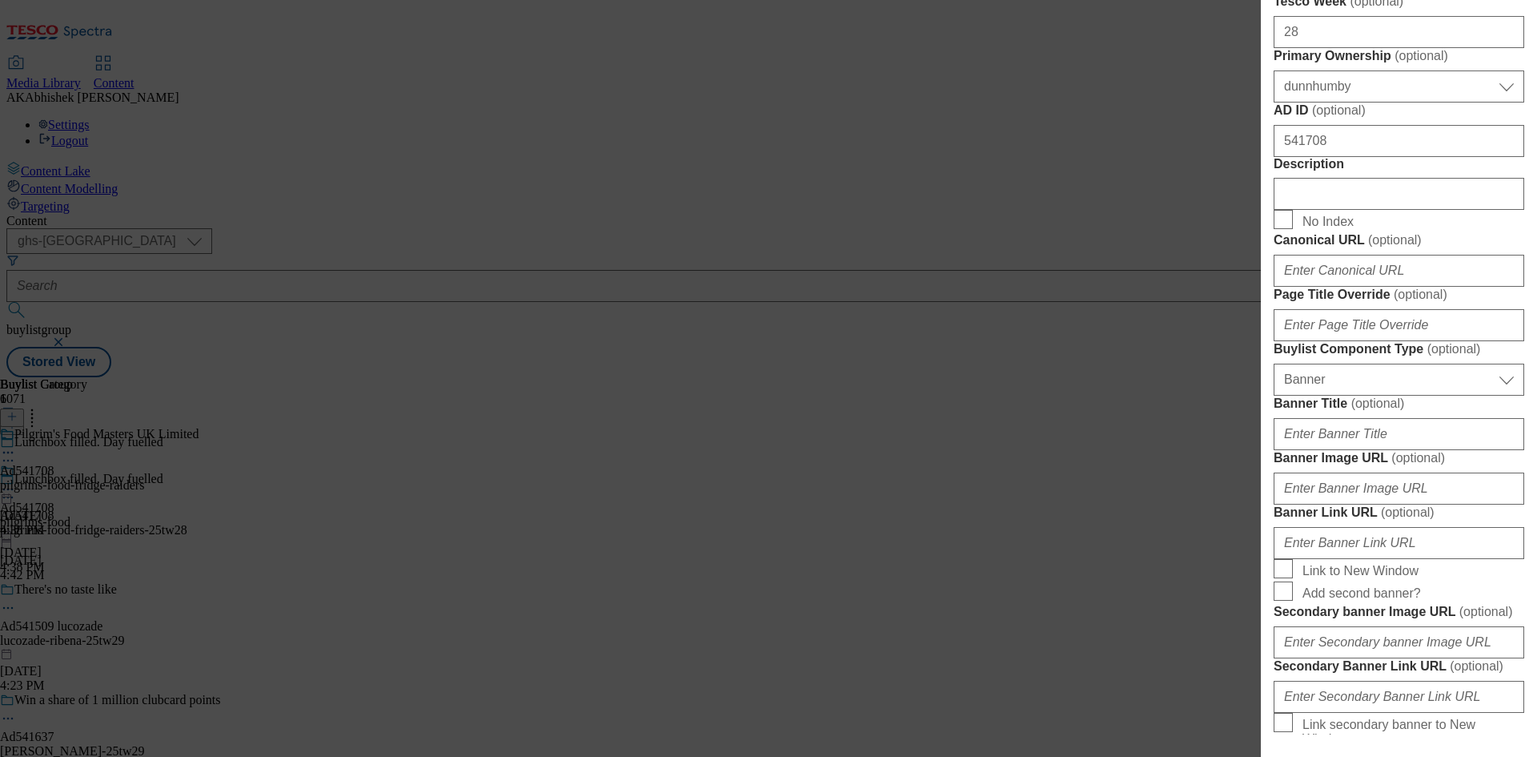
scroll to position [720, 0]
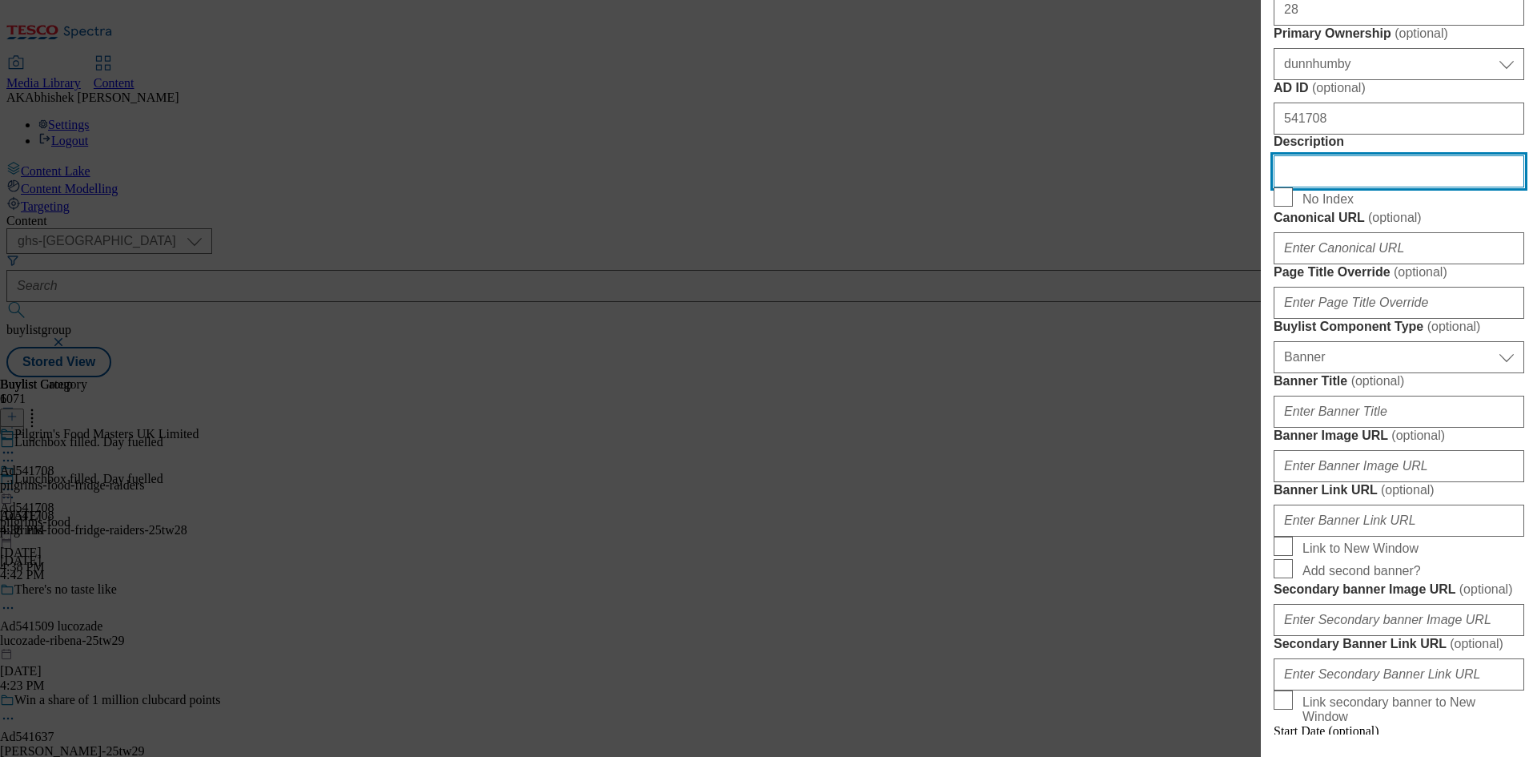
click at [1338, 187] on input "Description" at bounding box center [1399, 171] width 251 height 32
paste input "Fridge Raiders Slow Roasted Chicken Bites 5X22.5G"
type input "Fridge Raiders Slow Roasted Chicken Bites 5X22.5G"
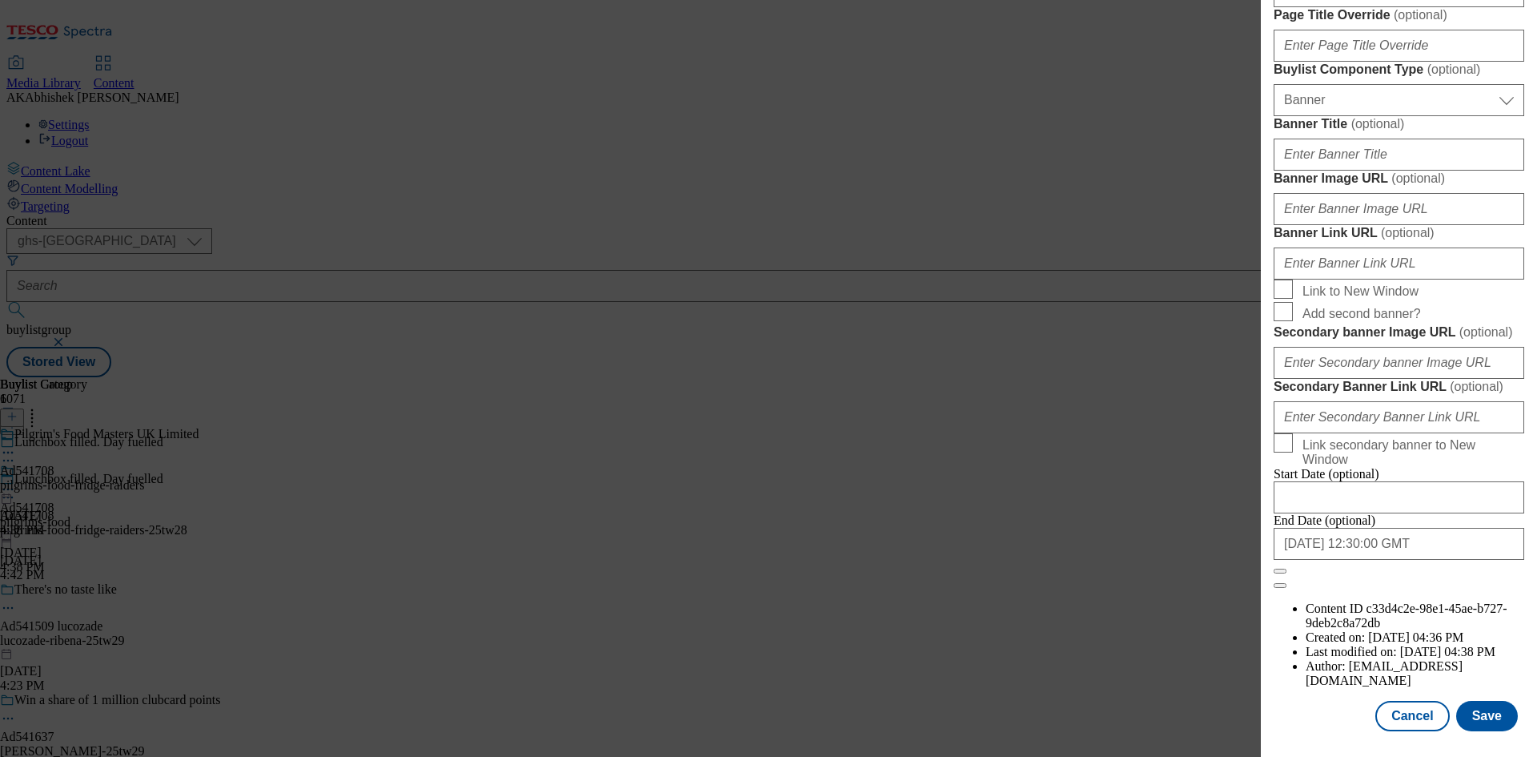
scroll to position [1572, 0]
click at [1490, 715] on button "Save" at bounding box center [1487, 715] width 62 height 30
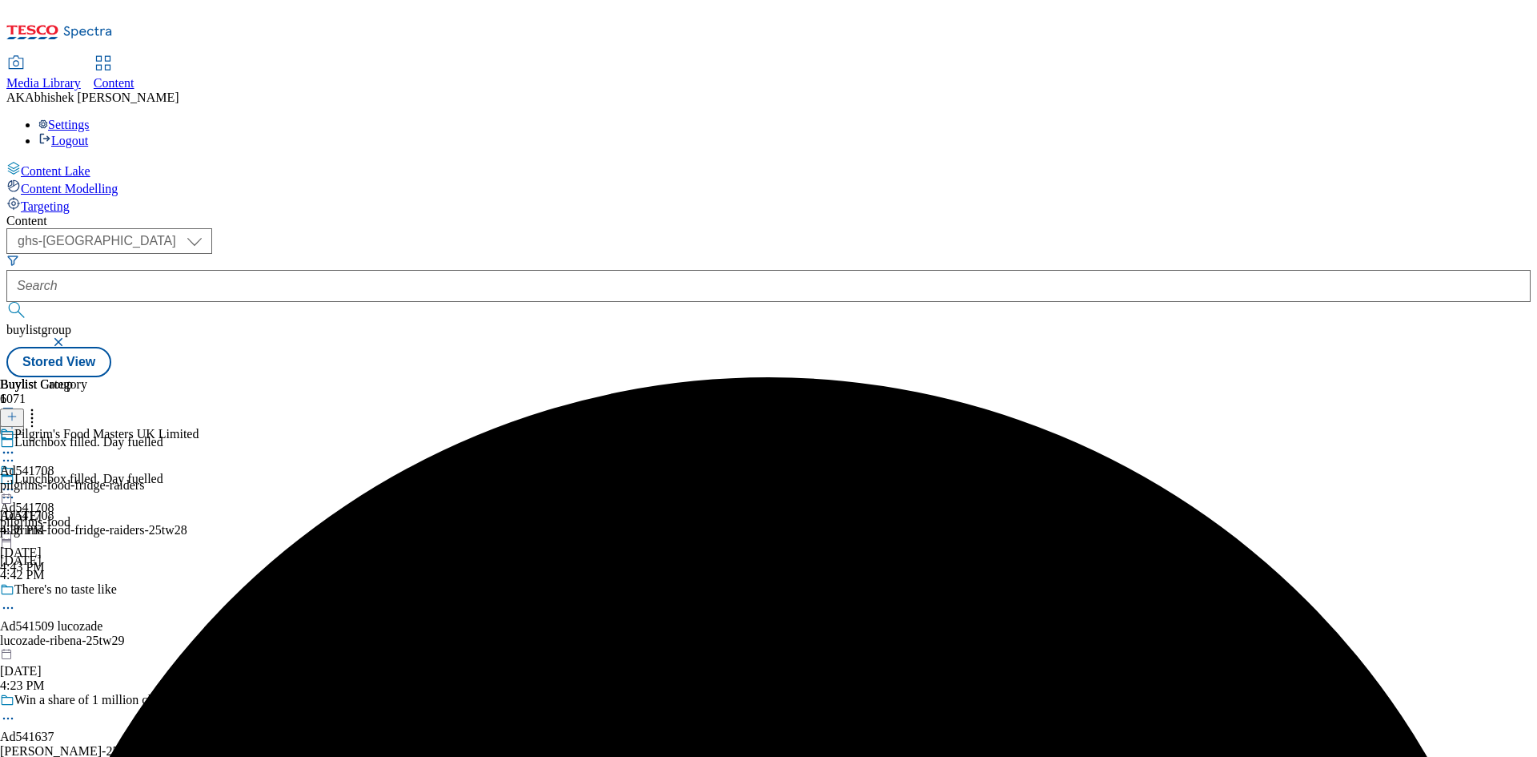
click at [16, 444] on icon at bounding box center [8, 452] width 16 height 16
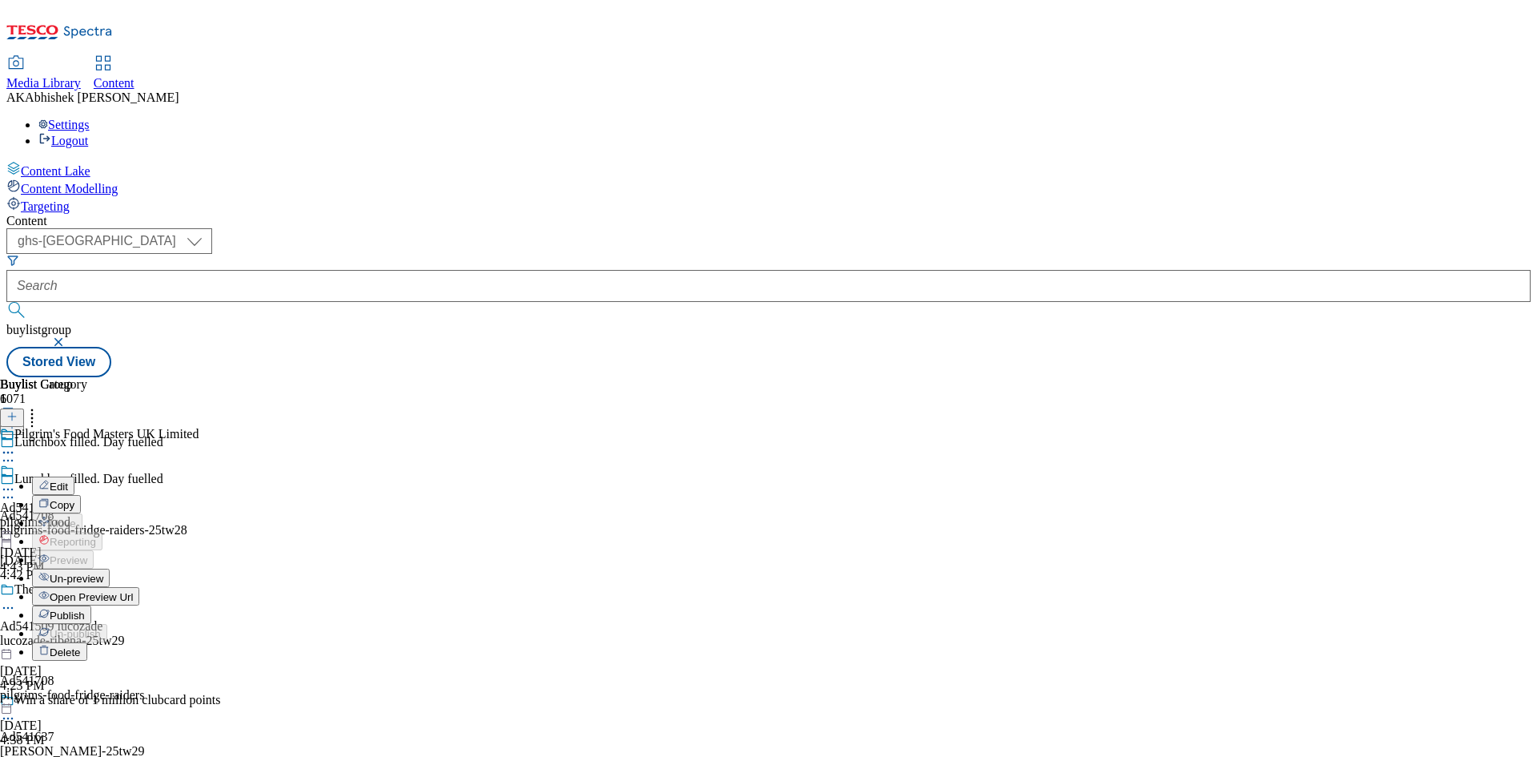
click at [68, 480] on span "Edit" at bounding box center [59, 486] width 18 height 12
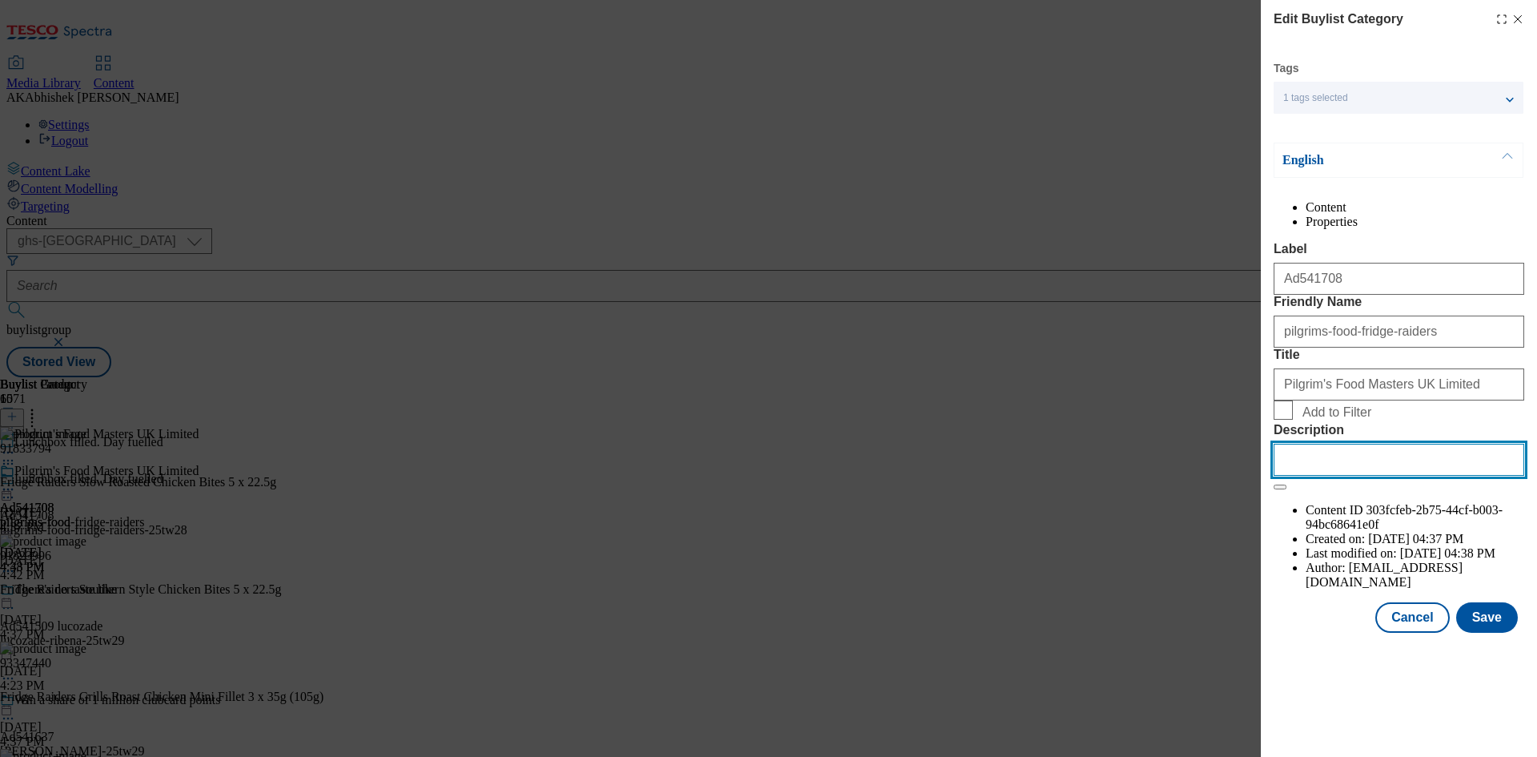
click at [1399, 476] on input "Description" at bounding box center [1399, 459] width 251 height 32
paste input "Fridge Raiders Slow Roasted Chicken Bites 5X22.5G"
type input "Fridge Raiders Slow Roasted Chicken Bites 5X22.5G"
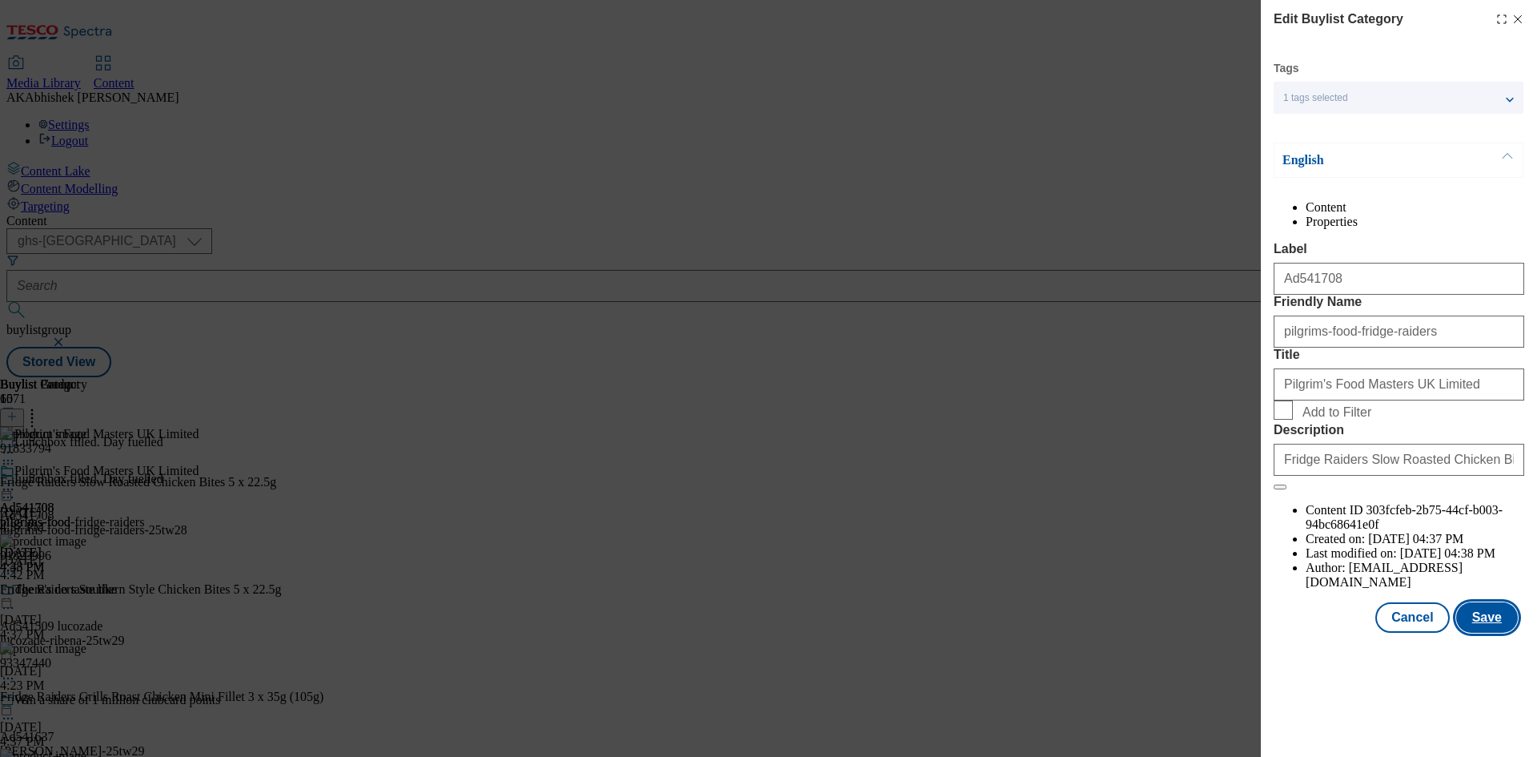
click at [1491, 632] on button "Save" at bounding box center [1487, 617] width 62 height 30
